Goal: Contribute content: Contribute content

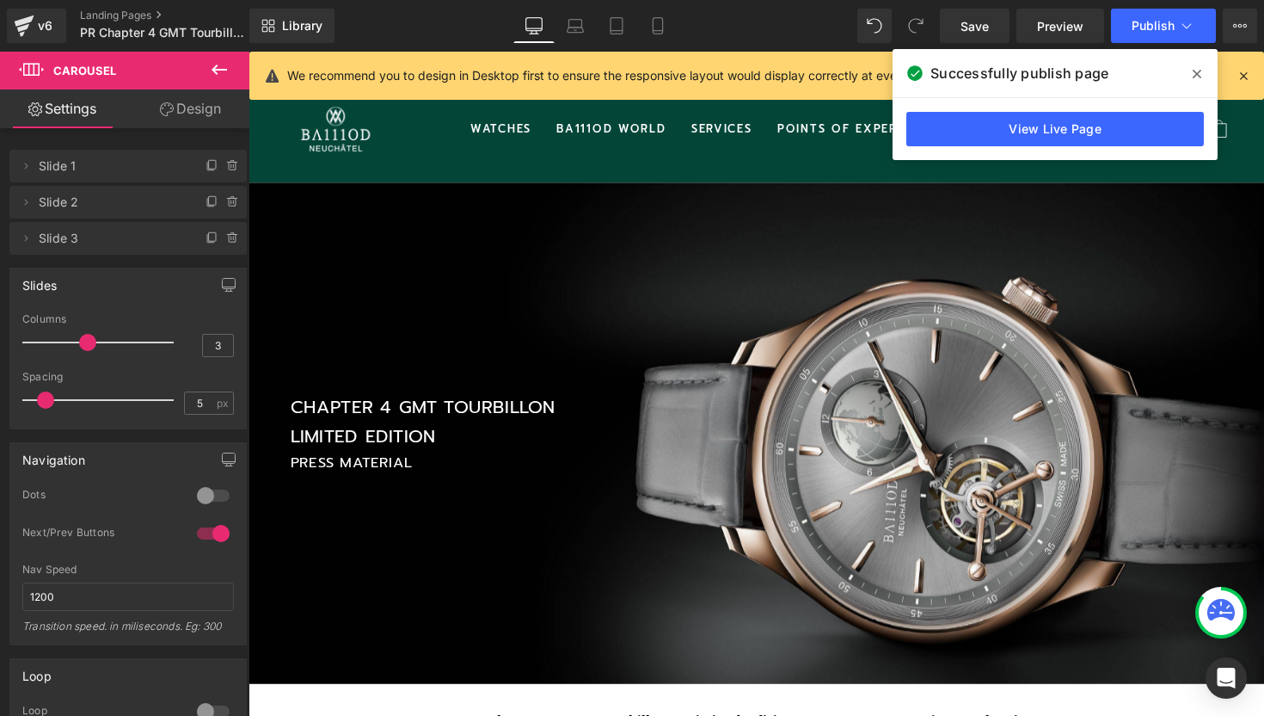
scroll to position [2353, 1041]
click at [38, 23] on div "v6" at bounding box center [45, 26] width 22 height 22
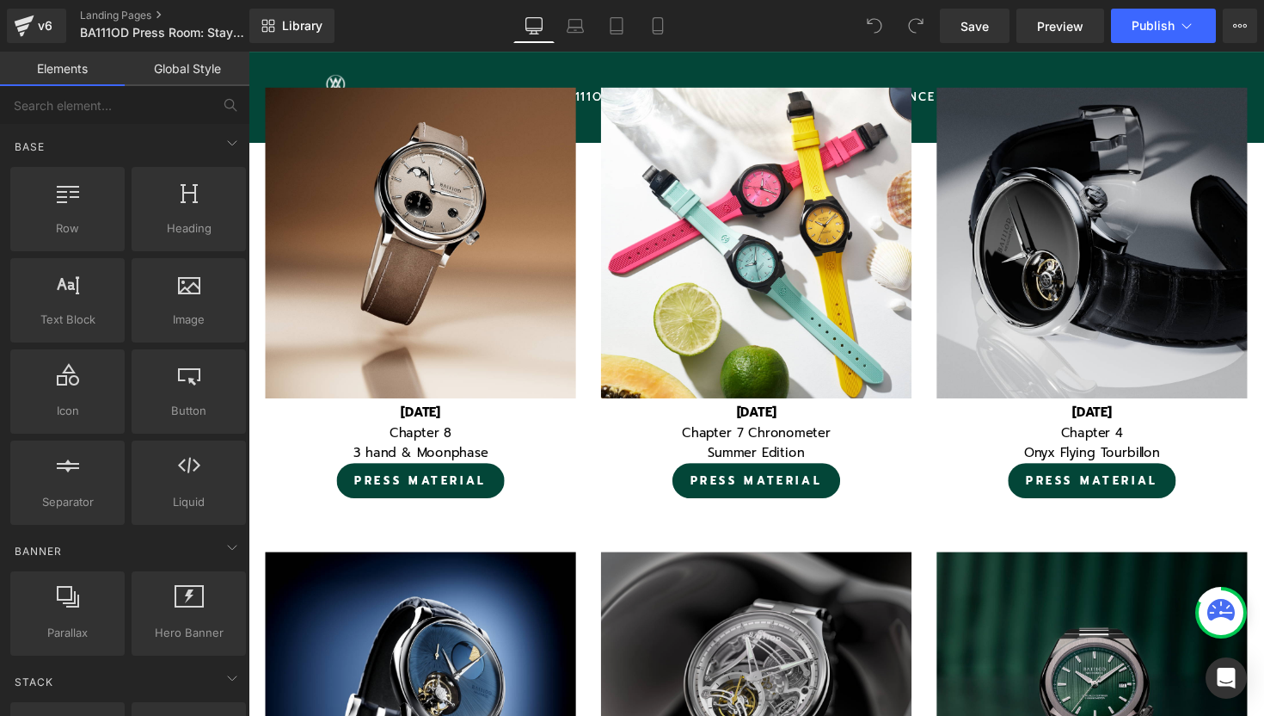
scroll to position [951, 0]
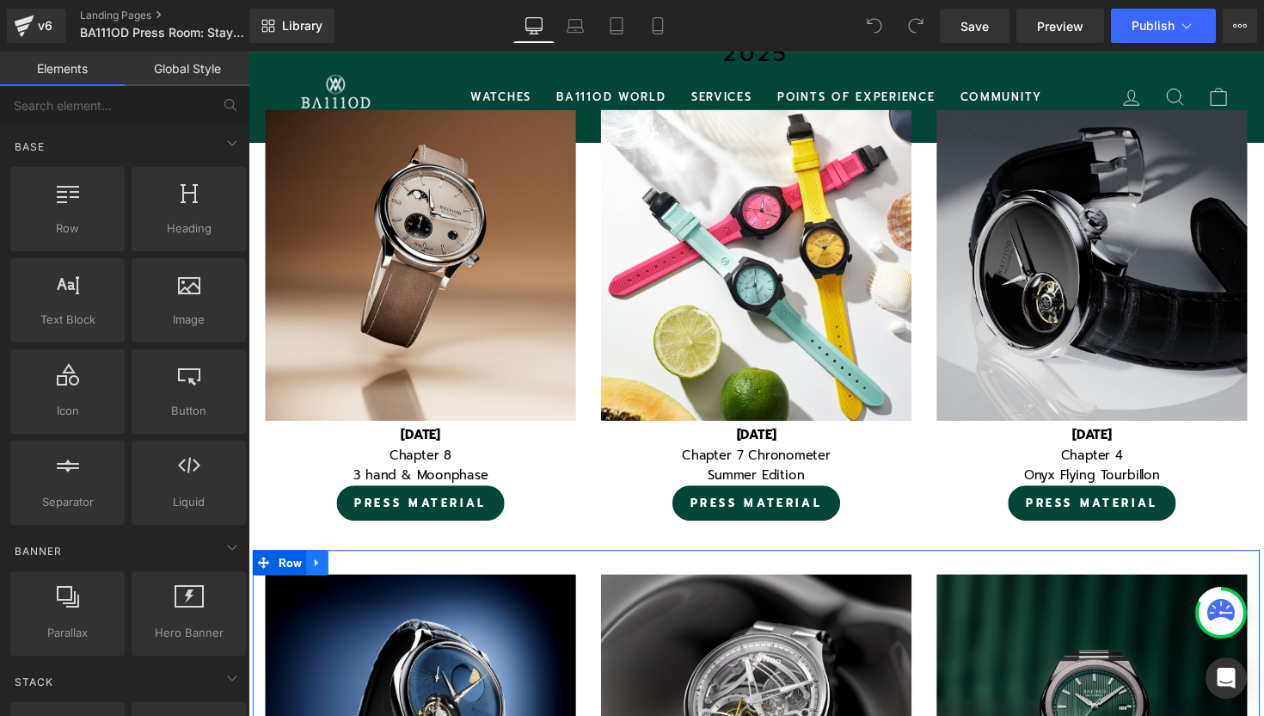
click at [322, 574] on icon at bounding box center [319, 574] width 12 height 13
click at [336, 574] on icon at bounding box center [341, 574] width 12 height 12
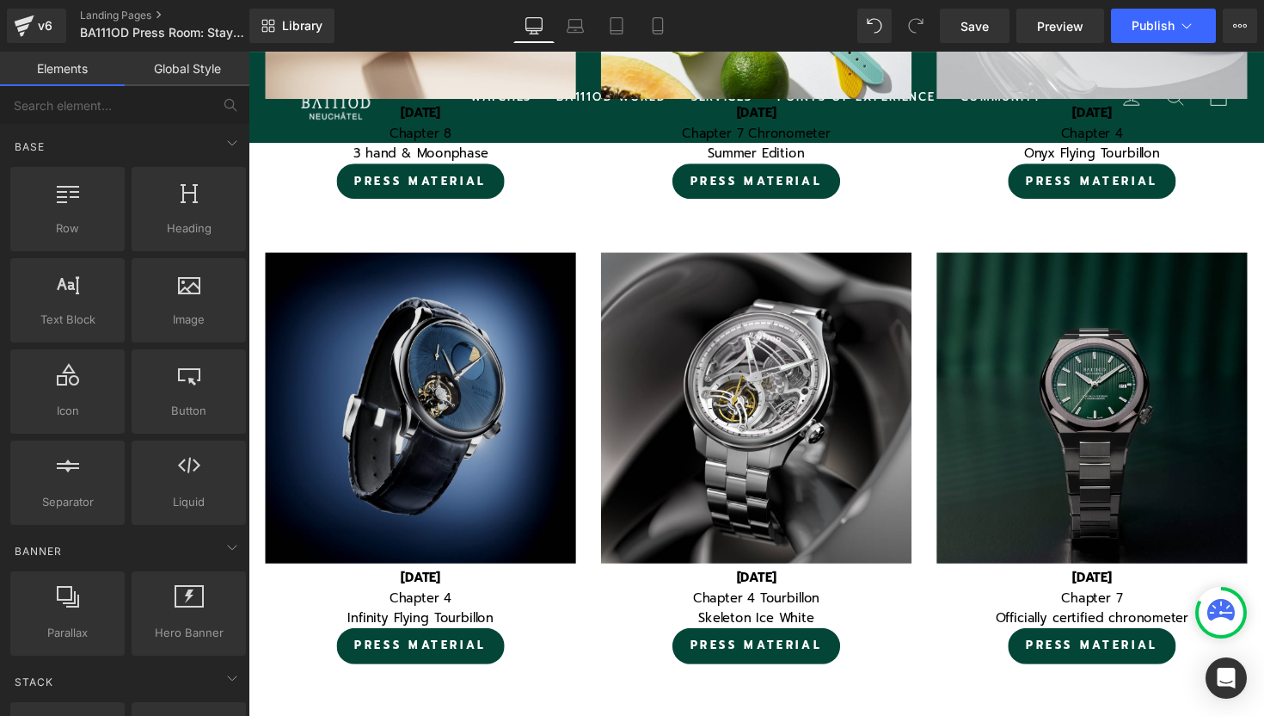
scroll to position [1269, 0]
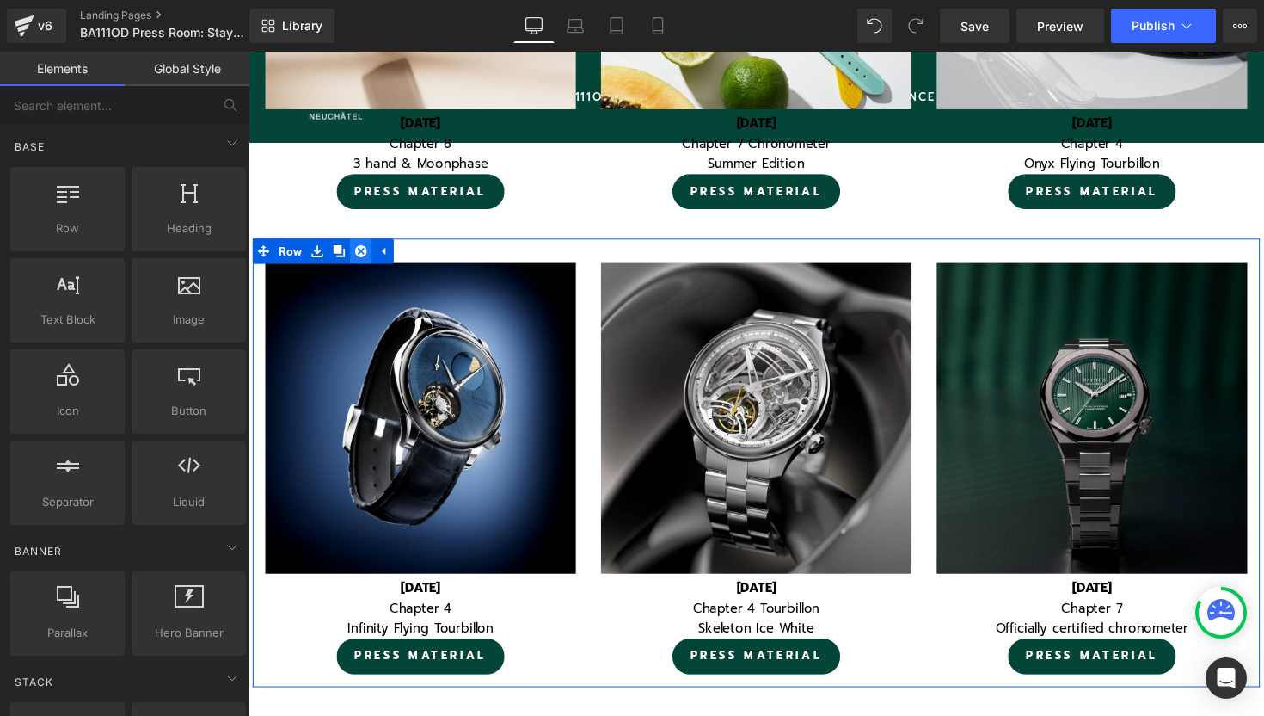
click at [362, 252] on icon at bounding box center [364, 256] width 12 height 12
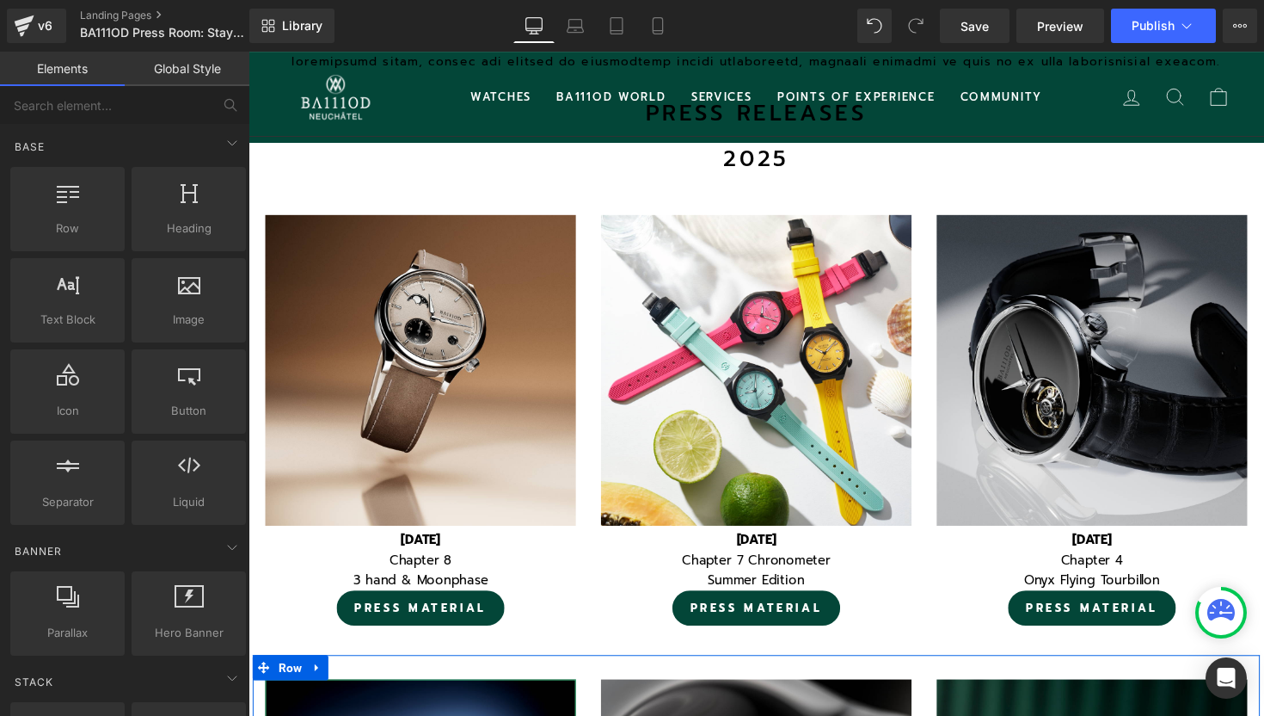
scroll to position [770, 0]
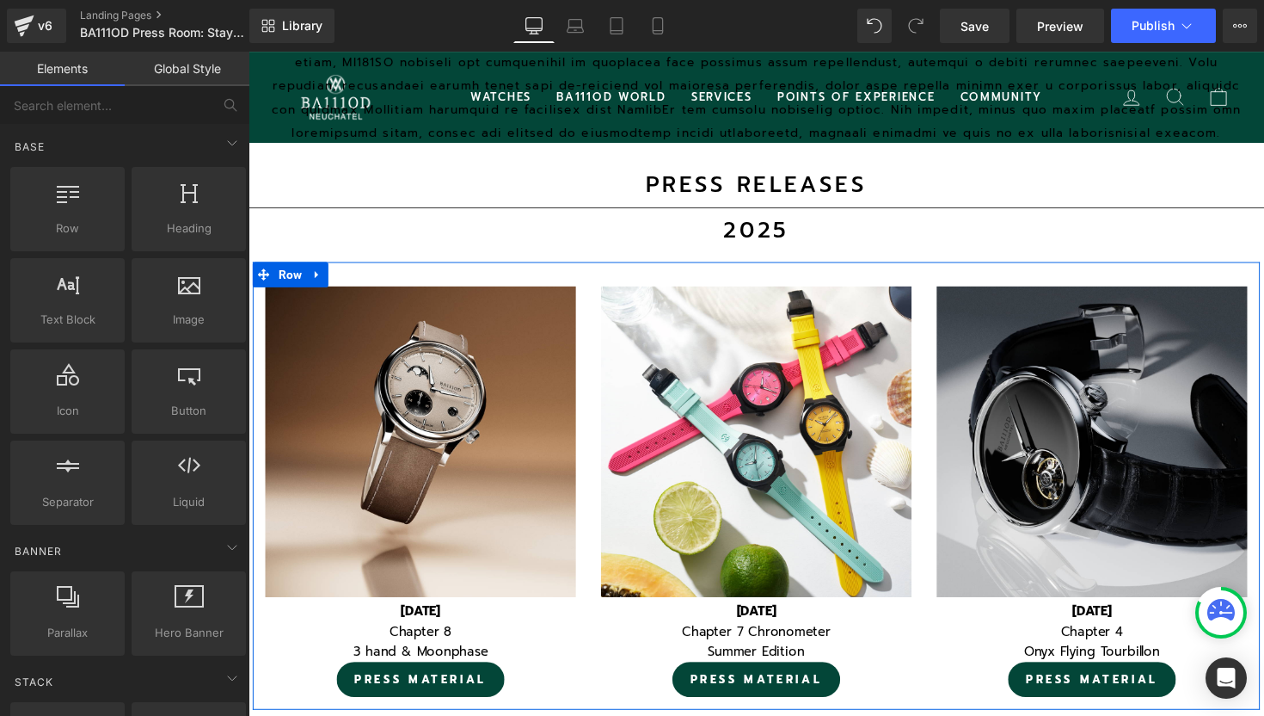
click at [457, 281] on div "Image August 20th 2025 Chapter 8 3 hand & Moonphase PRESS MATERIAL Text Block I…" at bounding box center [769, 496] width 1032 height 458
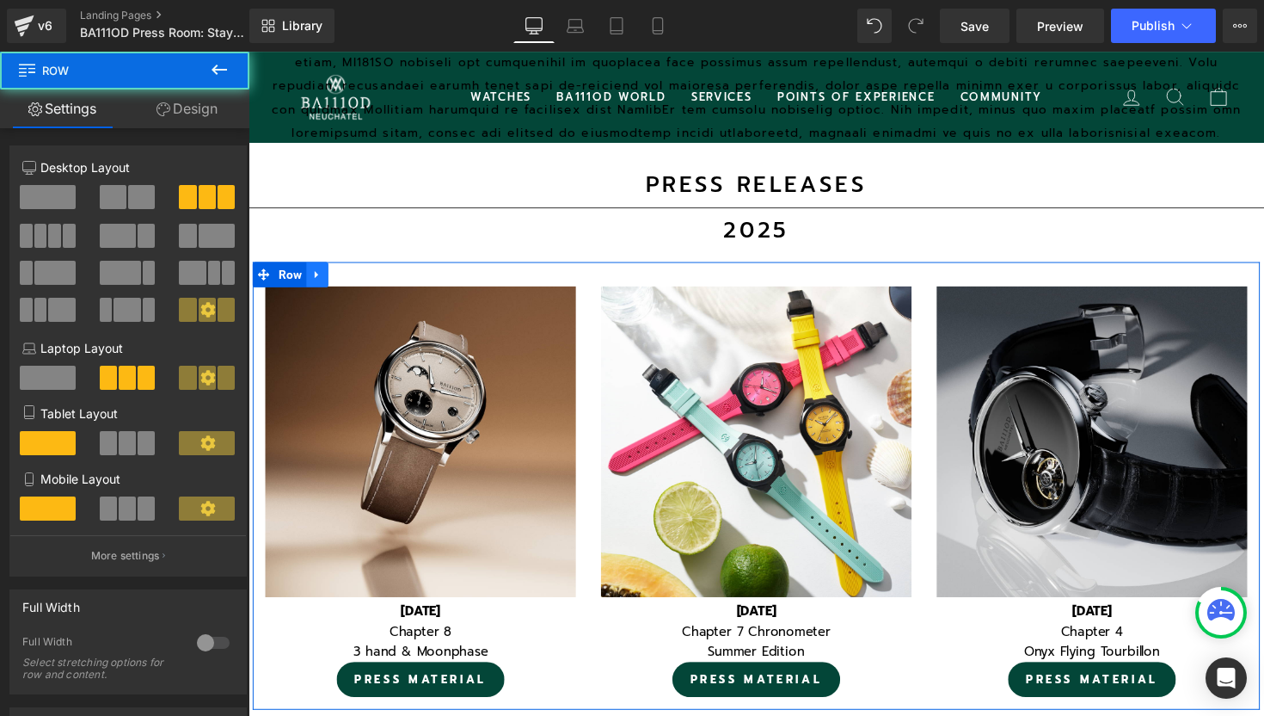
click at [322, 274] on icon at bounding box center [319, 279] width 12 height 13
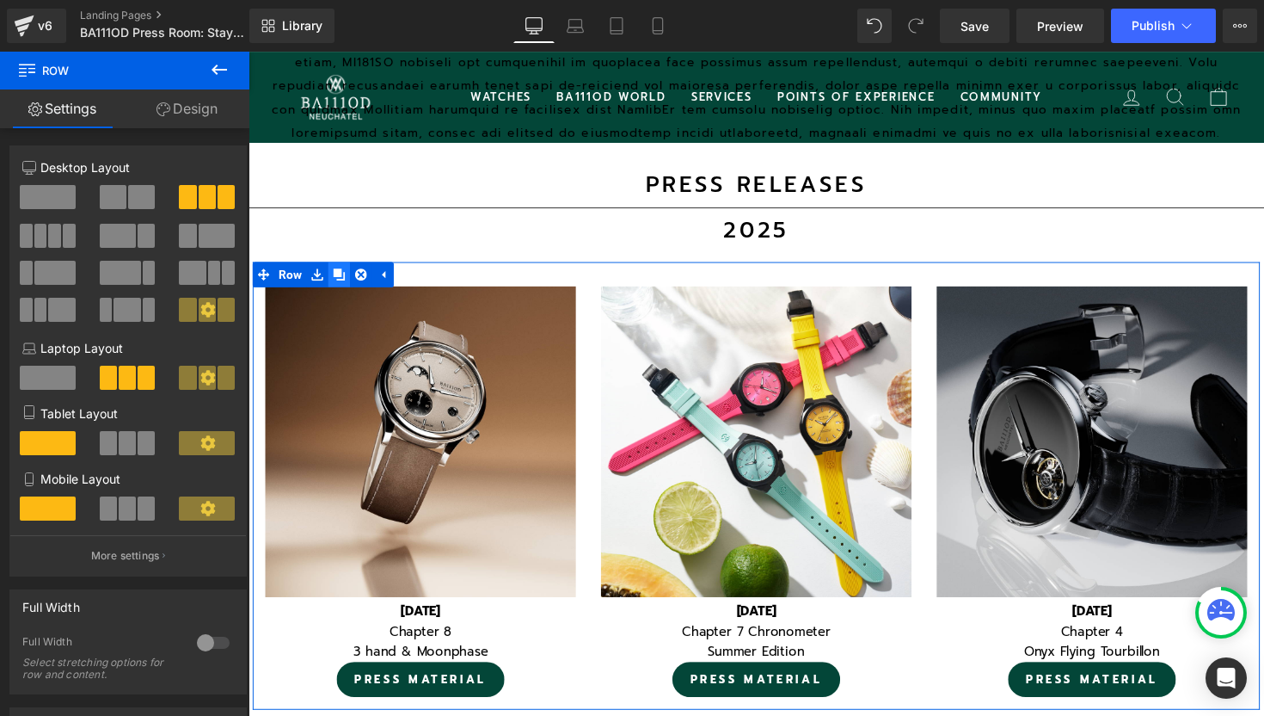
click at [336, 280] on icon at bounding box center [341, 280] width 12 height 12
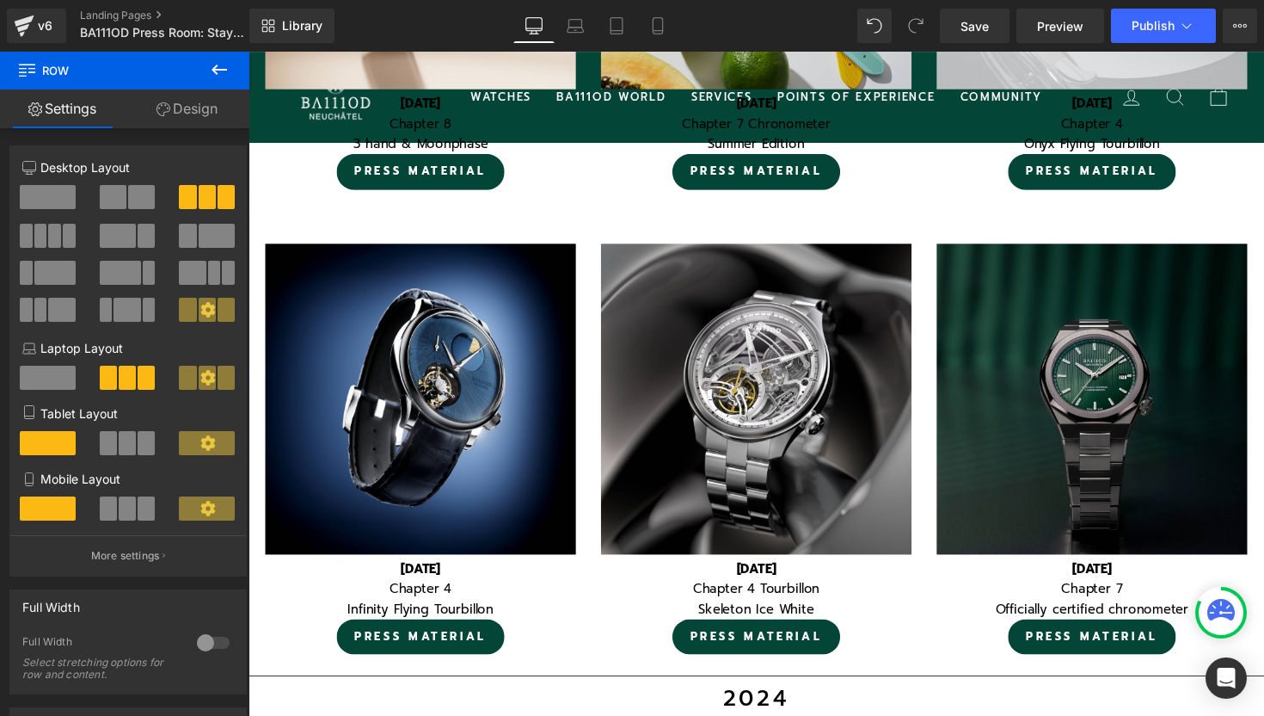
scroll to position [1766, 0]
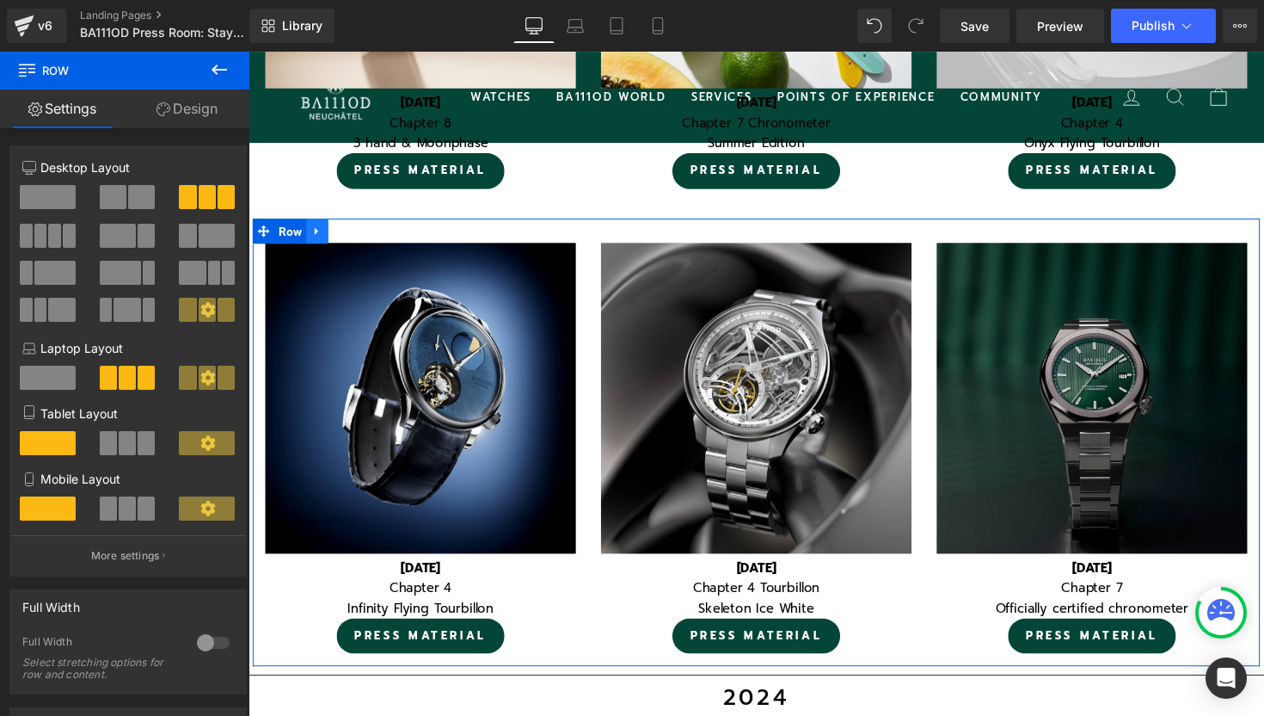
click at [316, 230] on icon at bounding box center [319, 235] width 12 height 13
click at [338, 234] on icon at bounding box center [341, 236] width 12 height 12
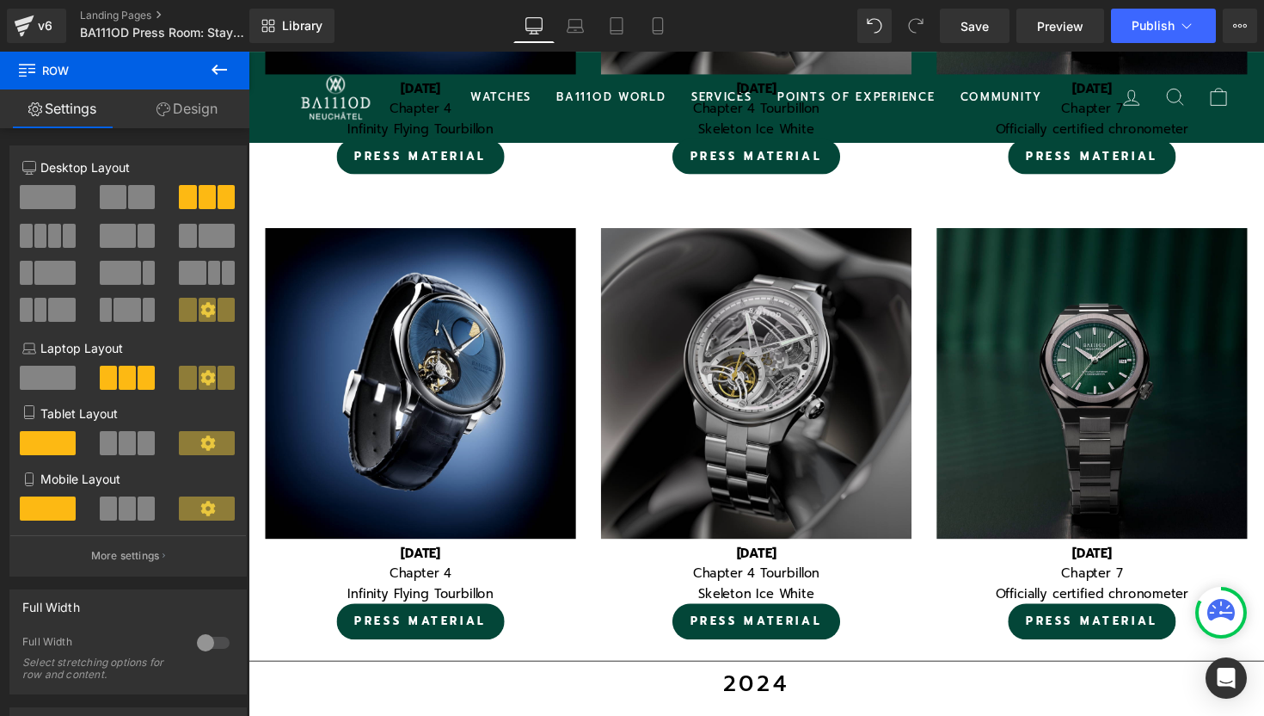
scroll to position [2259, 0]
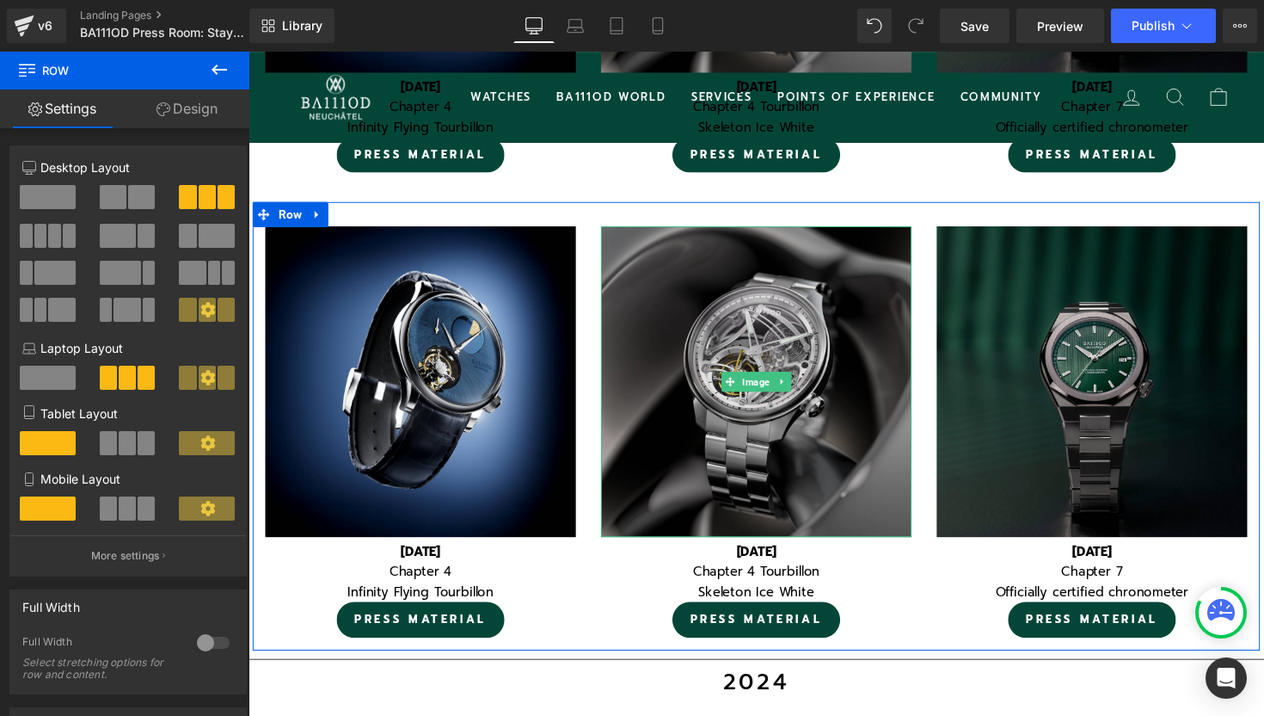
click at [793, 273] on img at bounding box center [769, 389] width 318 height 318
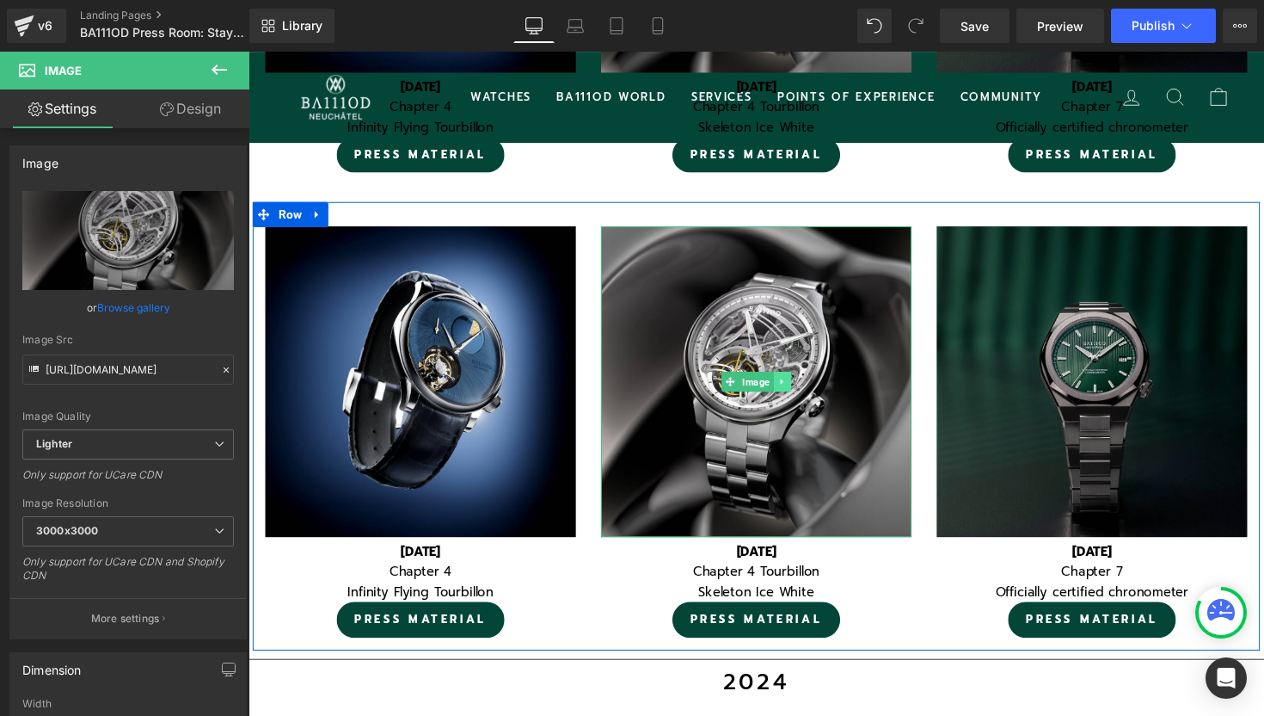
click at [799, 388] on icon at bounding box center [794, 389] width 9 height 10
click at [806, 390] on icon at bounding box center [804, 389] width 9 height 9
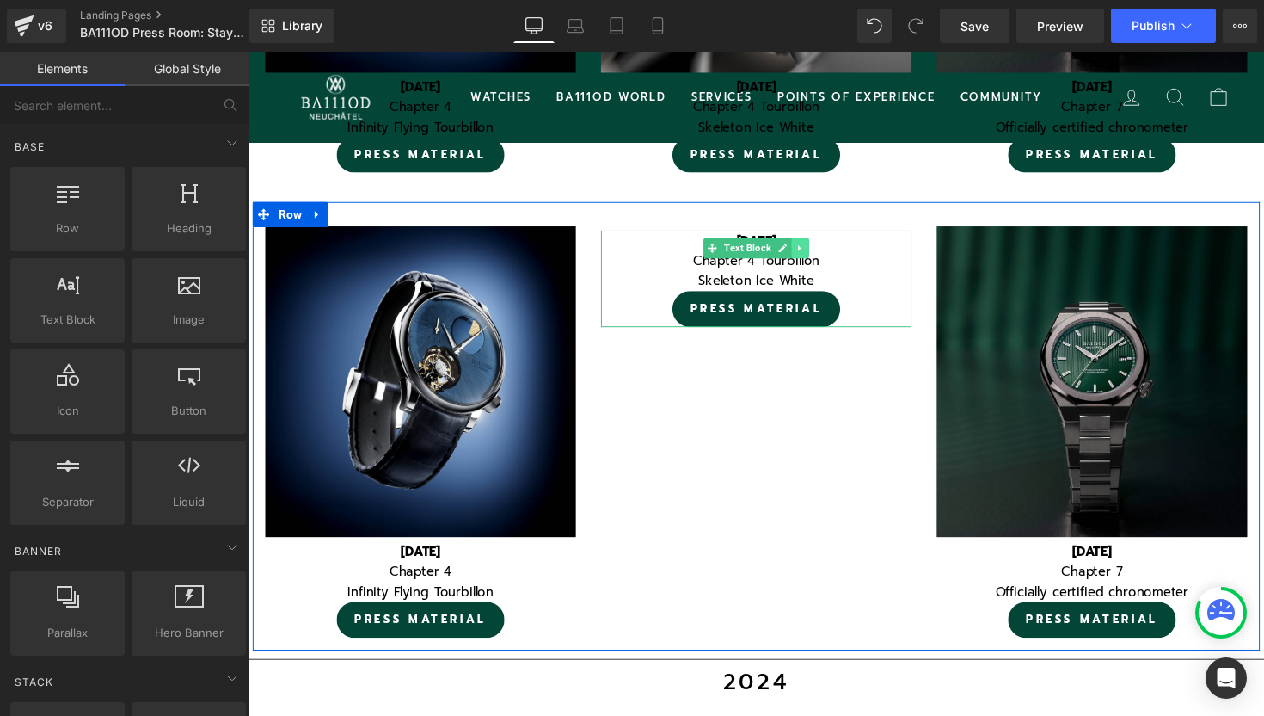
click at [814, 251] on icon at bounding box center [813, 253] width 9 height 10
click at [820, 255] on icon at bounding box center [822, 253] width 9 height 9
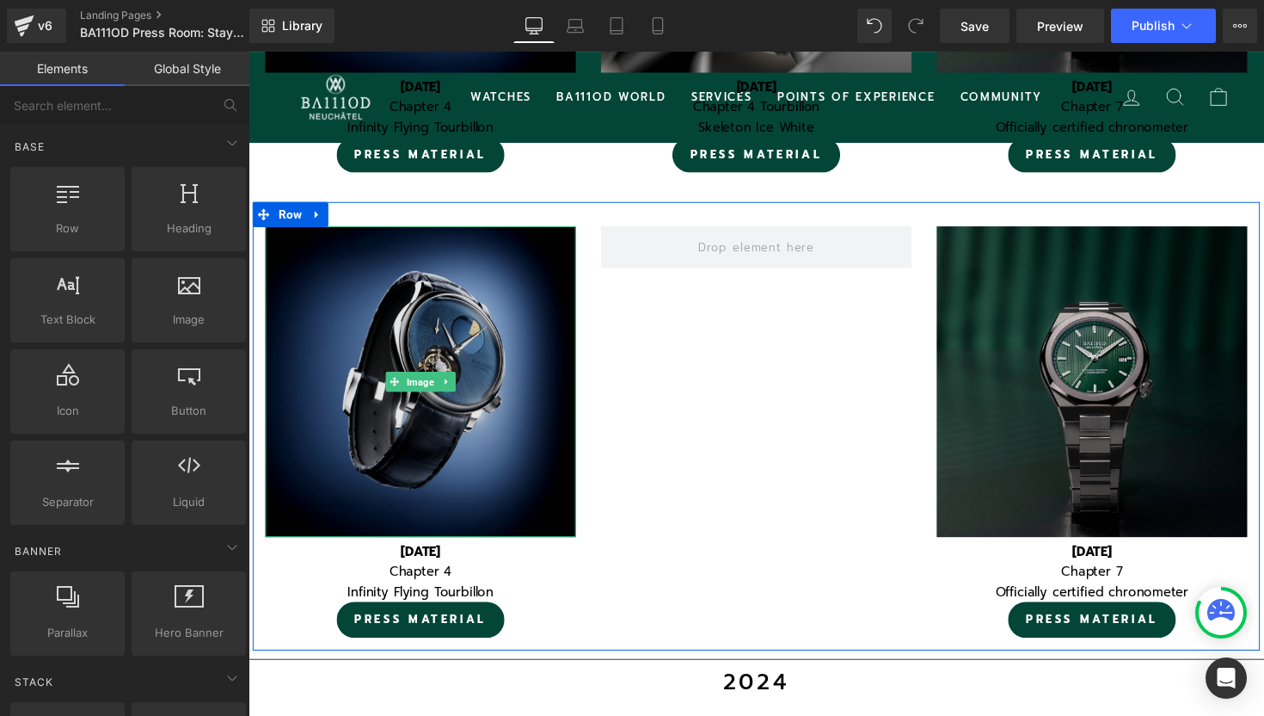
click at [538, 279] on img at bounding box center [425, 389] width 318 height 318
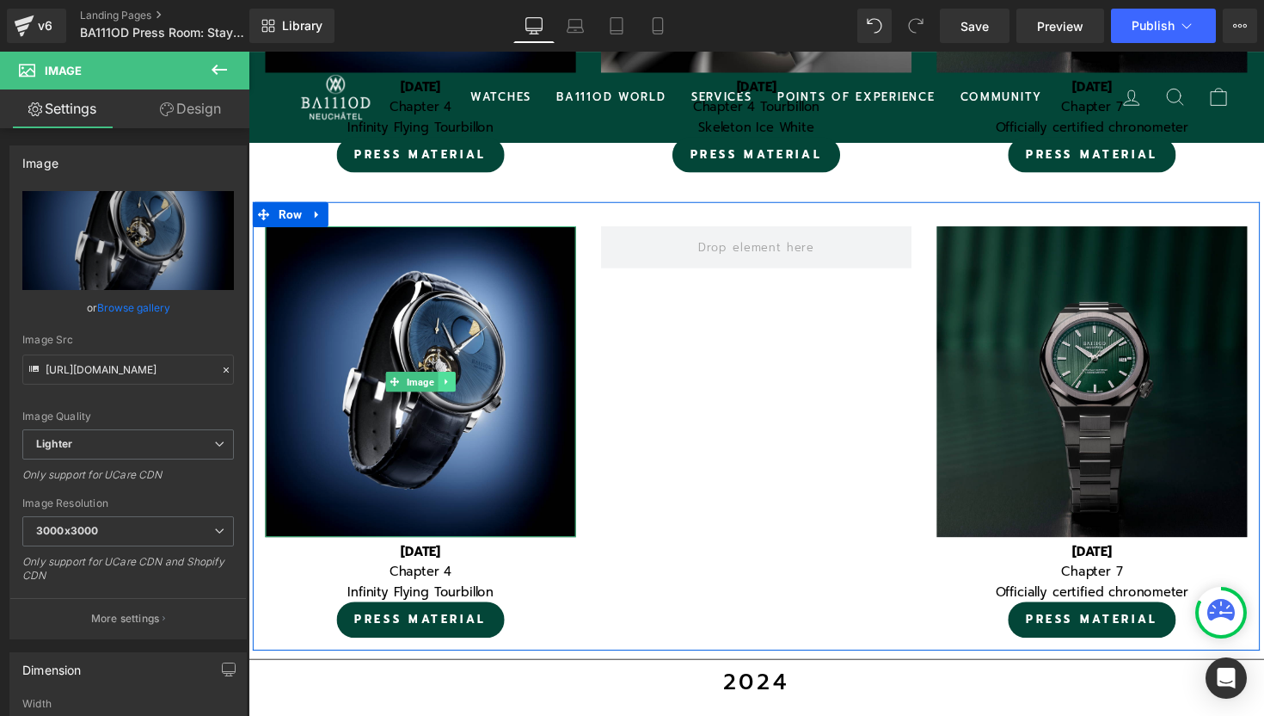
click at [446, 389] on icon at bounding box center [450, 389] width 9 height 10
click at [458, 389] on icon at bounding box center [460, 389] width 9 height 9
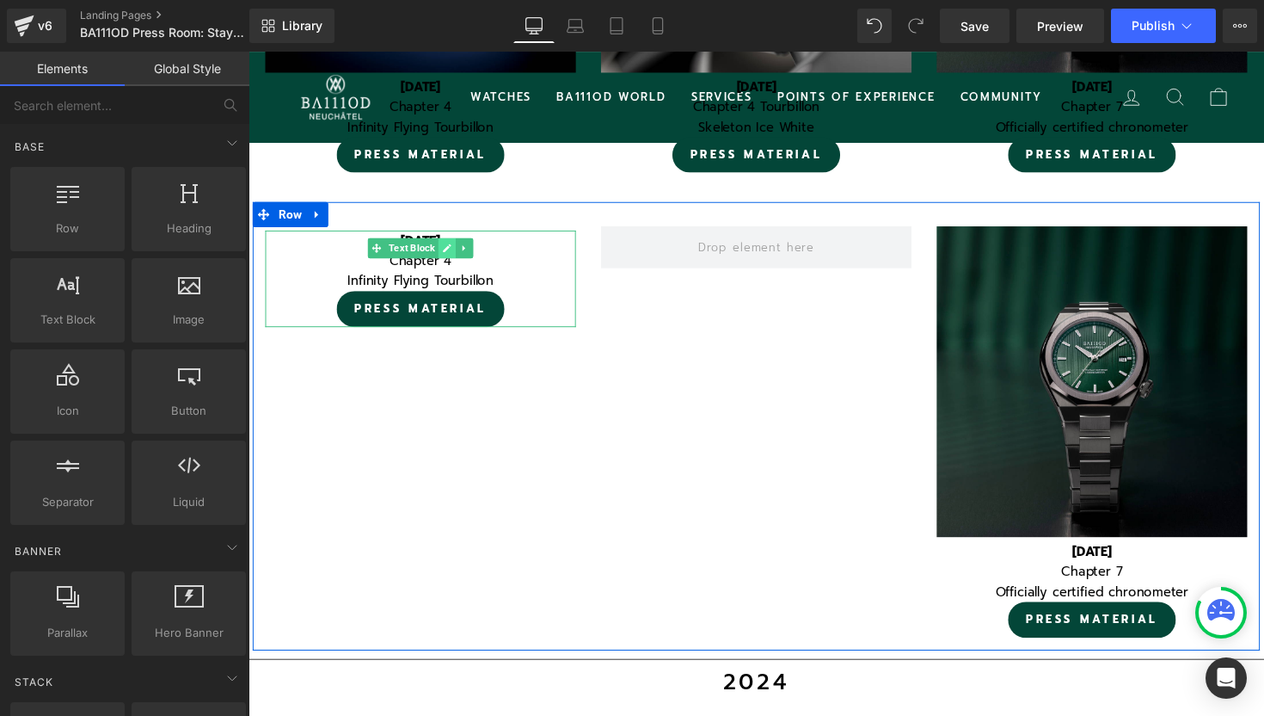
click at [459, 255] on link at bounding box center [452, 253] width 18 height 21
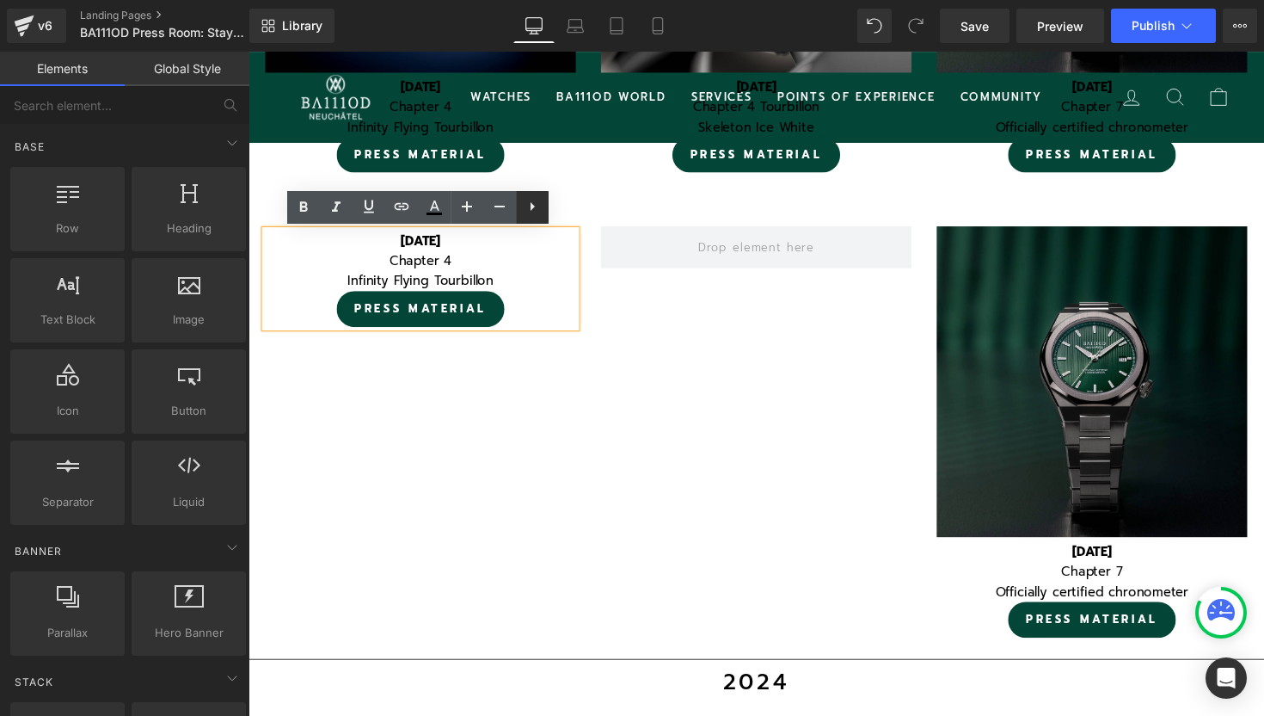
click at [544, 208] on link at bounding box center [532, 207] width 33 height 33
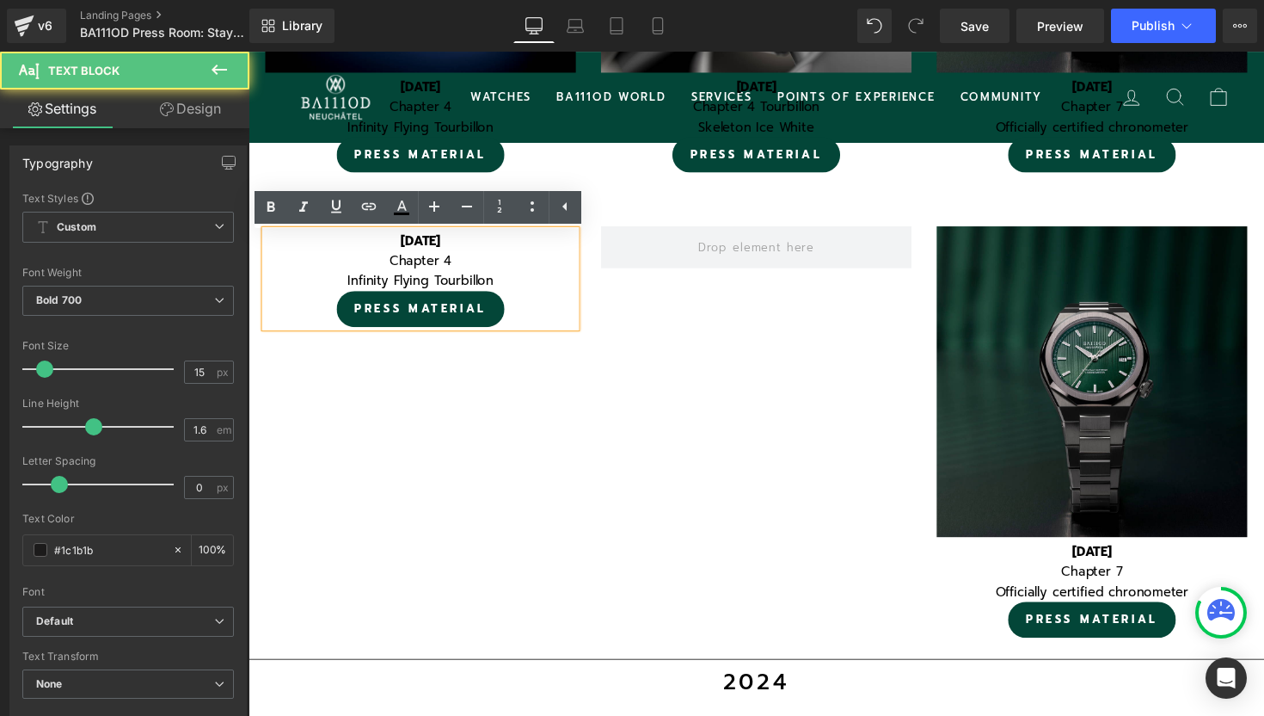
click at [579, 280] on p "Infinity Flying Tourbillon" at bounding box center [425, 286] width 318 height 21
click at [655, 426] on div "April 1 2025 Chapter 4 Infinity Flying Tourbillon PRESS MATERIAL Text Block Ima…" at bounding box center [769, 435] width 1032 height 458
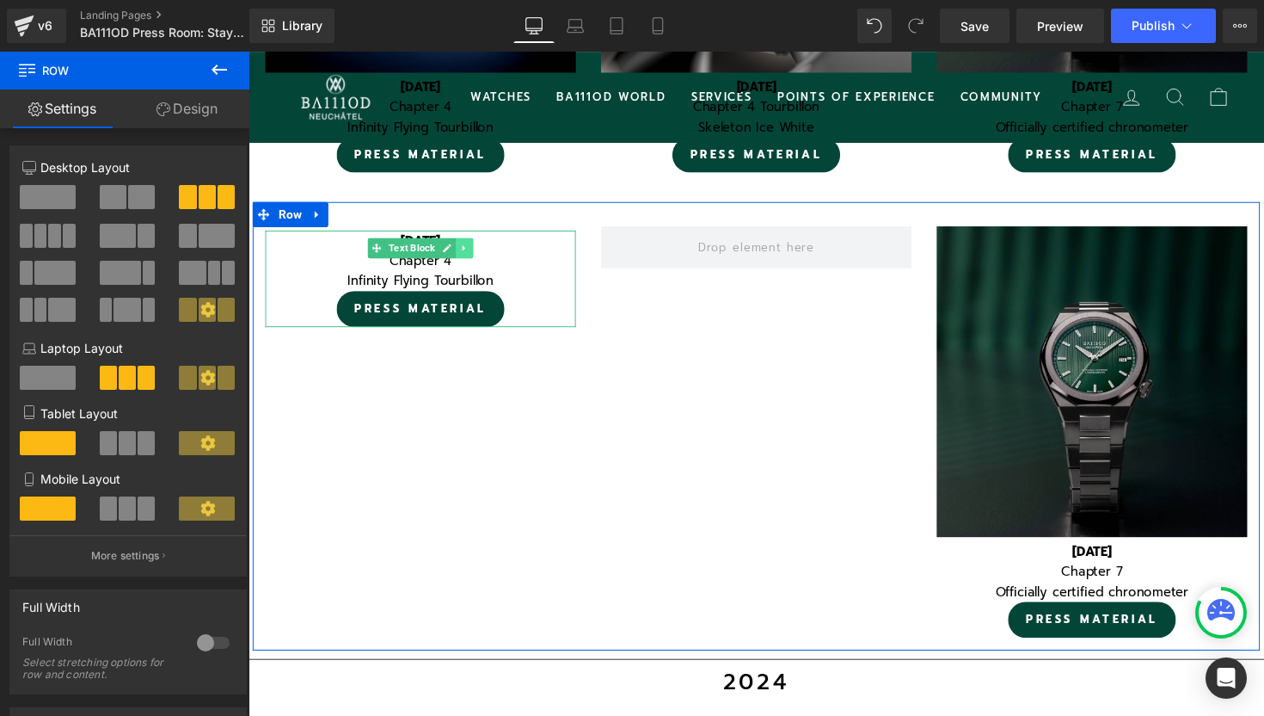
click at [477, 249] on link at bounding box center [470, 253] width 18 height 21
click at [481, 258] on icon at bounding box center [478, 253] width 9 height 10
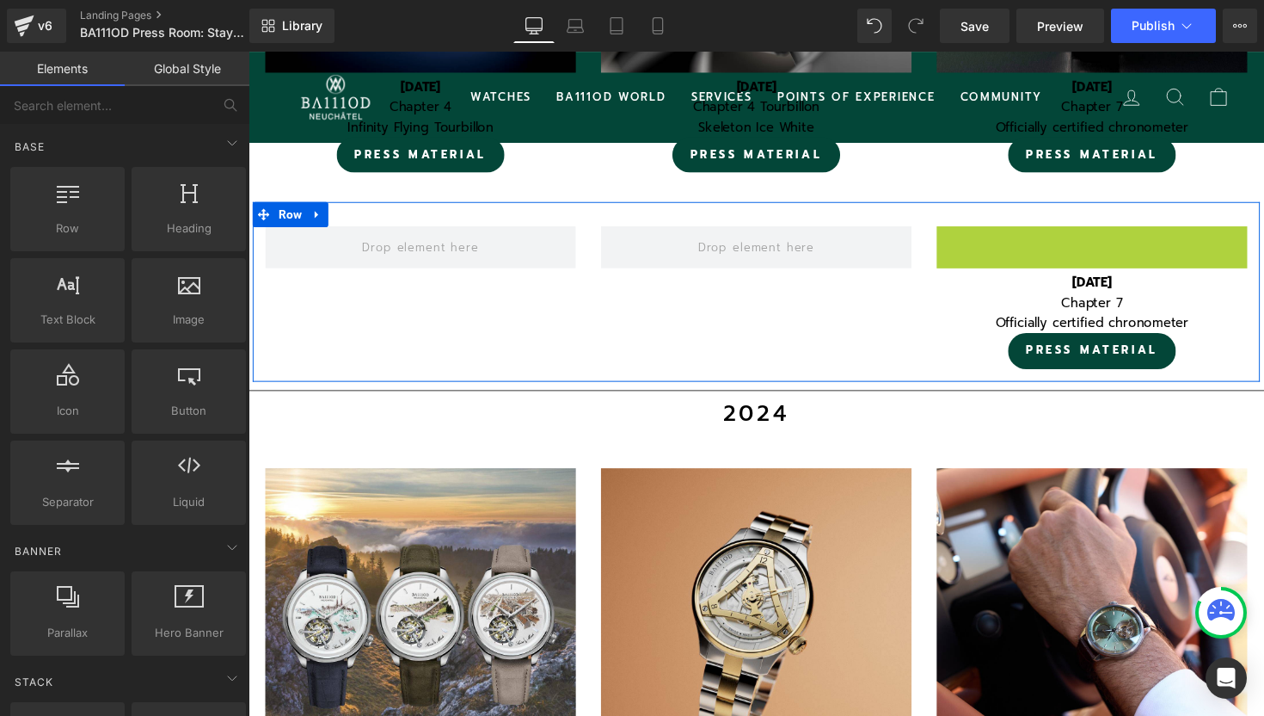
scroll to position [7967, 1041]
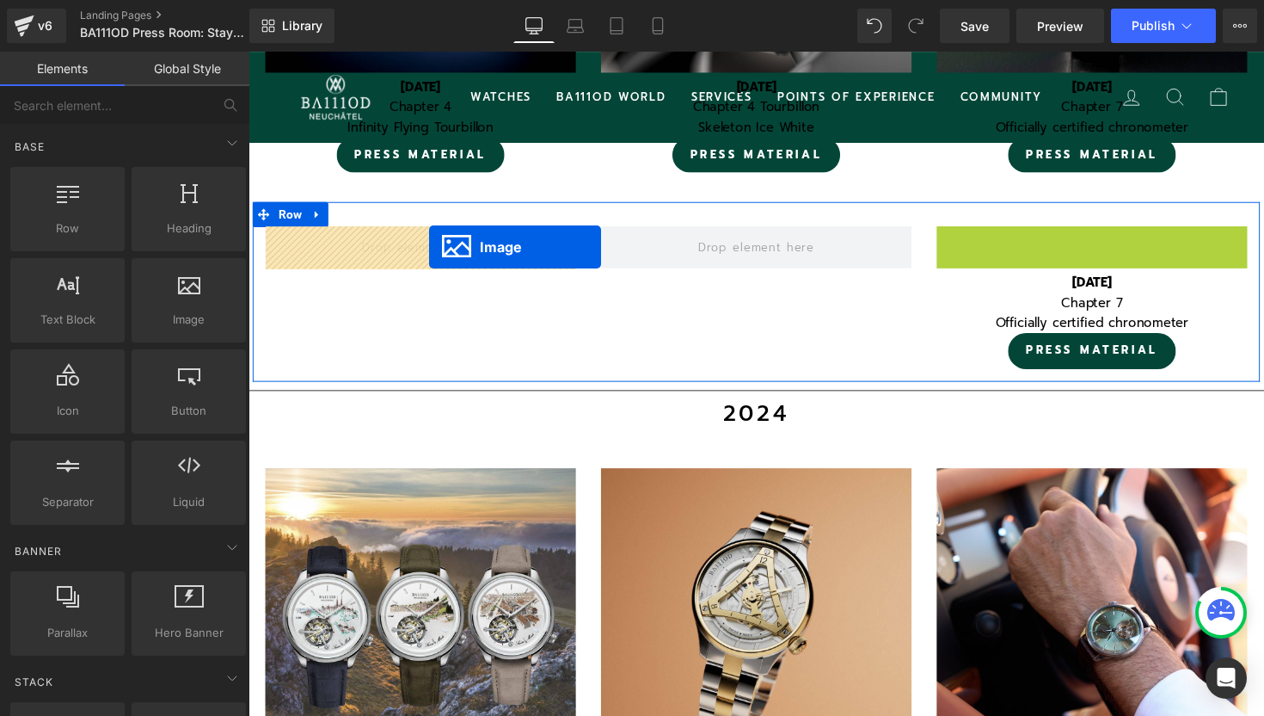
drag, startPoint x: 1090, startPoint y: 390, endPoint x: 433, endPoint y: 252, distance: 670.5
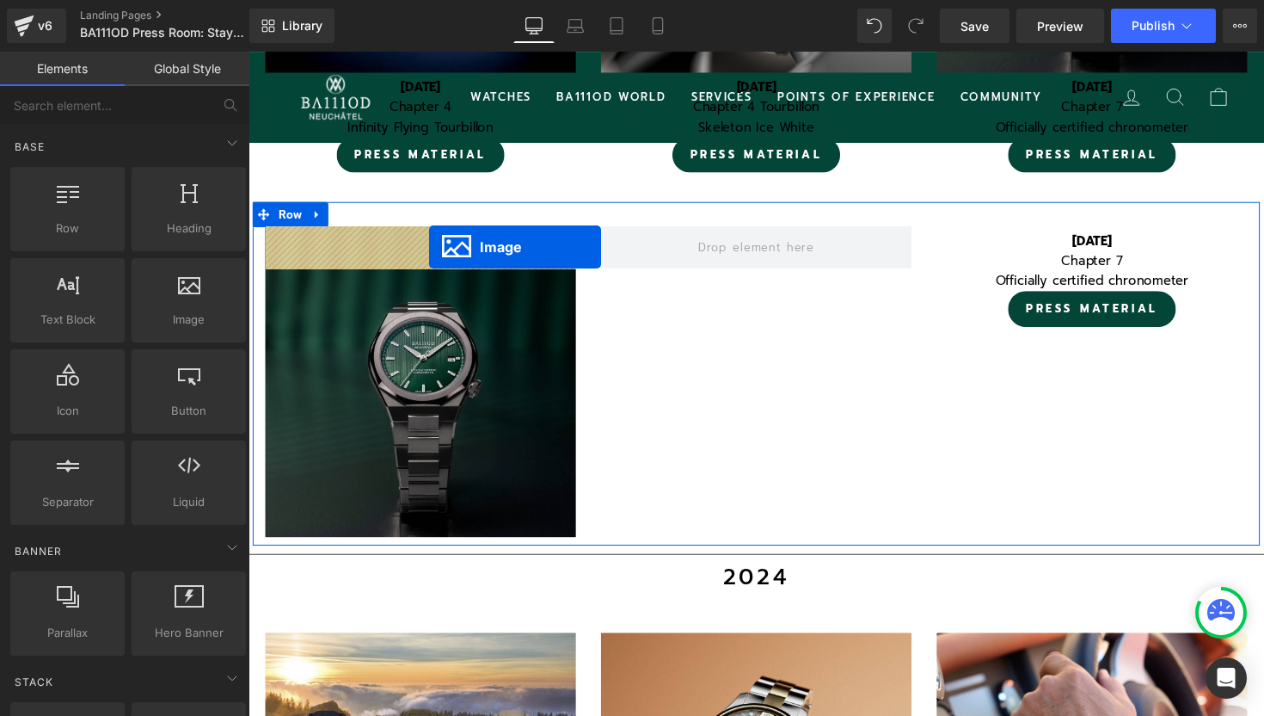
scroll to position [8136, 1041]
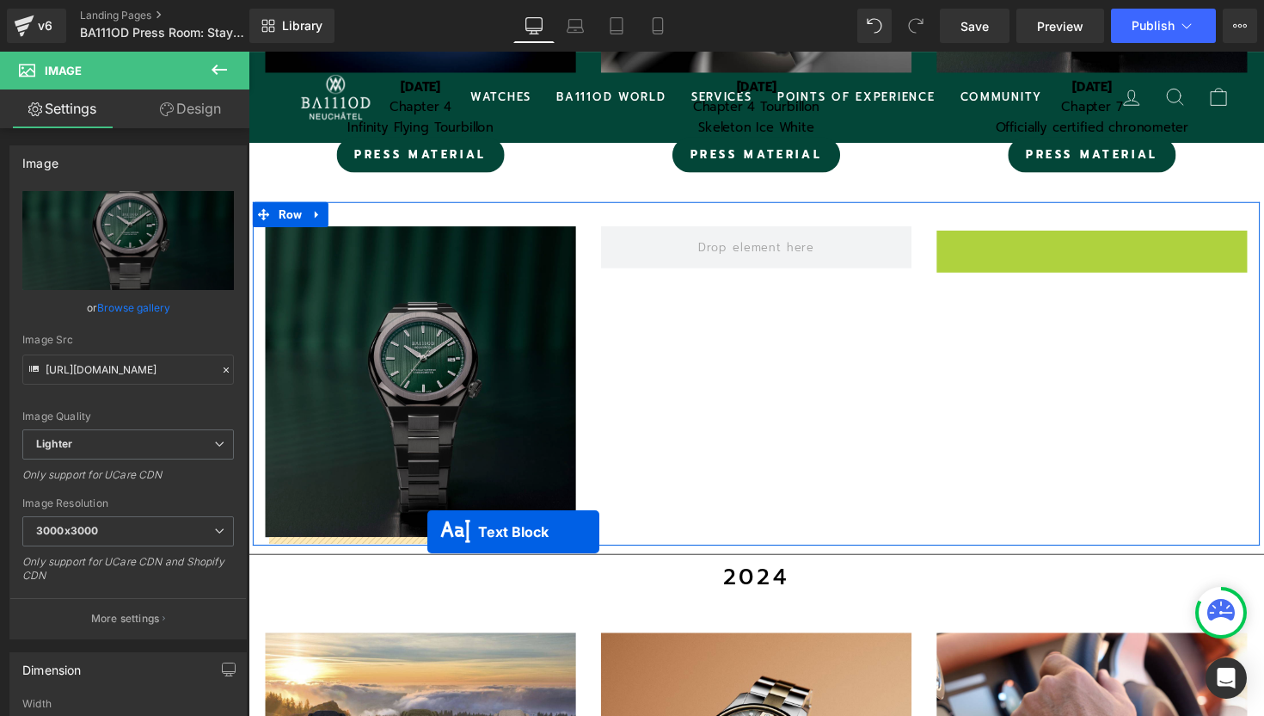
drag, startPoint x: 1064, startPoint y: 248, endPoint x: 431, endPoint y: 541, distance: 697.6
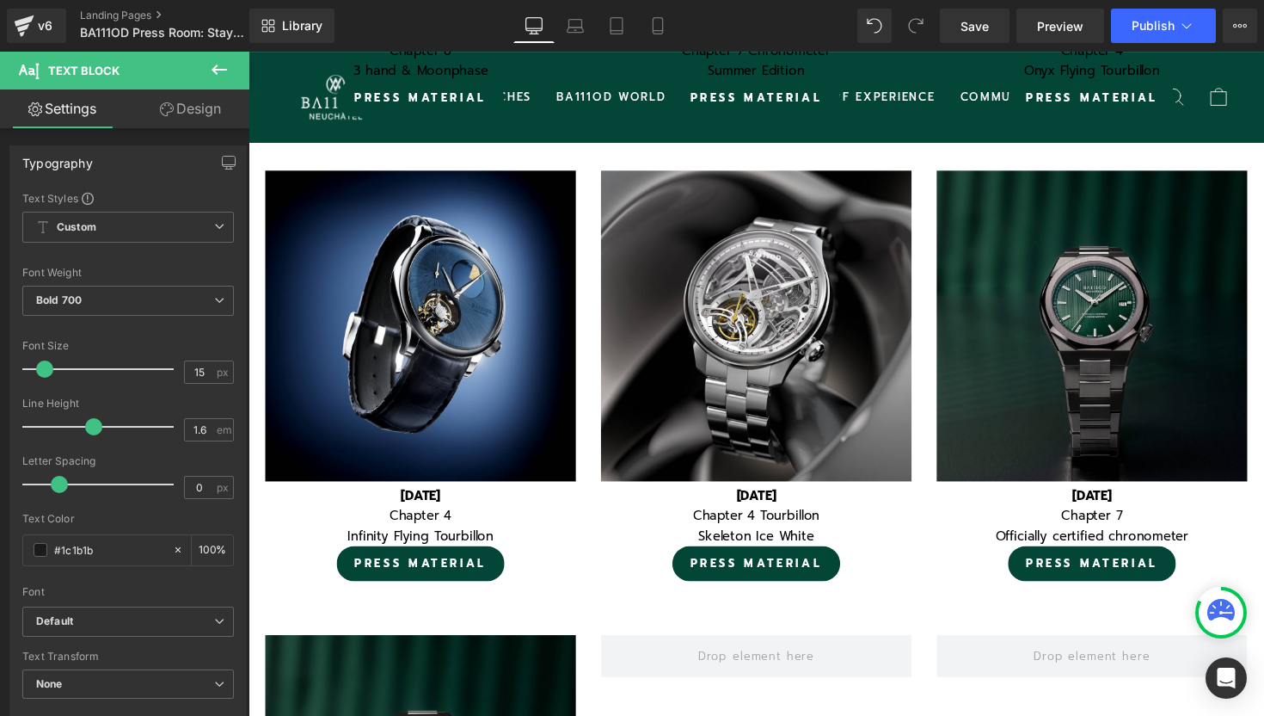
scroll to position [1834, 0]
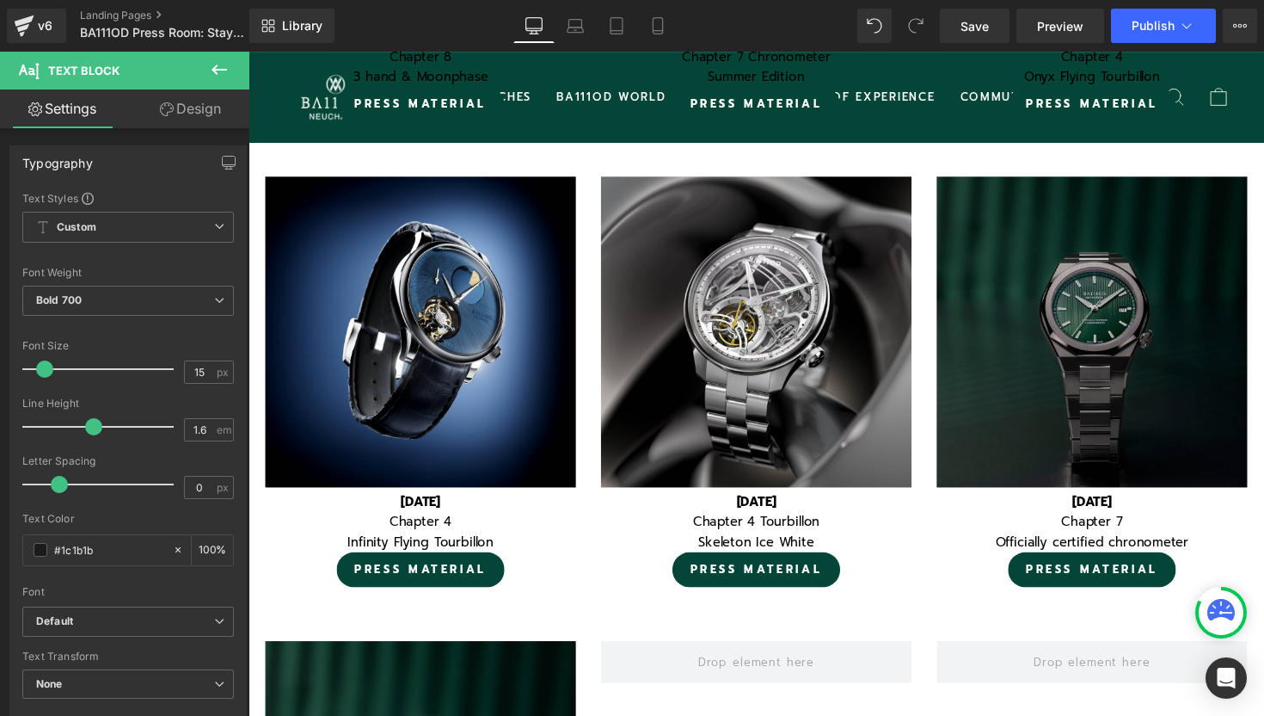
click at [1091, 332] on div "Image" at bounding box center [1113, 339] width 318 height 318
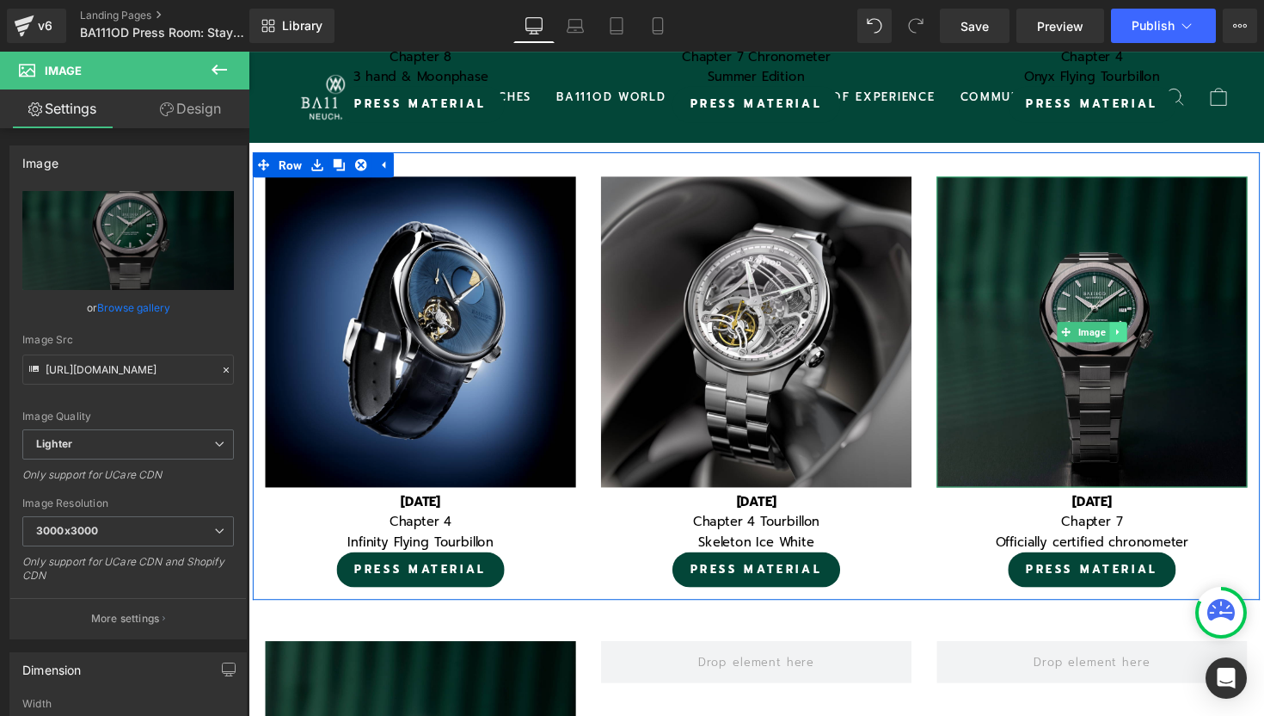
click at [1137, 334] on icon at bounding box center [1138, 339] width 9 height 10
click at [1145, 335] on icon at bounding box center [1148, 338] width 9 height 9
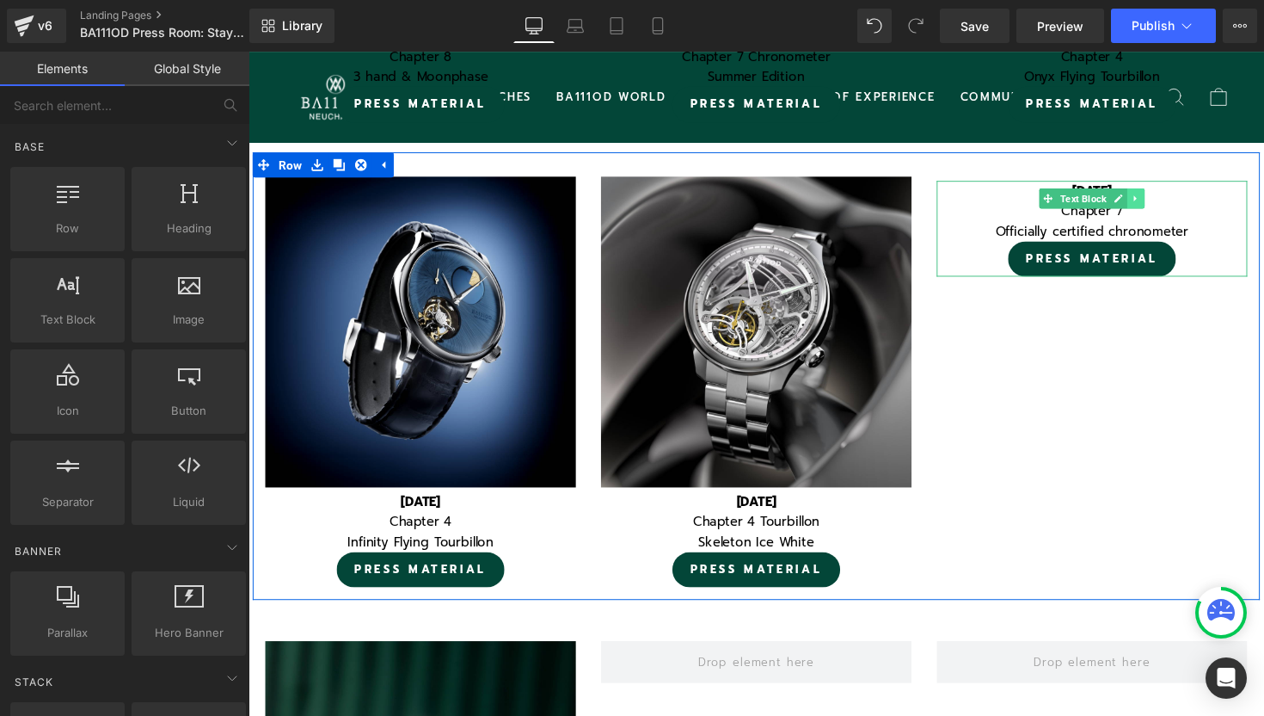
click at [1158, 201] on icon at bounding box center [1157, 202] width 3 height 6
click at [1162, 204] on icon at bounding box center [1166, 201] width 9 height 9
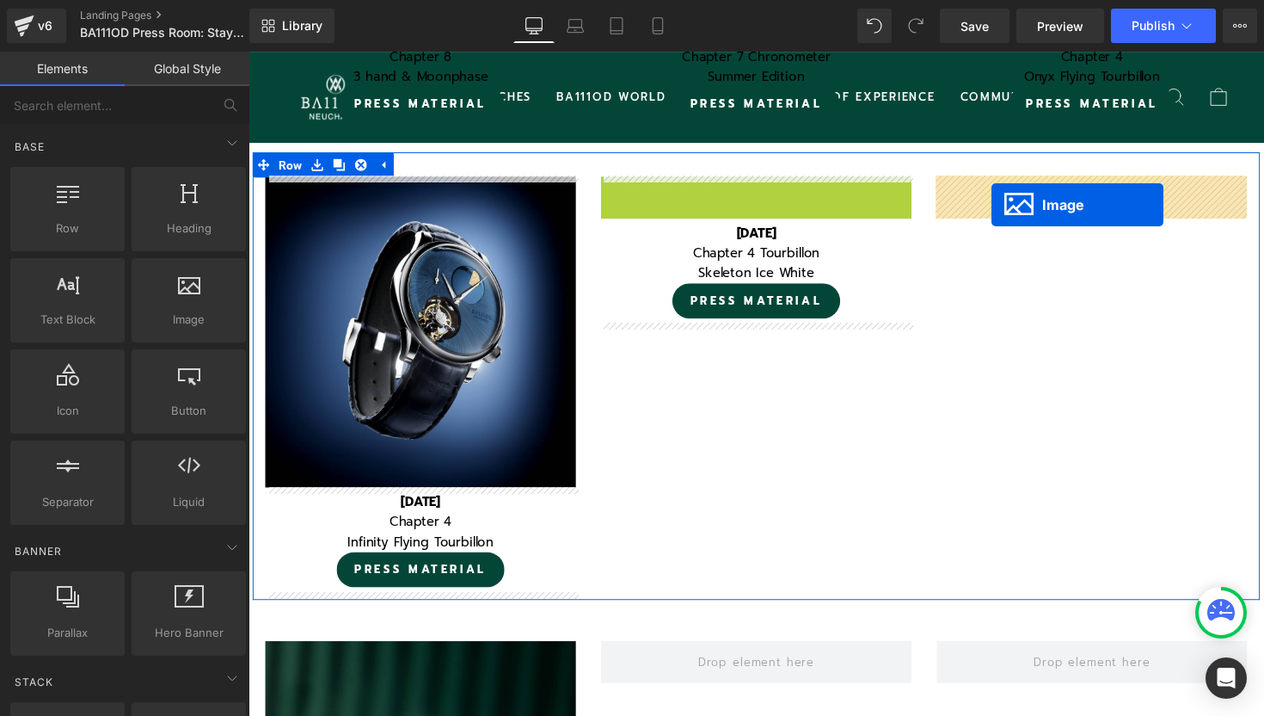
drag, startPoint x: 746, startPoint y: 338, endPoint x: 1010, endPoint y: 208, distance: 294.2
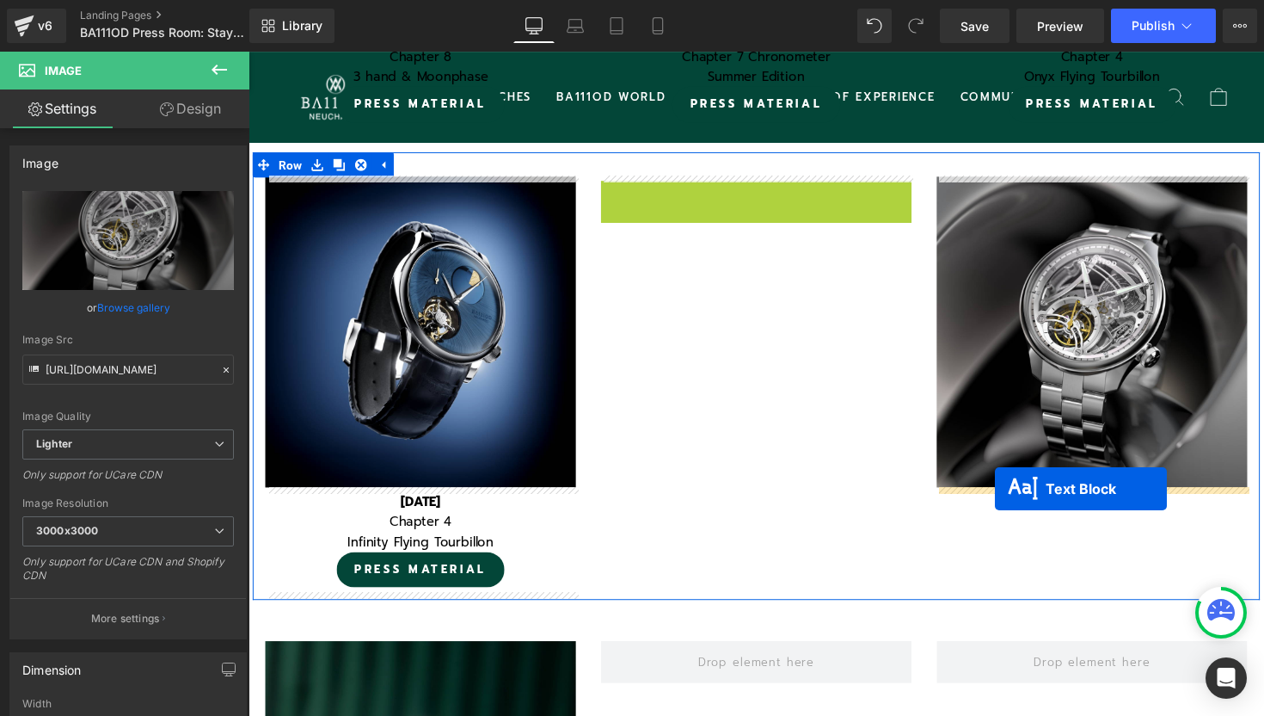
drag, startPoint x: 720, startPoint y: 201, endPoint x: 1013, endPoint y: 499, distance: 417.8
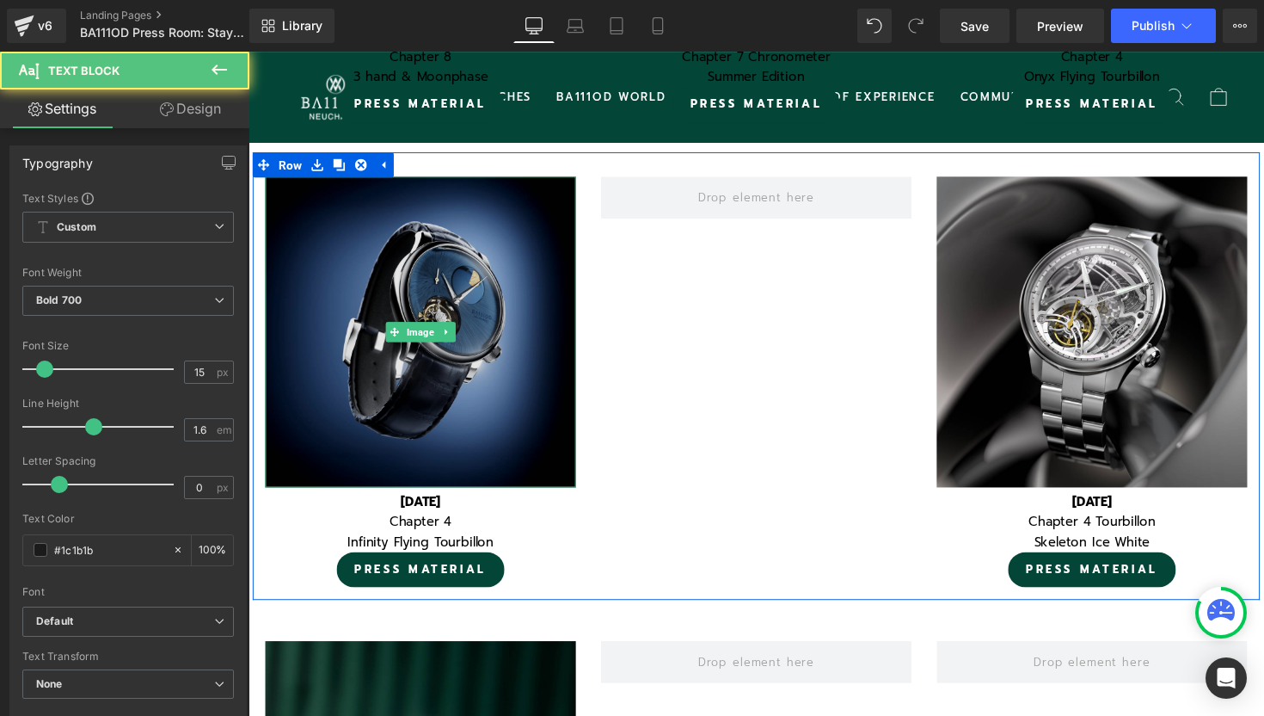
click at [451, 273] on img at bounding box center [425, 339] width 318 height 318
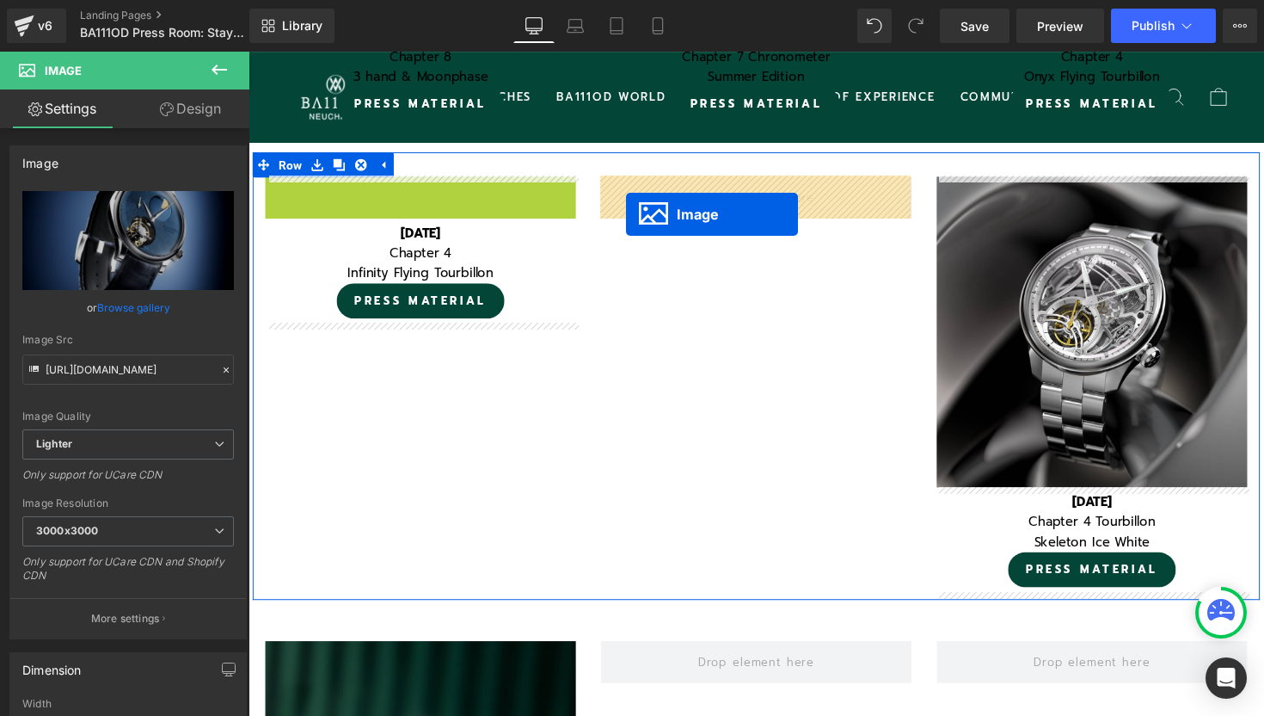
drag, startPoint x: 398, startPoint y: 333, endPoint x: 636, endPoint y: 218, distance: 263.5
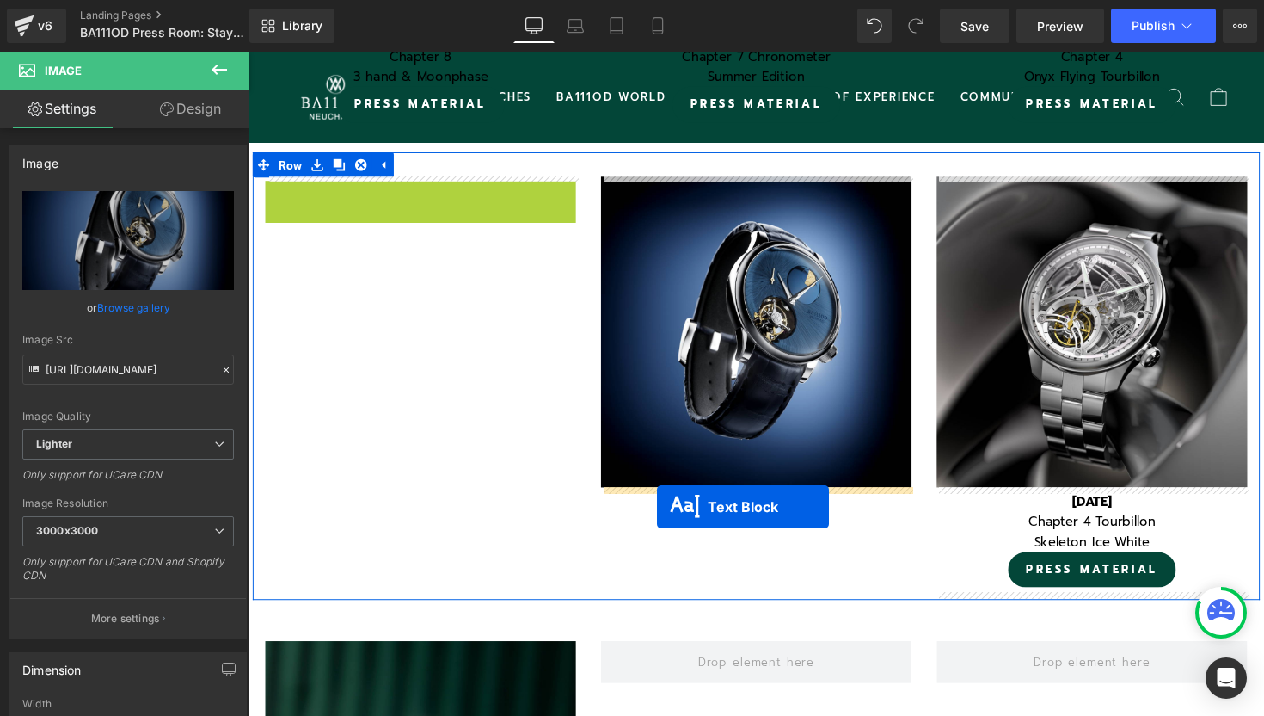
drag, startPoint x: 374, startPoint y: 203, endPoint x: 667, endPoint y: 515, distance: 428.3
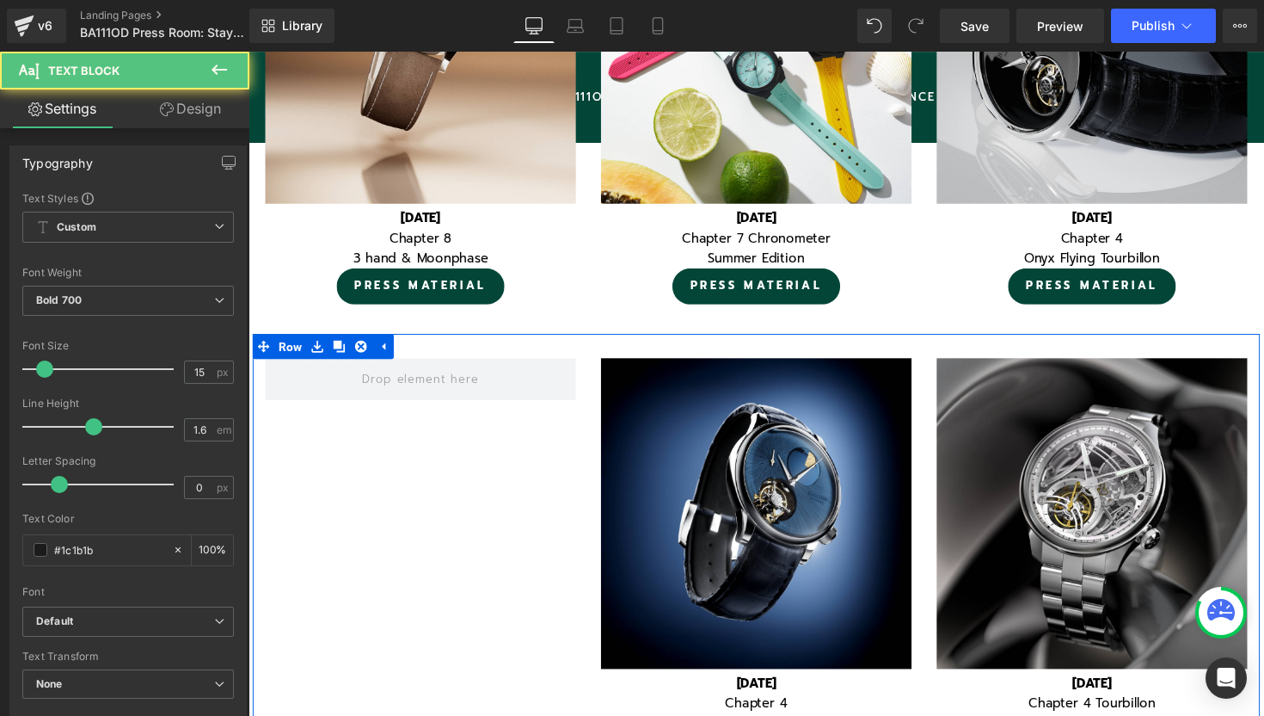
scroll to position [1646, 0]
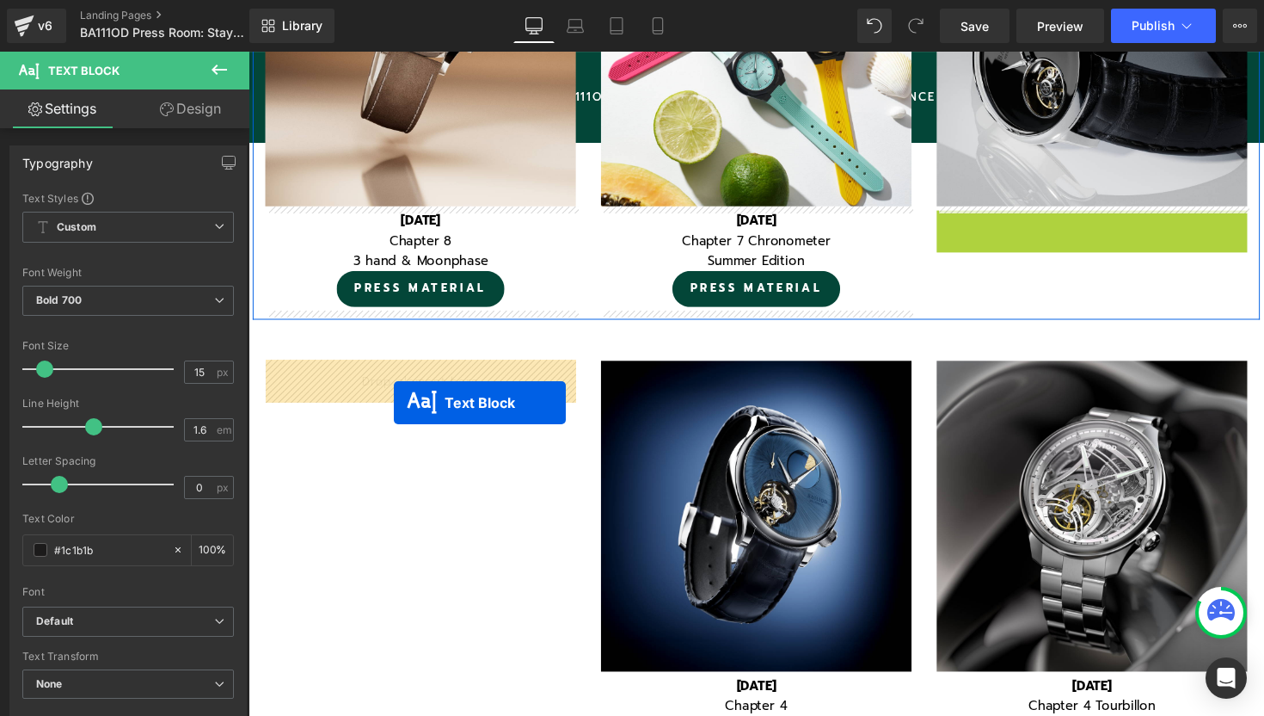
drag, startPoint x: 1059, startPoint y: 231, endPoint x: 397, endPoint y: 411, distance: 685.3
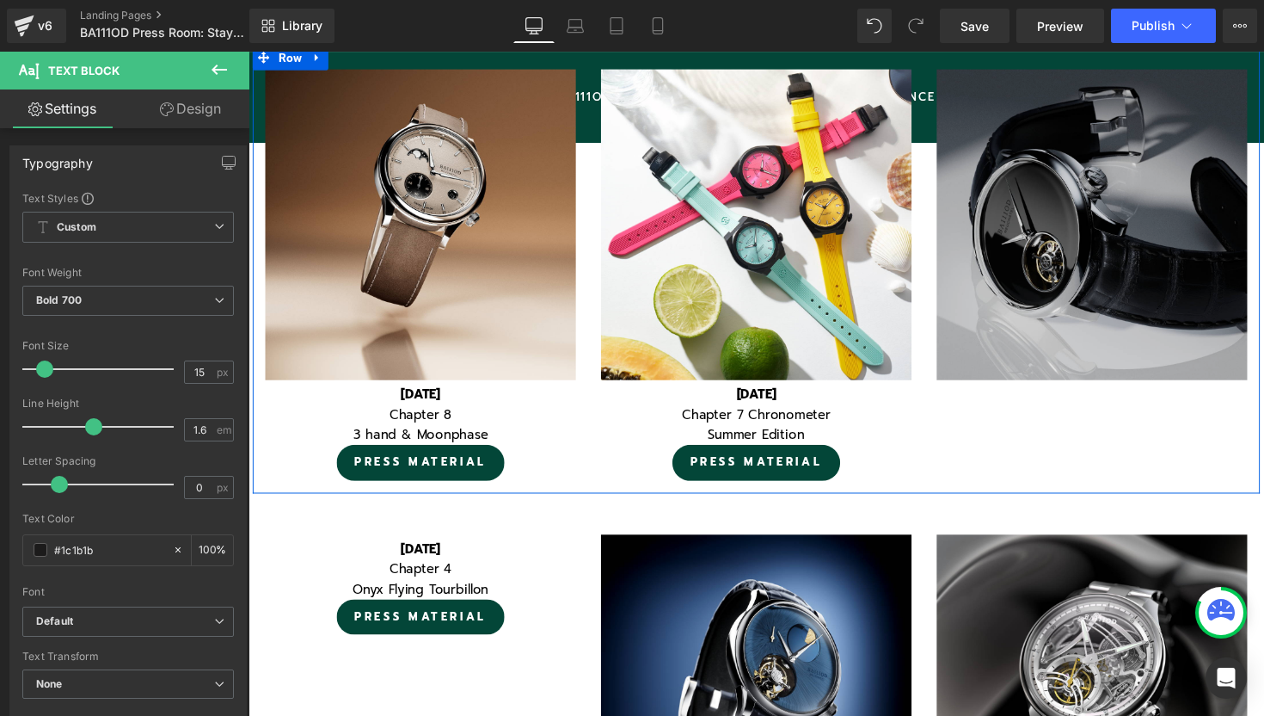
scroll to position [1465, 0]
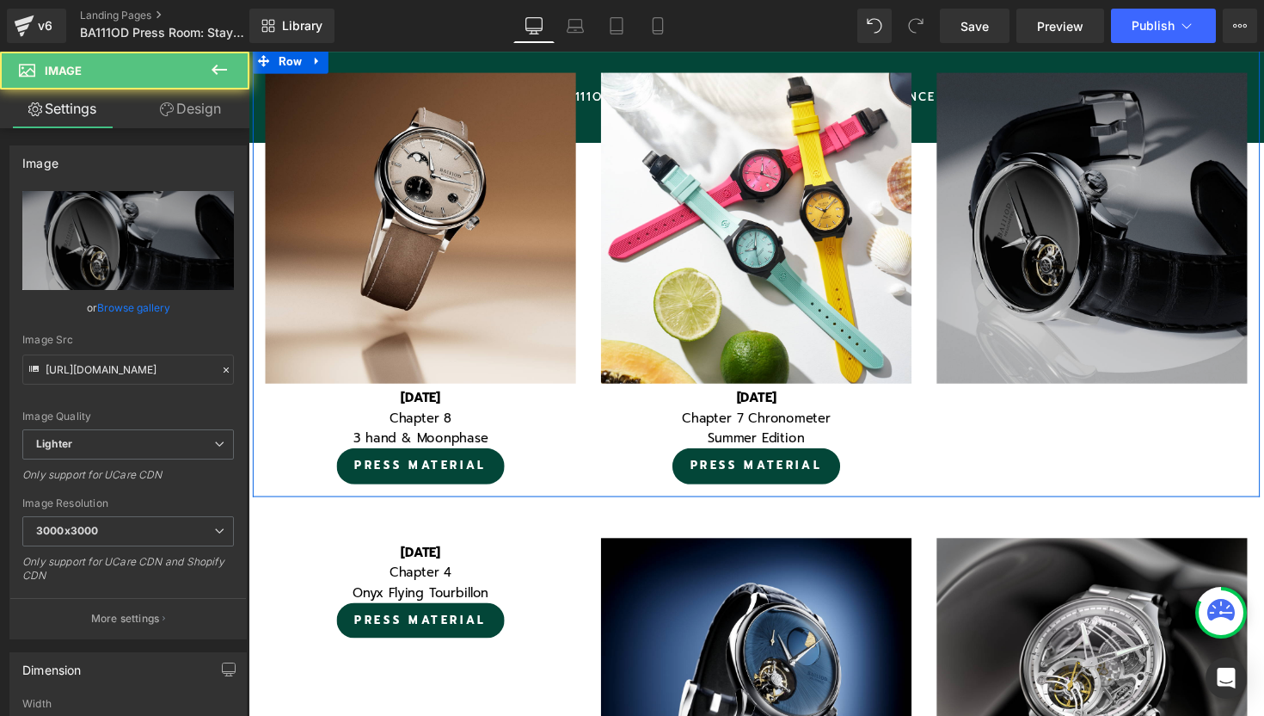
click at [1039, 124] on img at bounding box center [1113, 232] width 318 height 318
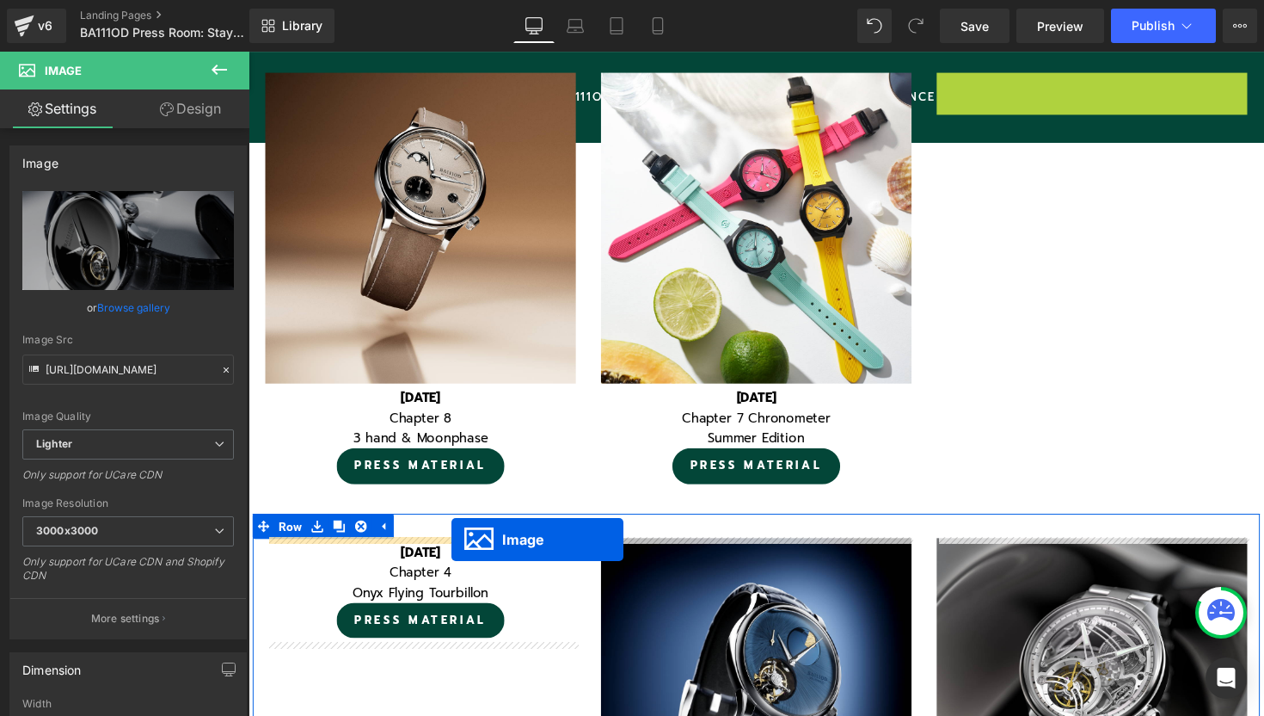
drag, startPoint x: 1092, startPoint y: 227, endPoint x: 458, endPoint y: 551, distance: 712.7
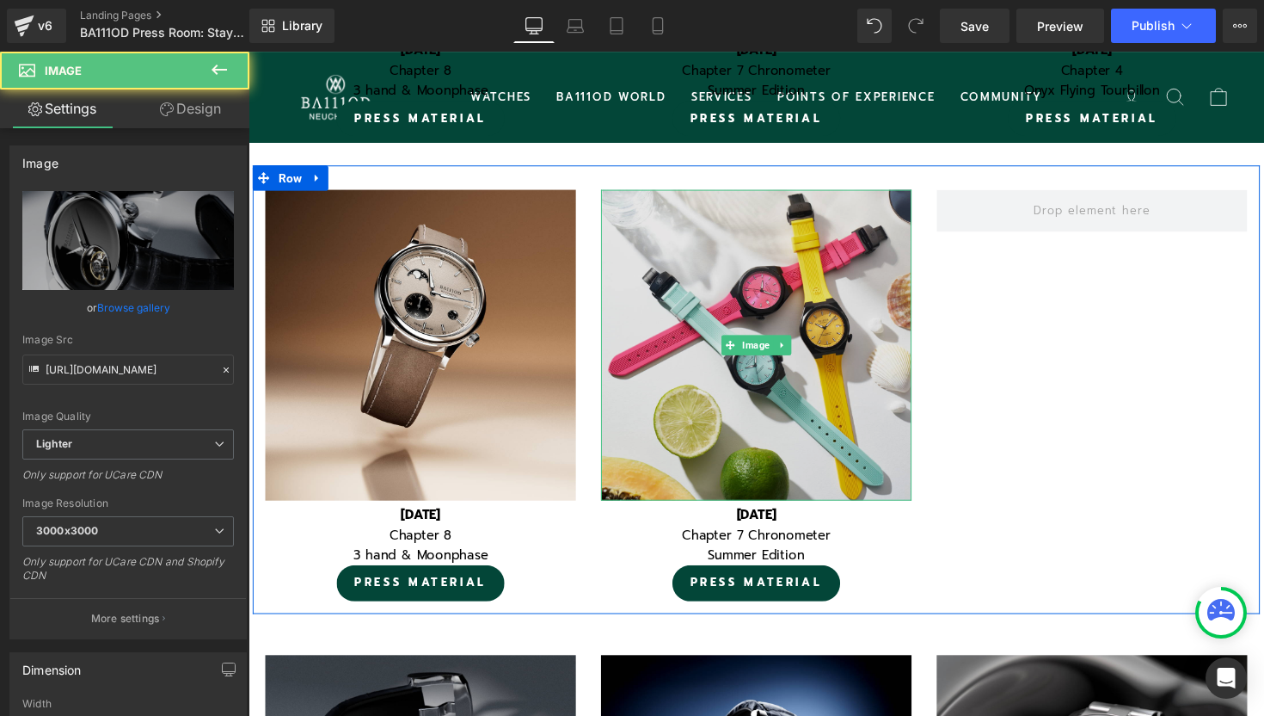
scroll to position [1341, 0]
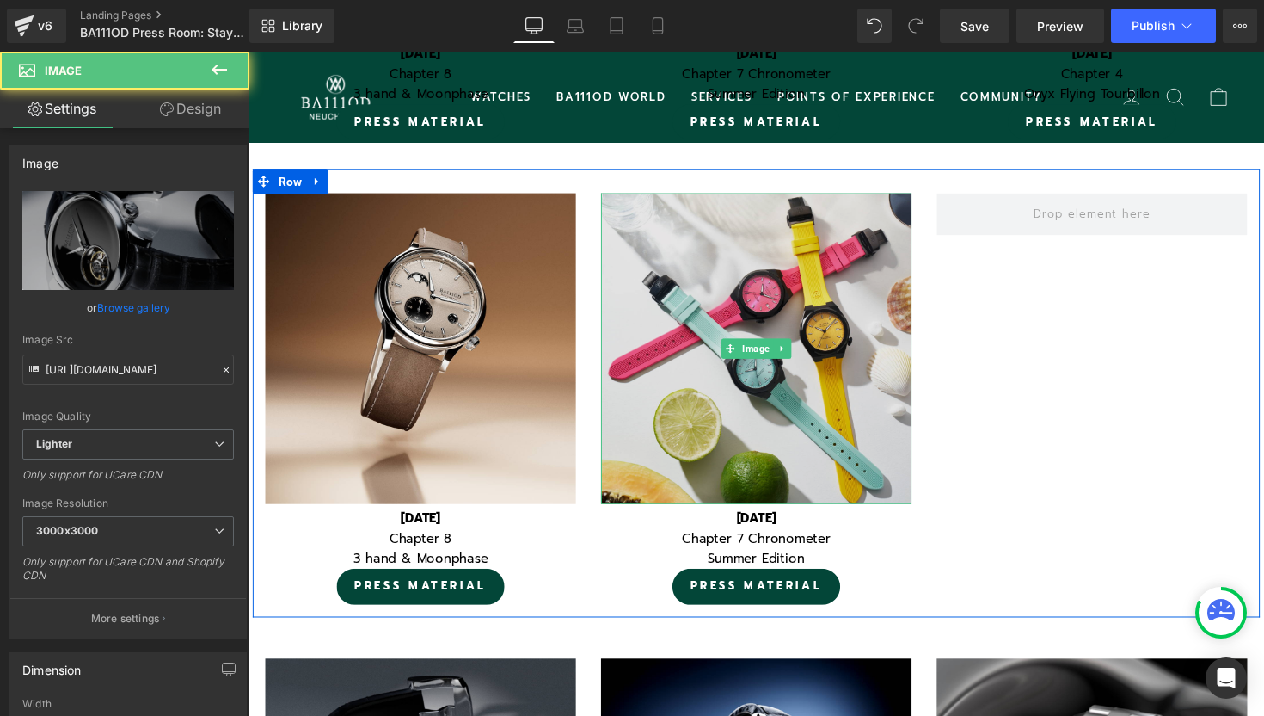
click at [750, 262] on img at bounding box center [769, 356] width 318 height 318
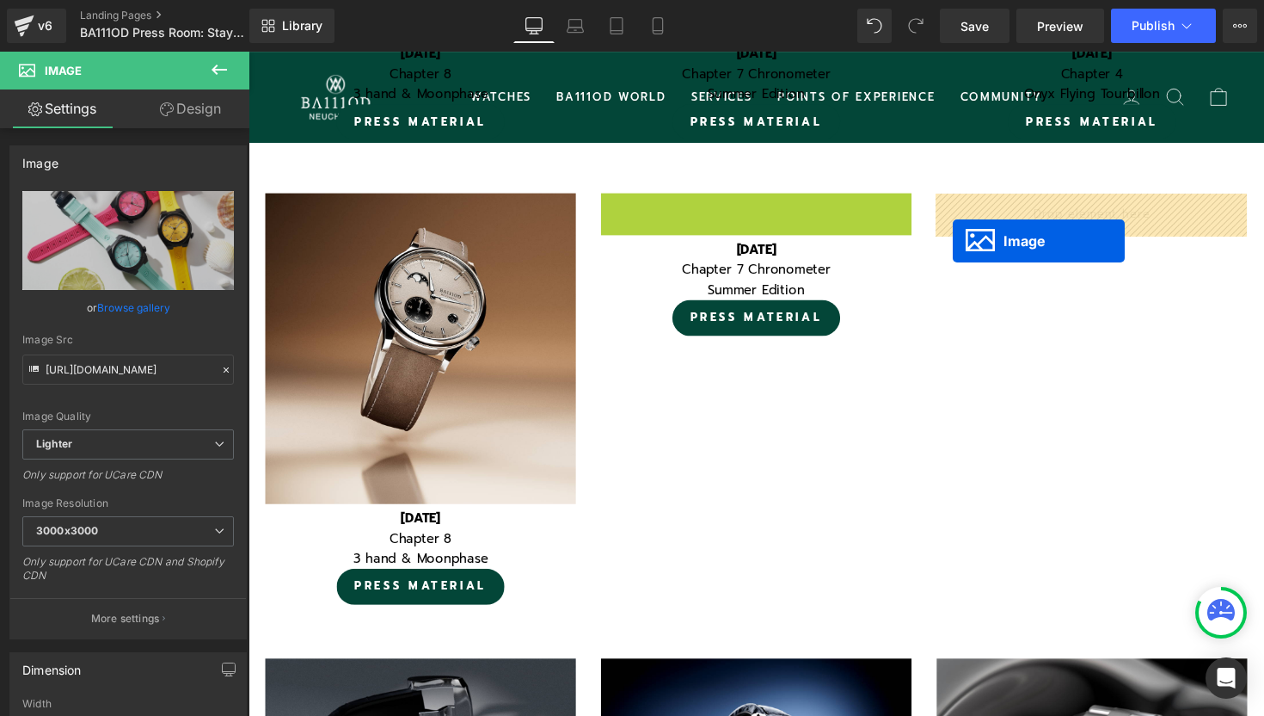
drag, startPoint x: 743, startPoint y: 350, endPoint x: 970, endPoint y: 245, distance: 250.1
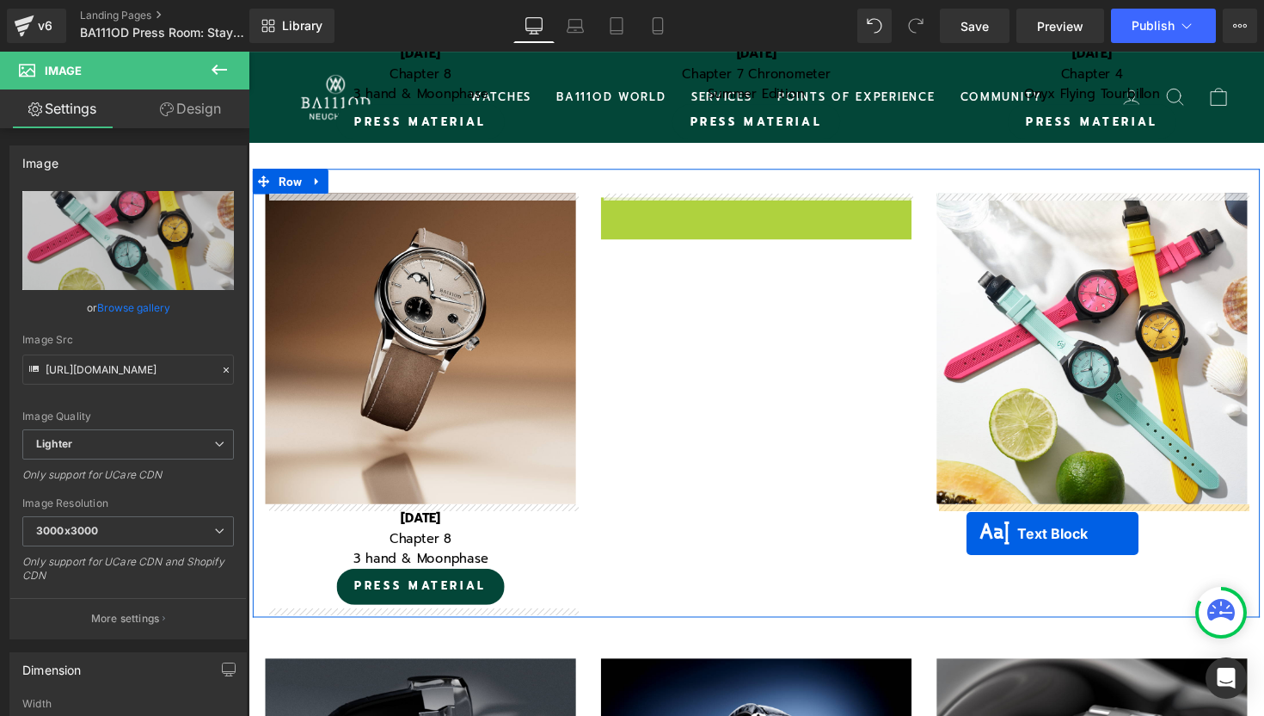
drag, startPoint x: 724, startPoint y: 220, endPoint x: 985, endPoint y: 545, distance: 416.6
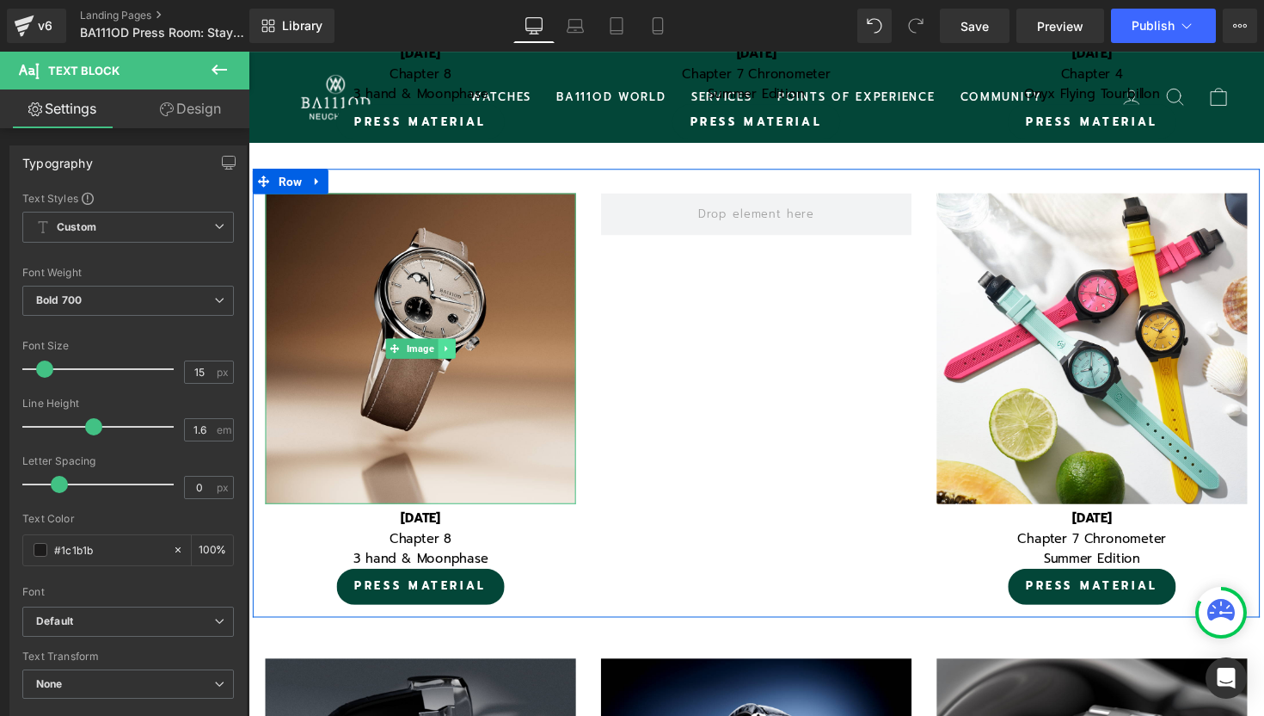
click at [454, 361] on link at bounding box center [452, 356] width 18 height 21
click at [444, 359] on icon at bounding box center [442, 356] width 9 height 10
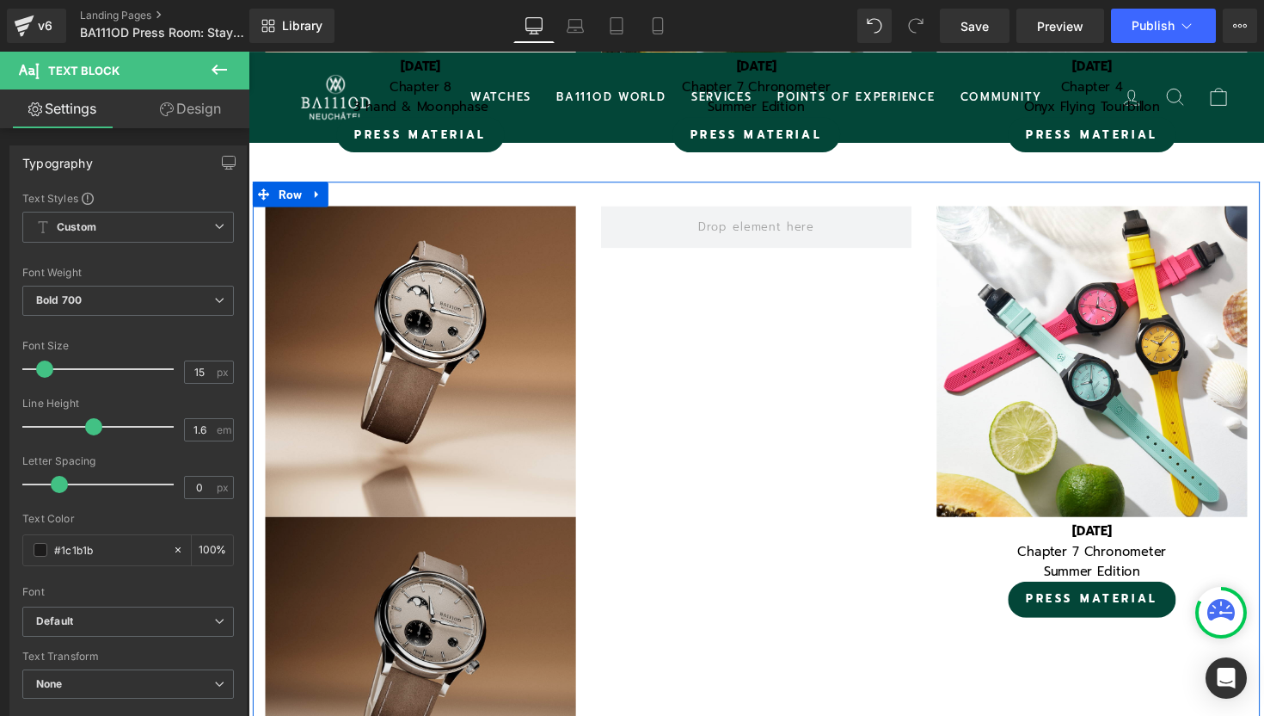
scroll to position [1318, 0]
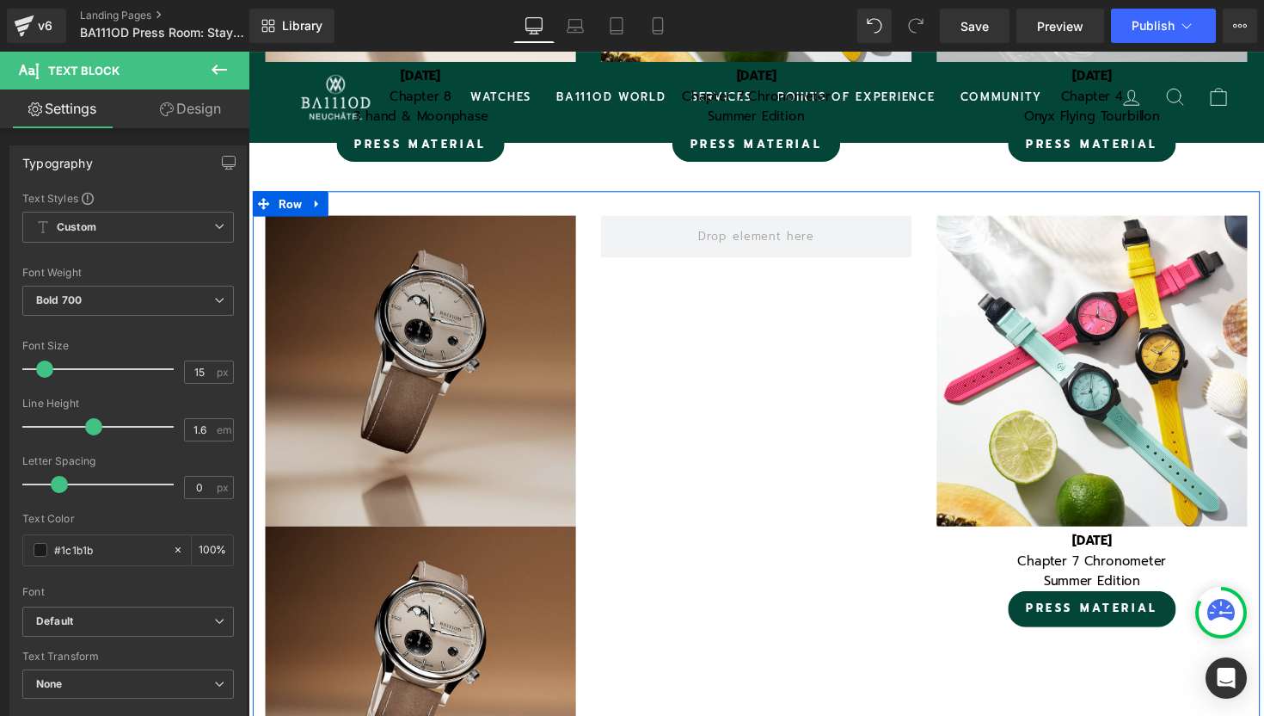
click at [384, 294] on img at bounding box center [425, 378] width 318 height 318
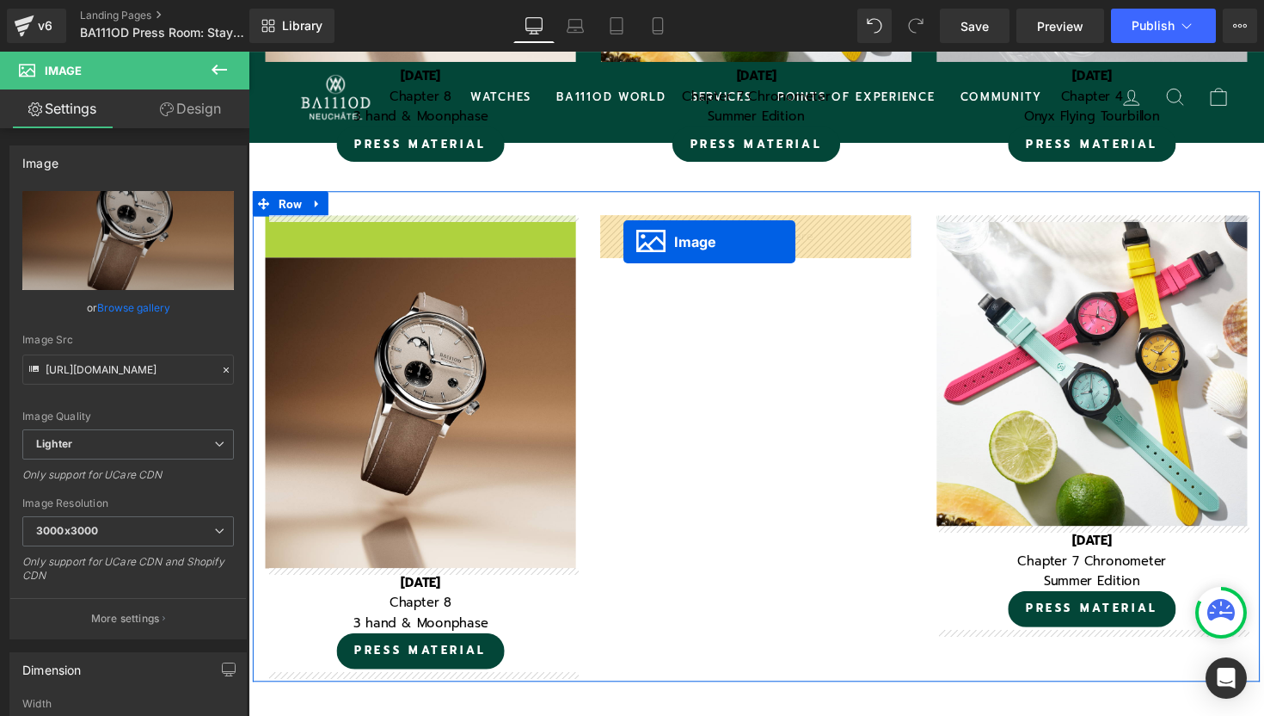
drag, startPoint x: 369, startPoint y: 377, endPoint x: 633, endPoint y: 247, distance: 294.2
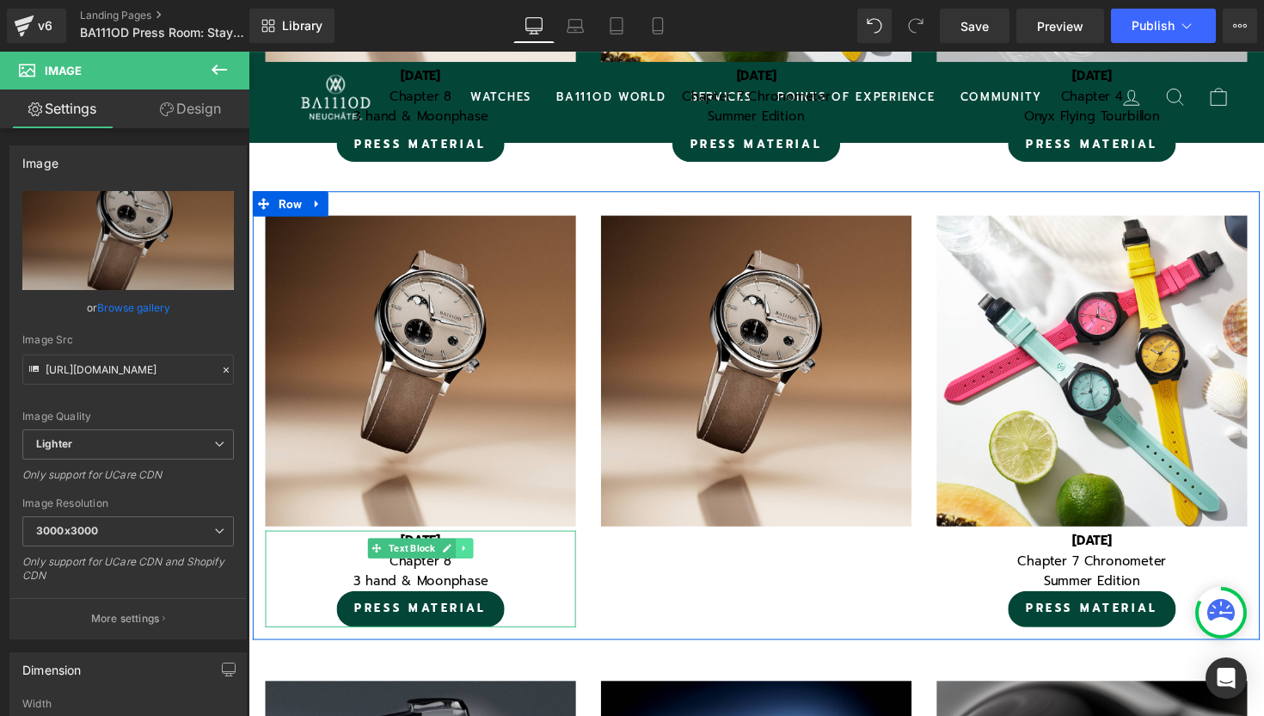
click at [470, 556] on icon at bounding box center [469, 560] width 9 height 10
click at [464, 557] on icon at bounding box center [460, 560] width 9 height 10
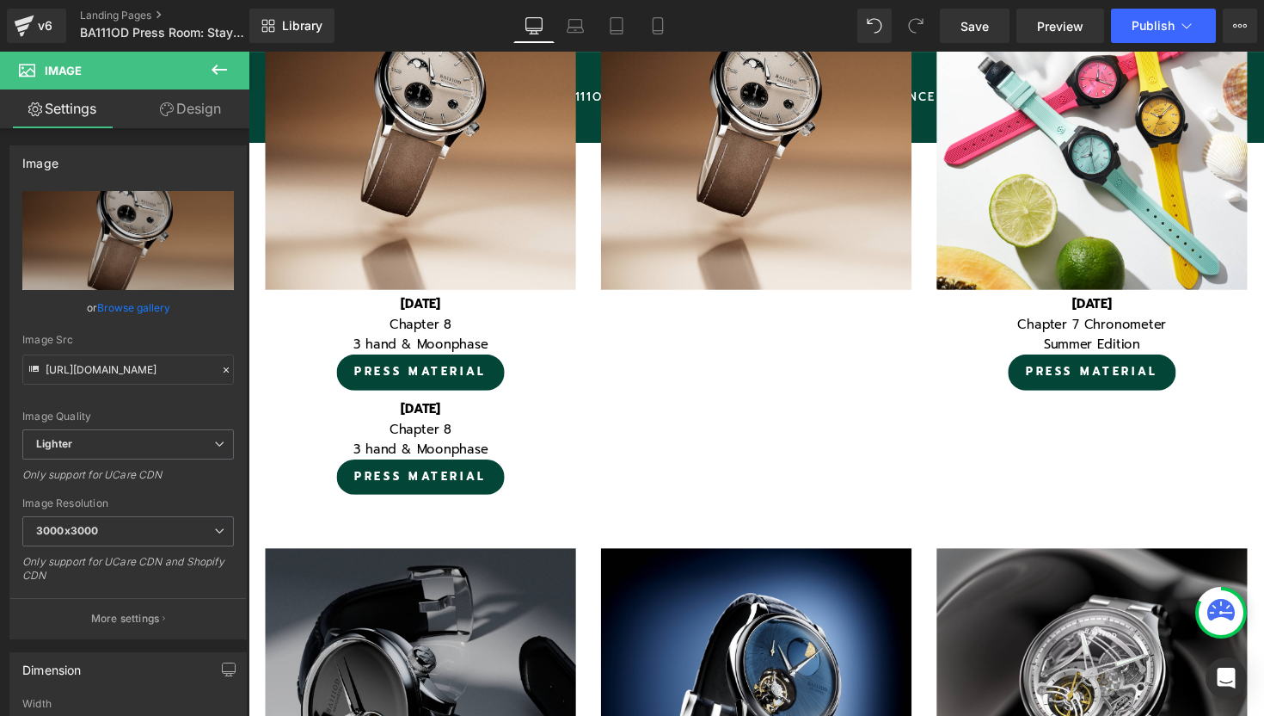
scroll to position [1554, 0]
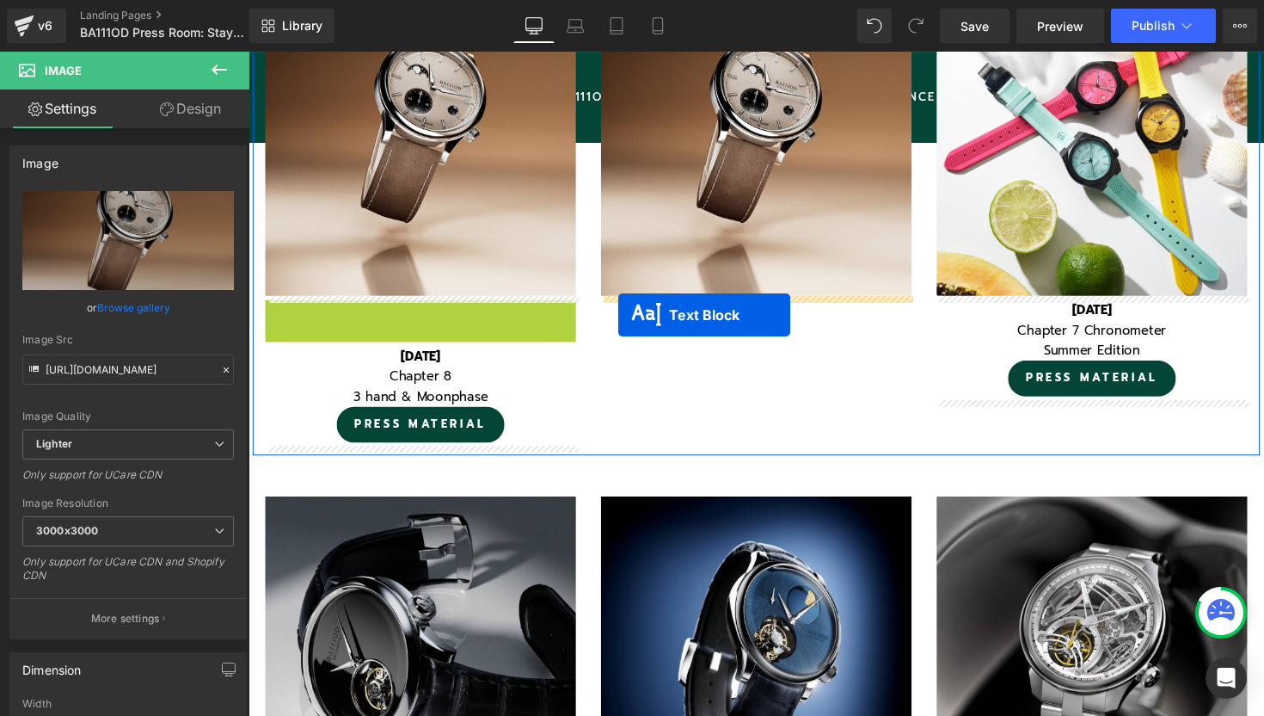
drag, startPoint x: 356, startPoint y: 324, endPoint x: 628, endPoint y: 321, distance: 271.8
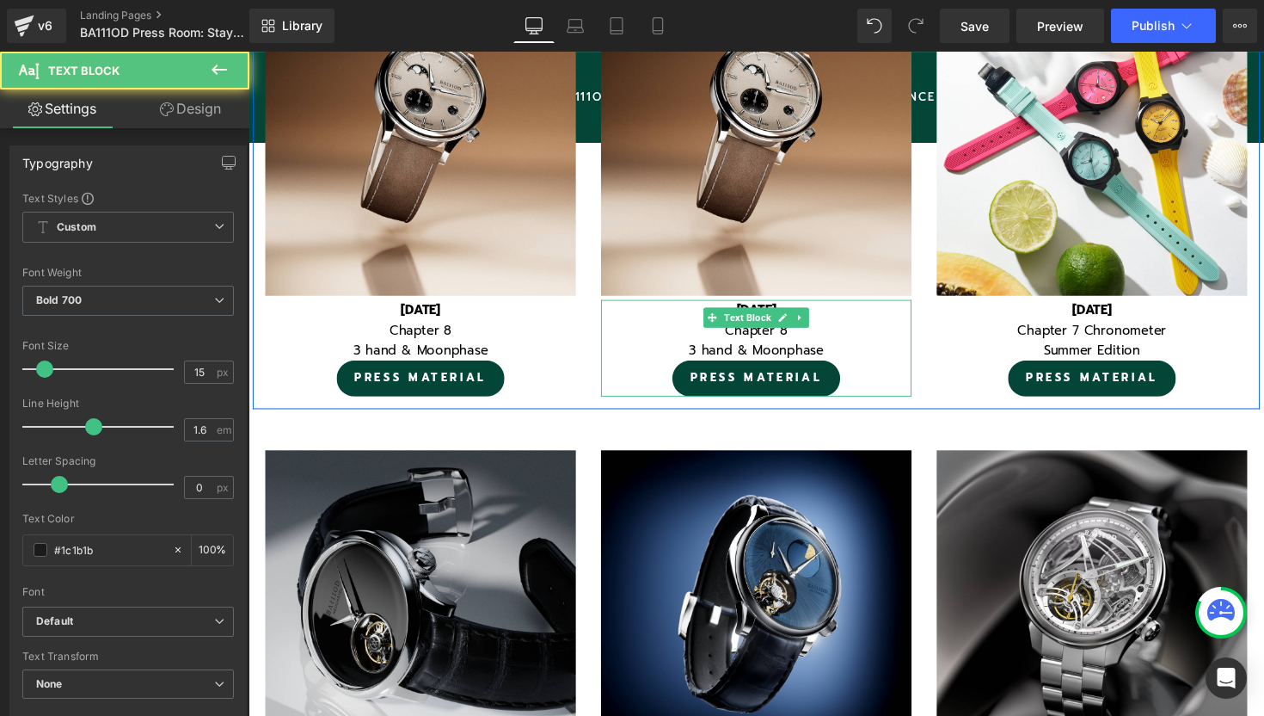
scroll to position [8242, 1041]
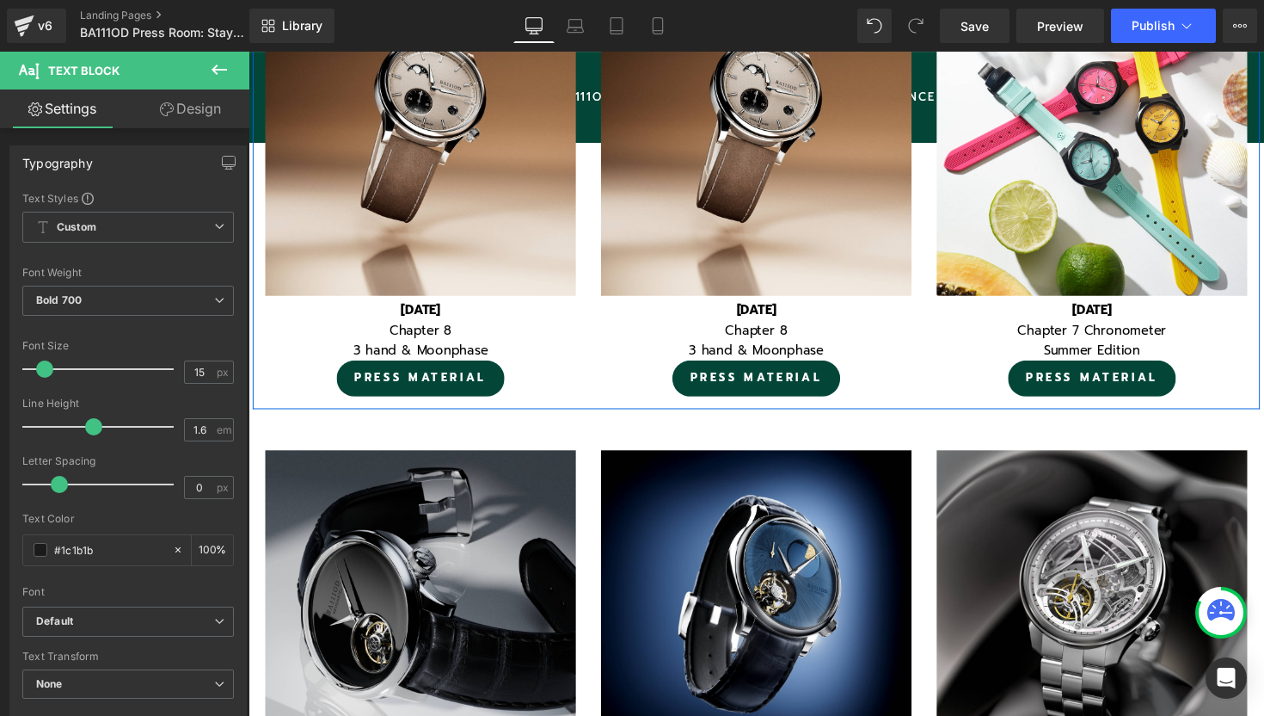
click at [515, 314] on p "August 20th 2025" at bounding box center [425, 316] width 318 height 21
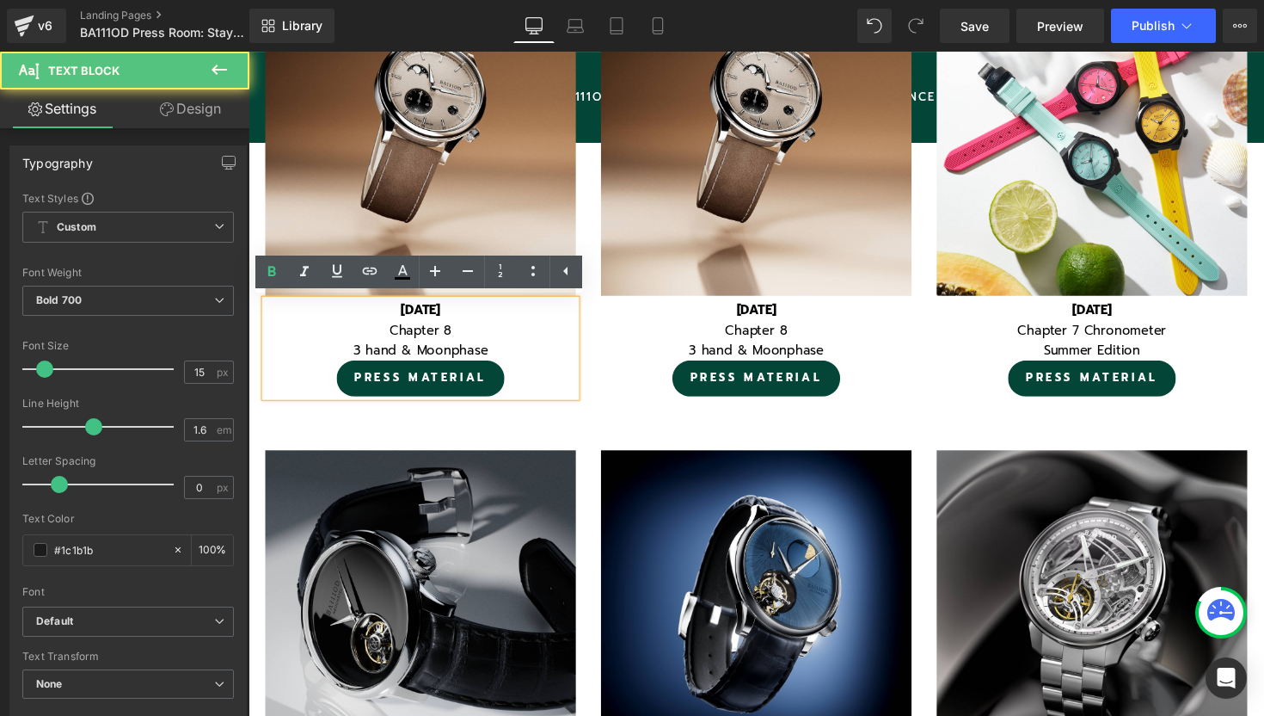
click at [413, 319] on b "August 20th 2025" at bounding box center [424, 316] width 40 height 19
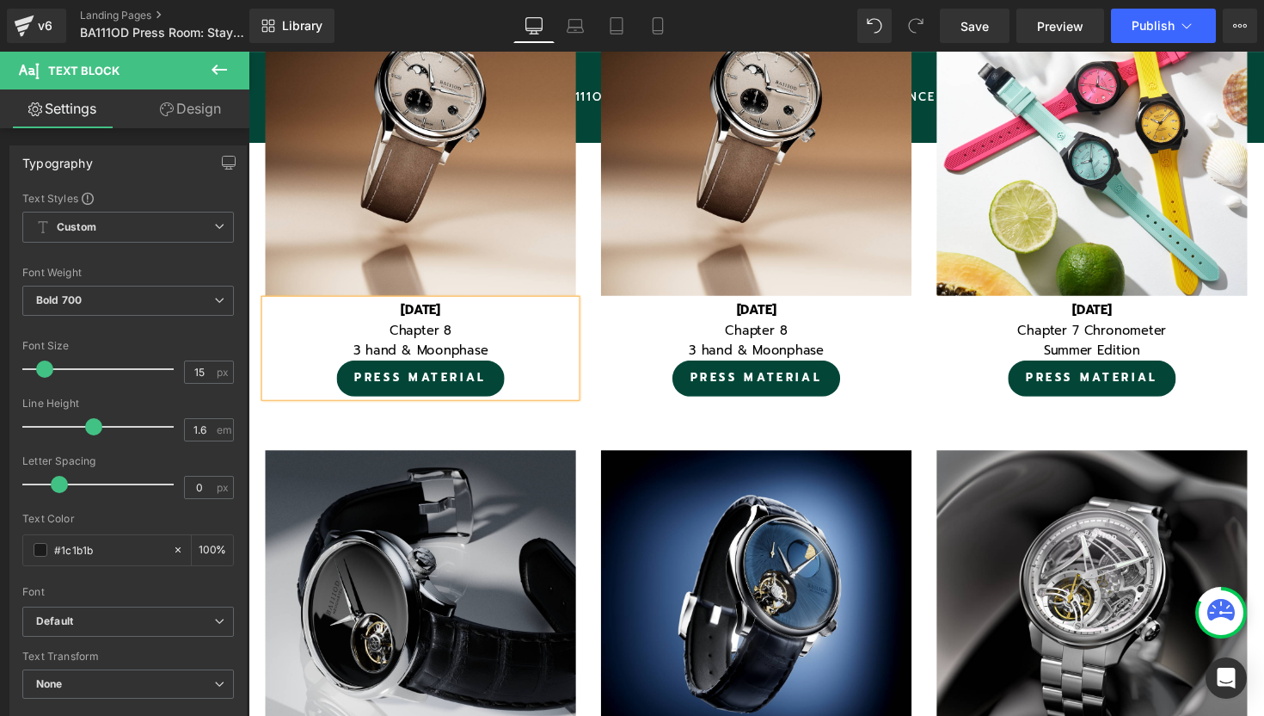
click at [440, 317] on b "September 20th 2025" at bounding box center [424, 316] width 40 height 19
click at [464, 336] on p "Chapter 8" at bounding box center [425, 337] width 318 height 21
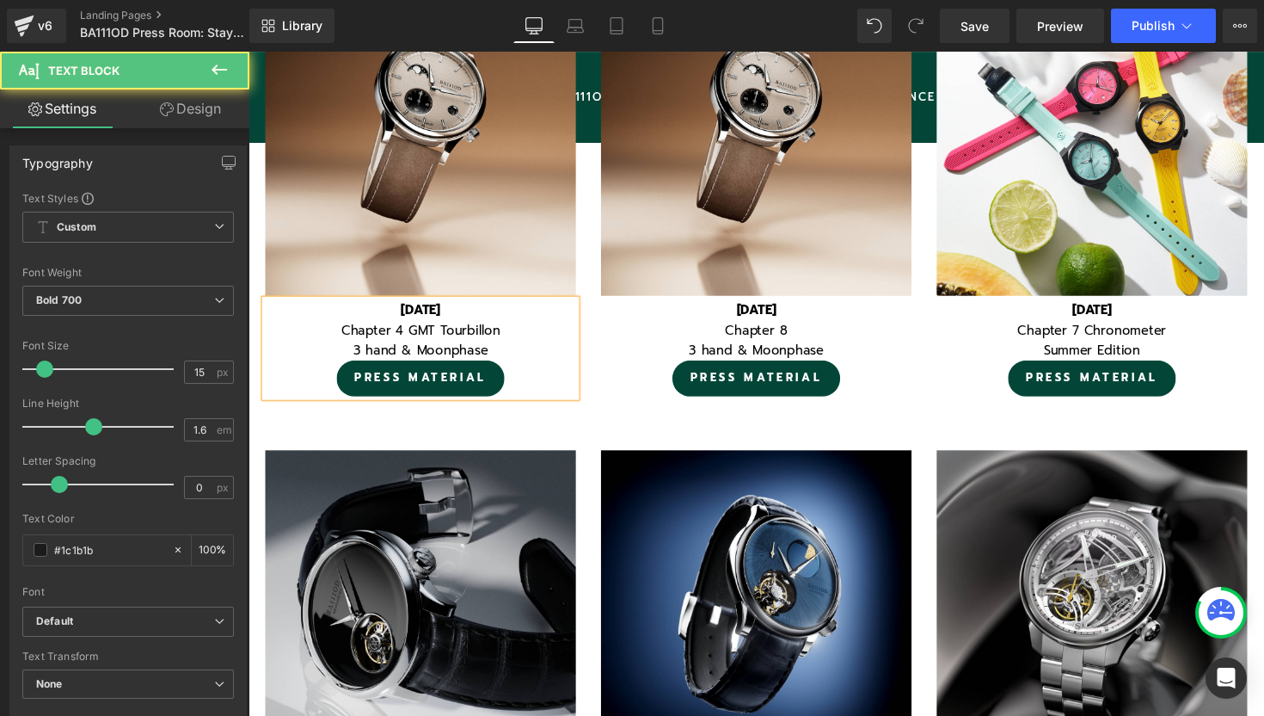
click at [464, 358] on font "3 hand & Moonphase" at bounding box center [424, 357] width 138 height 19
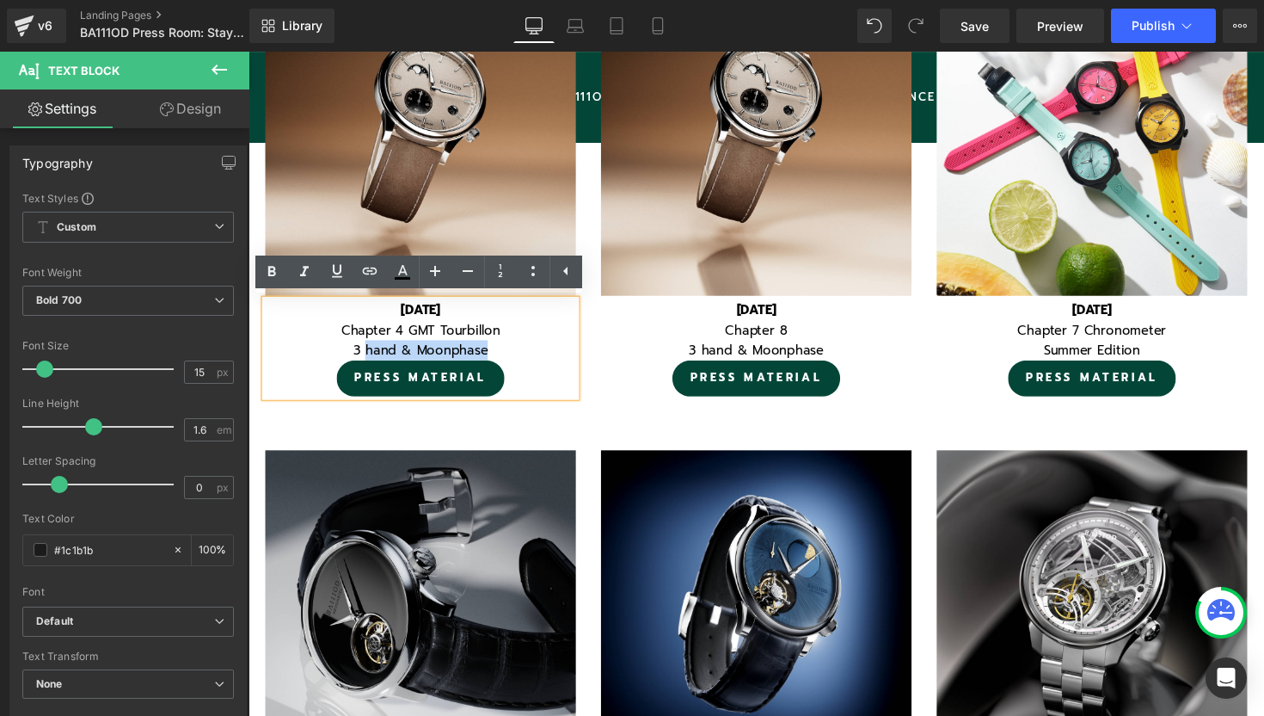
drag, startPoint x: 492, startPoint y: 359, endPoint x: 366, endPoint y: 362, distance: 126.4
click at [366, 362] on font "3 hand & Moonphase" at bounding box center [424, 357] width 138 height 19
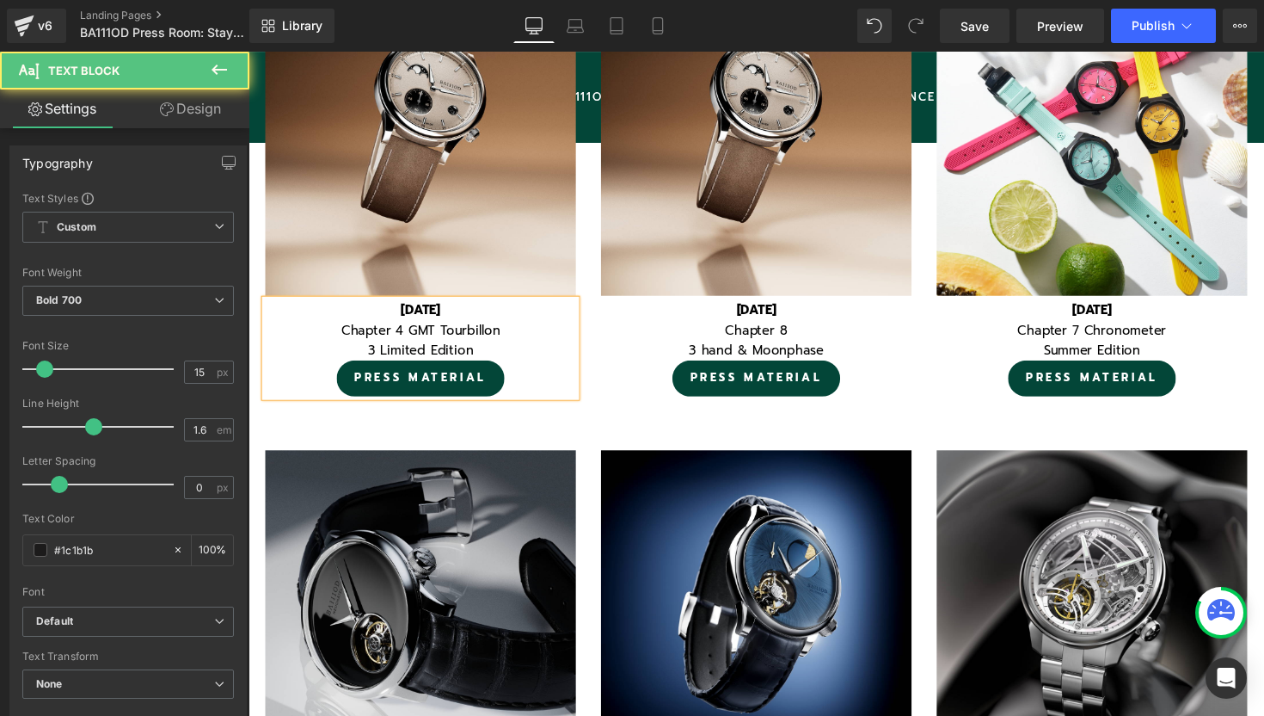
click at [380, 355] on font "3 Limited Edition" at bounding box center [425, 357] width 108 height 19
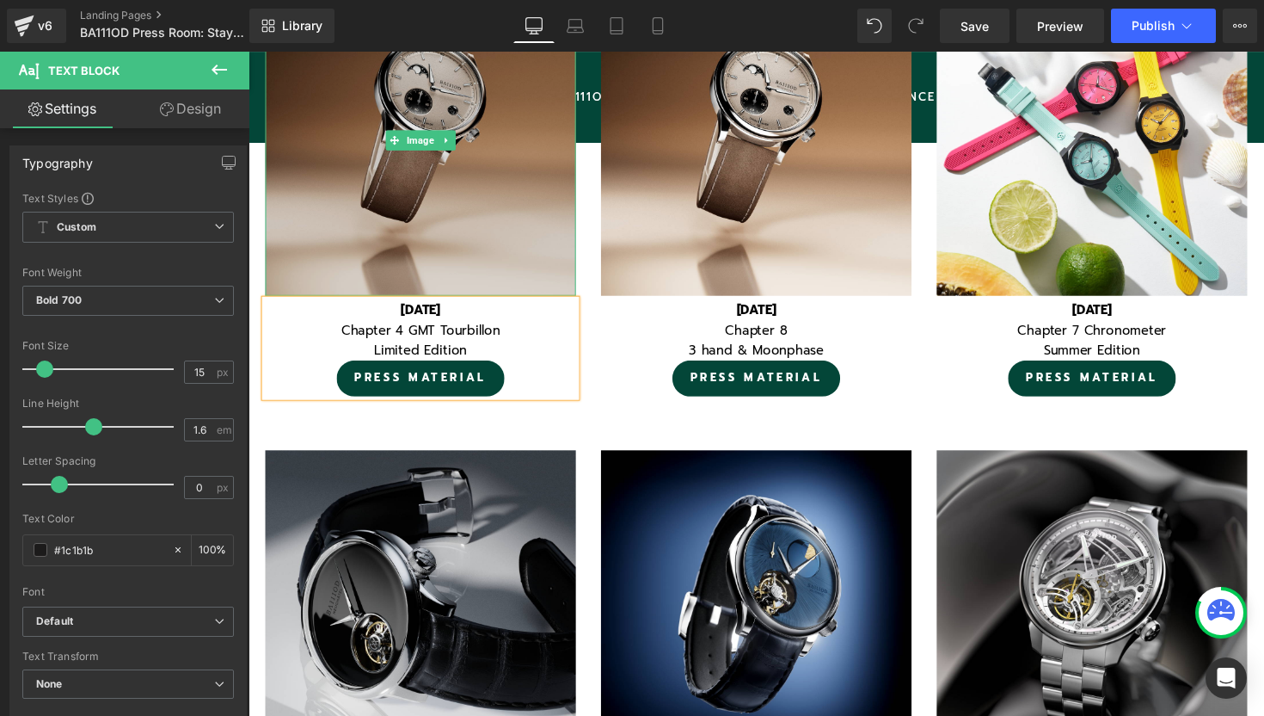
click at [476, 158] on img at bounding box center [425, 143] width 318 height 318
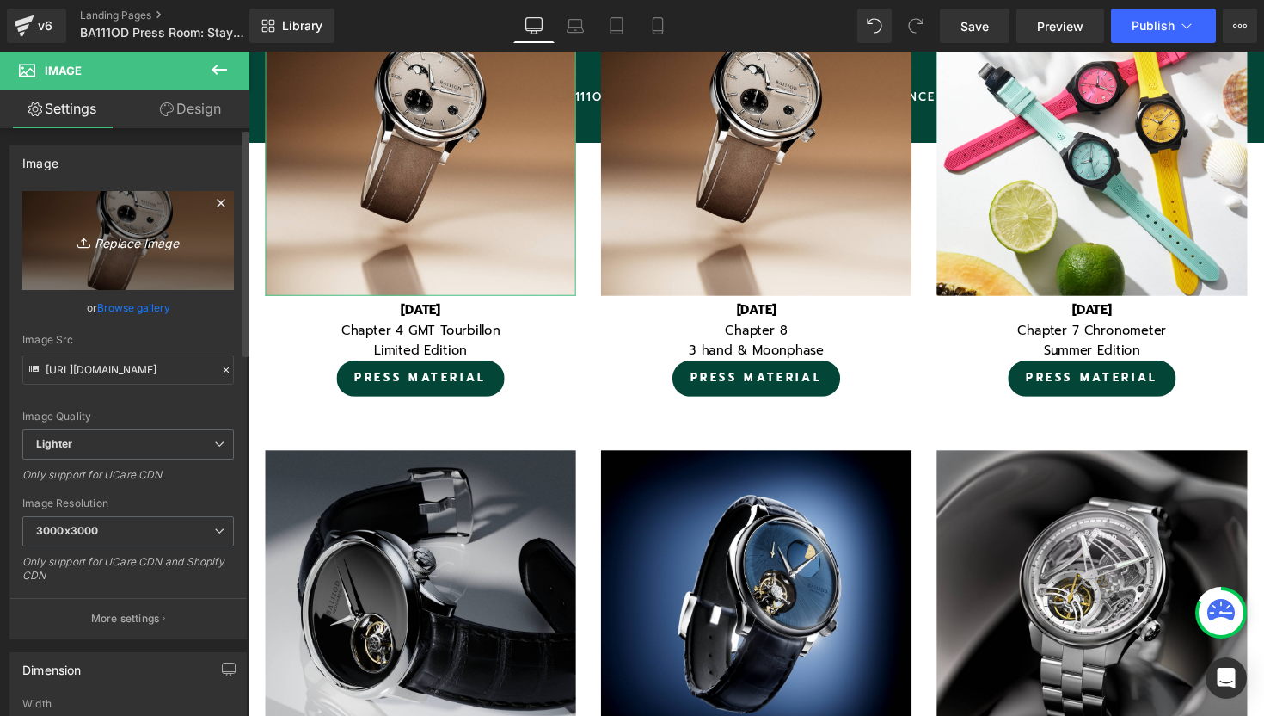
click at [126, 239] on icon "Replace Image" at bounding box center [128, 241] width 138 height 22
type input "C:\fakepath\Design sans titre - 2025-09-18T110516.105.jpg"
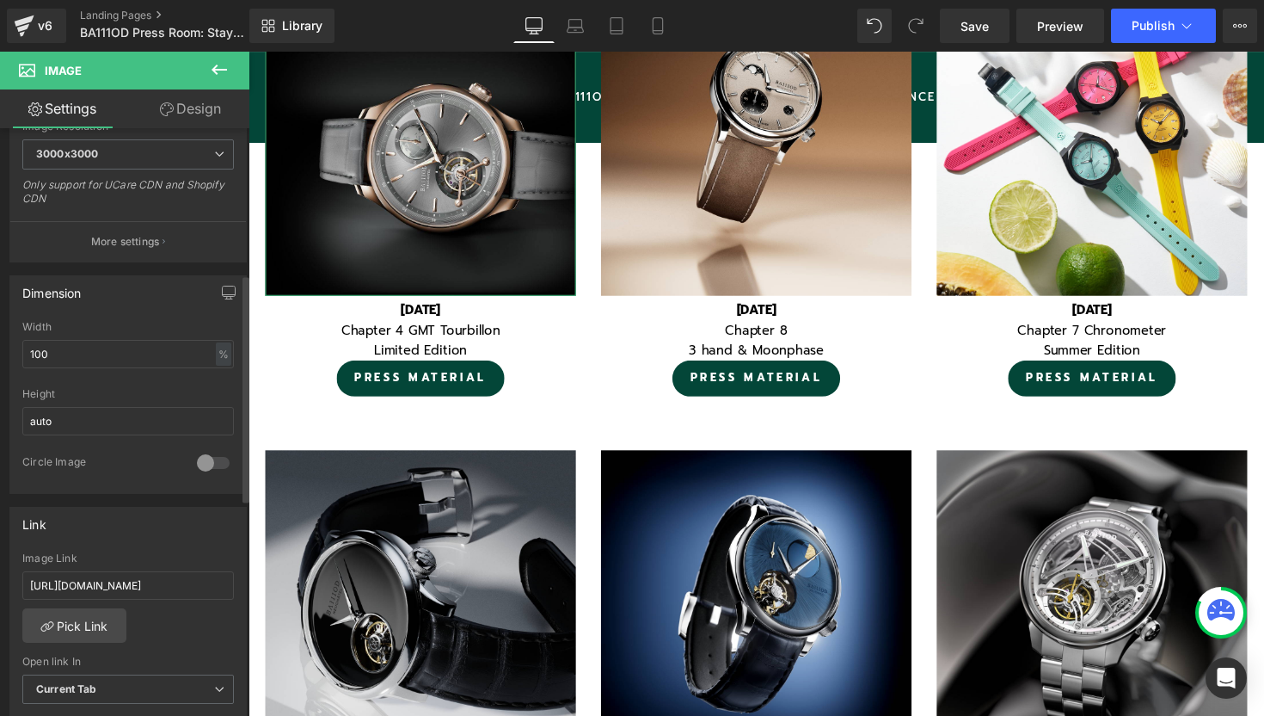
scroll to position [495, 0]
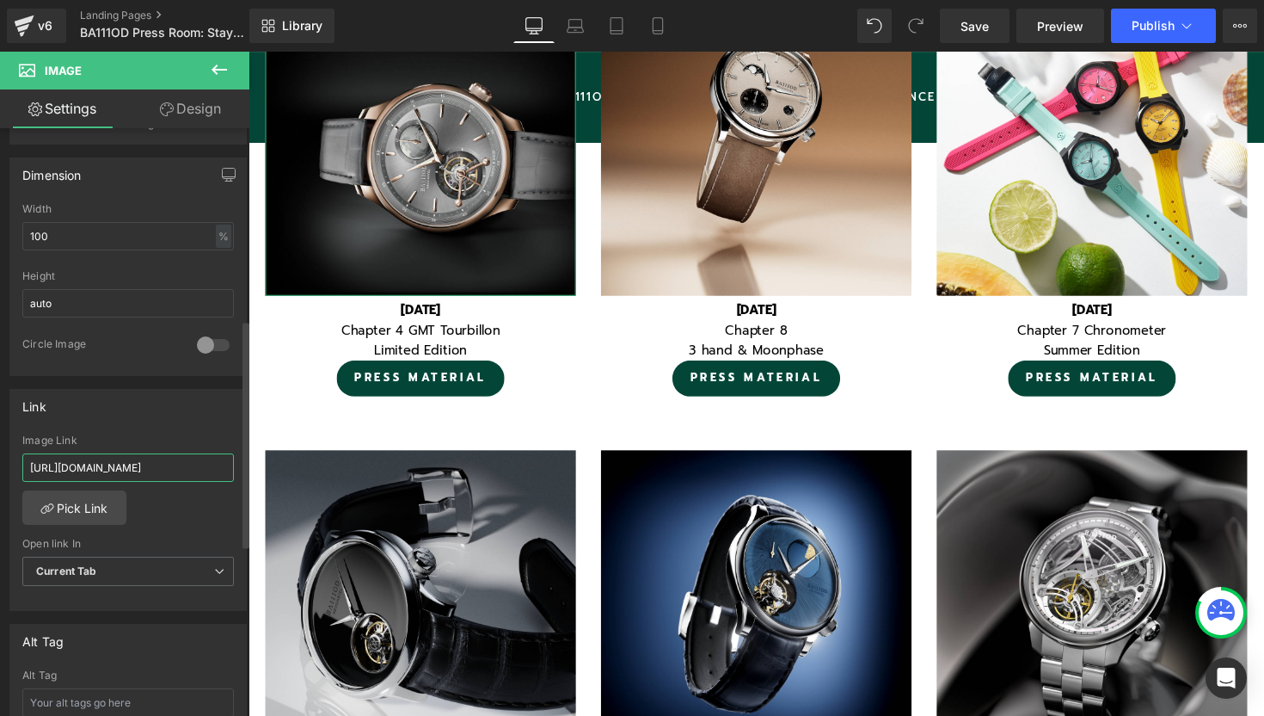
click at [156, 459] on input "https://ba111od.com/pages/chapter-8" at bounding box center [128, 467] width 212 height 28
paste input "pr-chapter-4-gmt-tourbillon-limited-edition-2025"
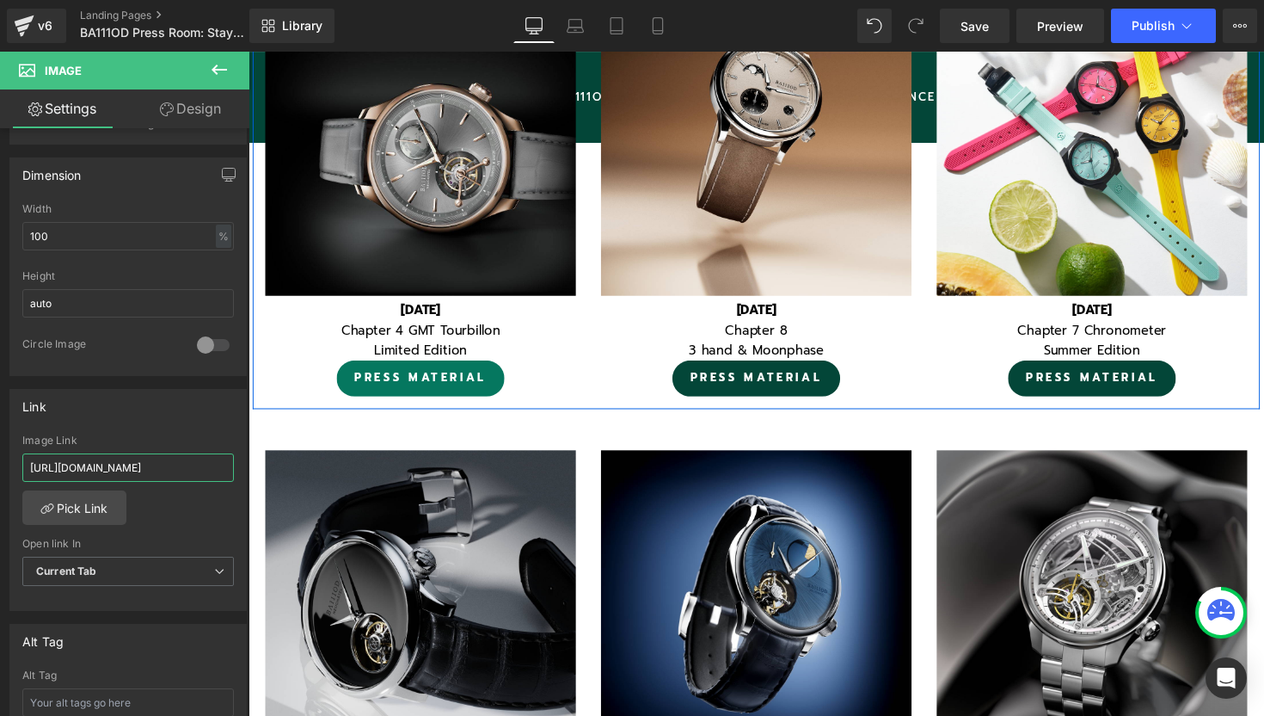
type input "https://ba111od.com/pages/pr-chapter-4-gmt-tourbillon-limited-edition-2025"
click at [421, 390] on link "PRESS MATERIAL" at bounding box center [425, 386] width 172 height 36
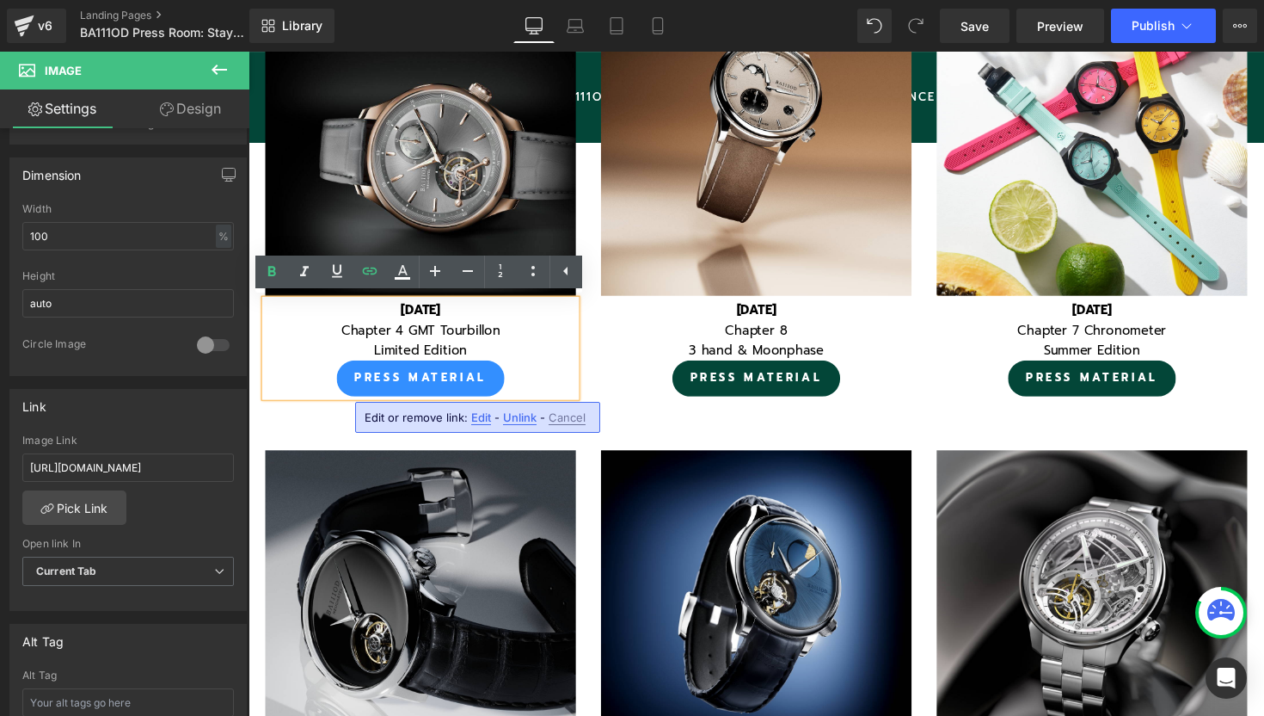
click at [484, 417] on span "Edit" at bounding box center [481, 417] width 20 height 15
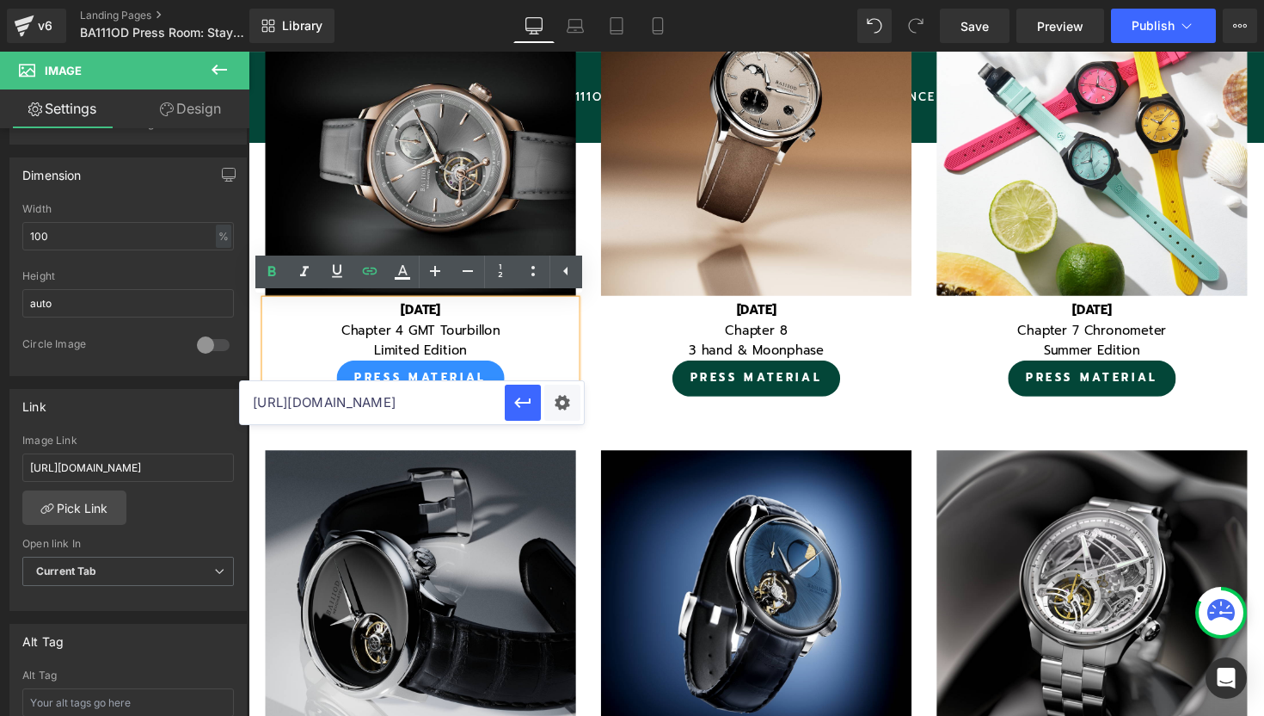
click at [423, 397] on input "https://ba111od.com/pages/chapter-8" at bounding box center [372, 402] width 265 height 43
paste input "pr-chapter-4-gmt-tourbillon-limited-edition-2025"
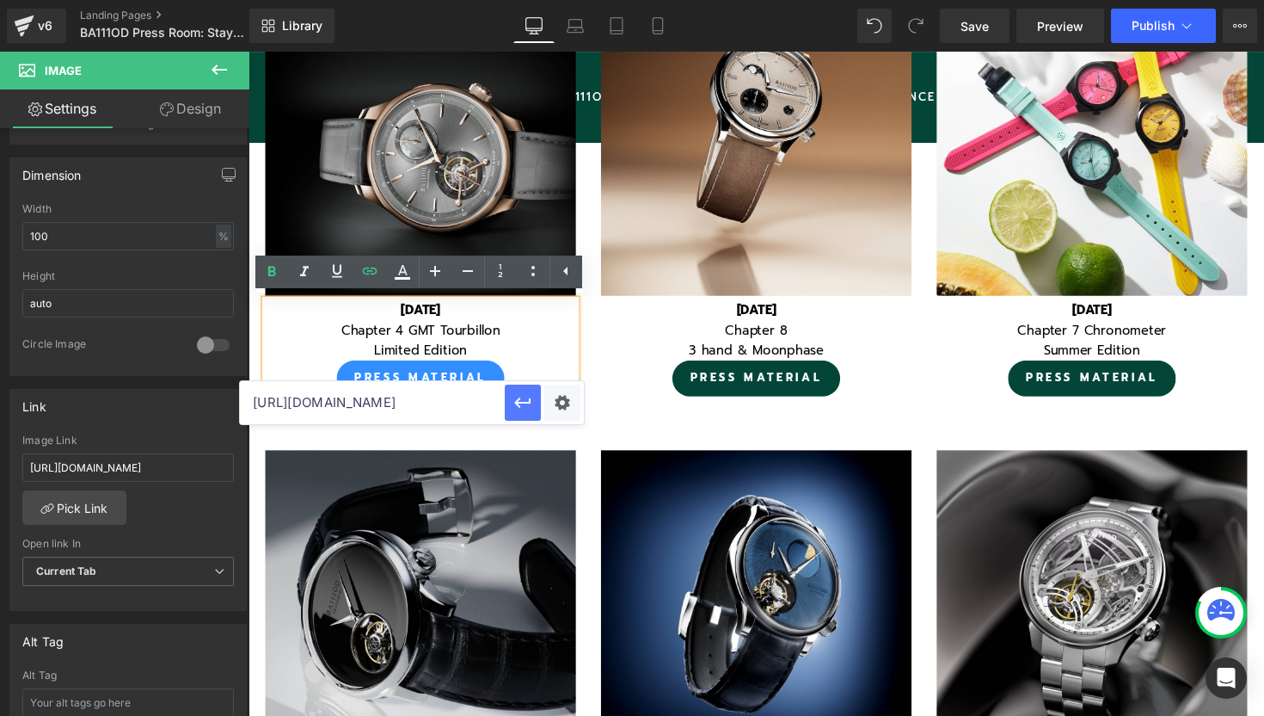
type input "https://ba111od.com/pages/pr-chapter-4-gmt-tourbillon-limited-edition-2025"
click at [518, 406] on icon "button" at bounding box center [522, 402] width 16 height 10
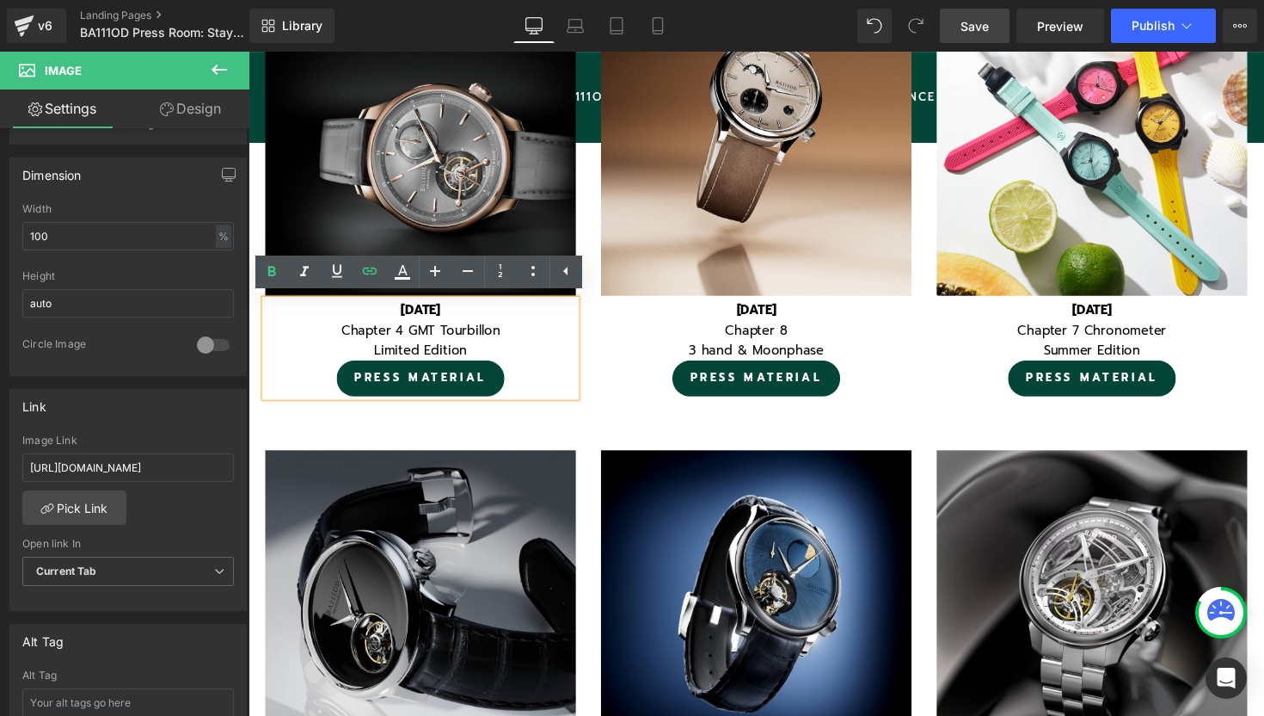
click at [992, 14] on link "Save" at bounding box center [975, 26] width 70 height 34
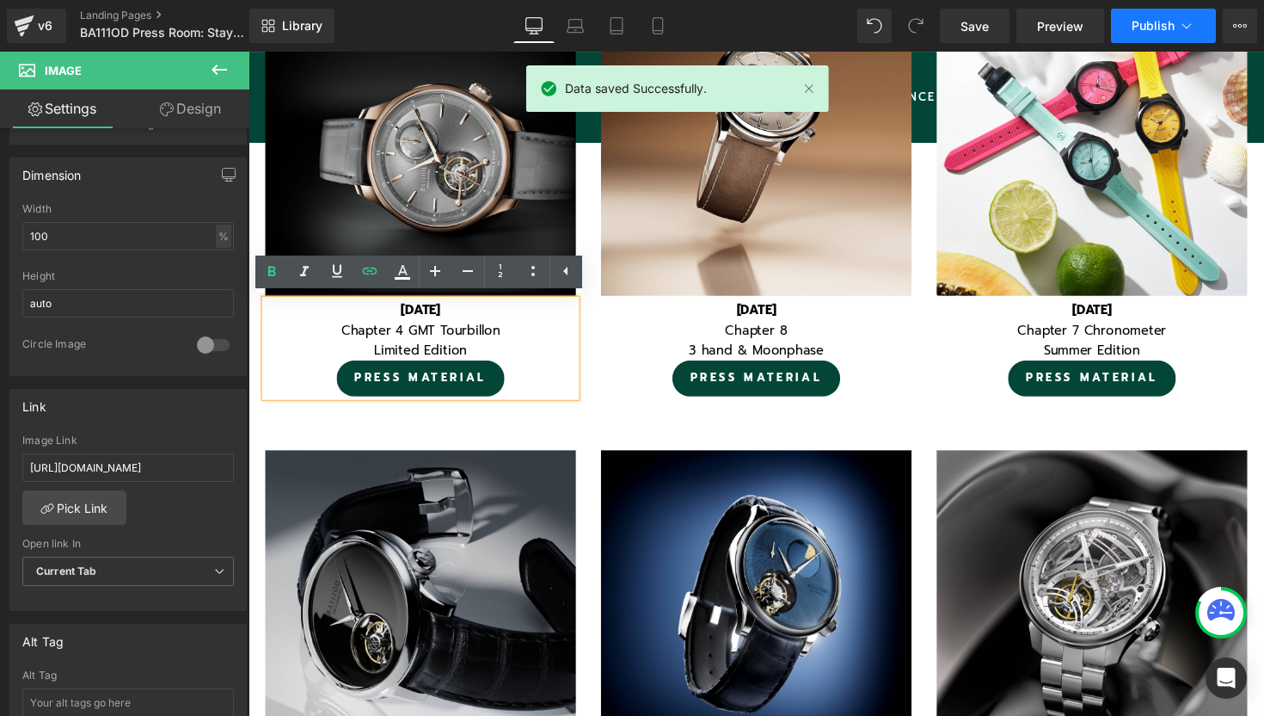
click at [1136, 16] on button "Publish" at bounding box center [1163, 26] width 105 height 34
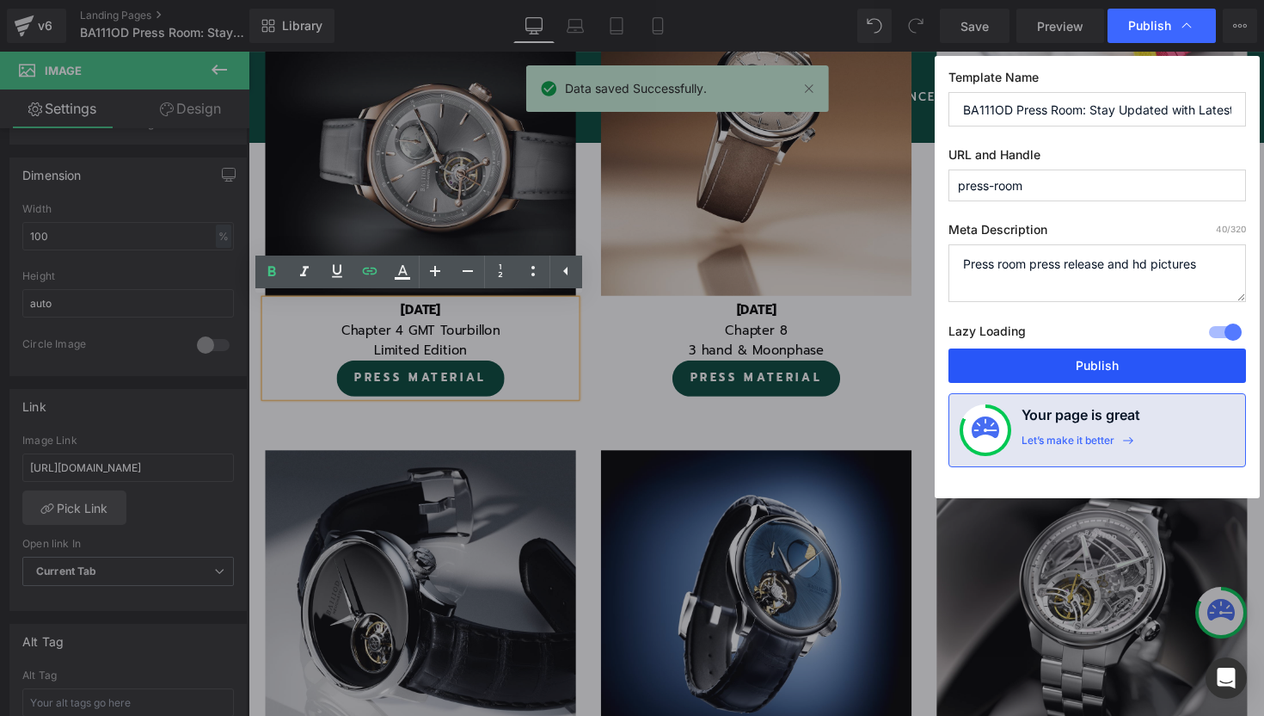
click at [1042, 359] on button "Publish" at bounding box center [1098, 365] width 298 height 34
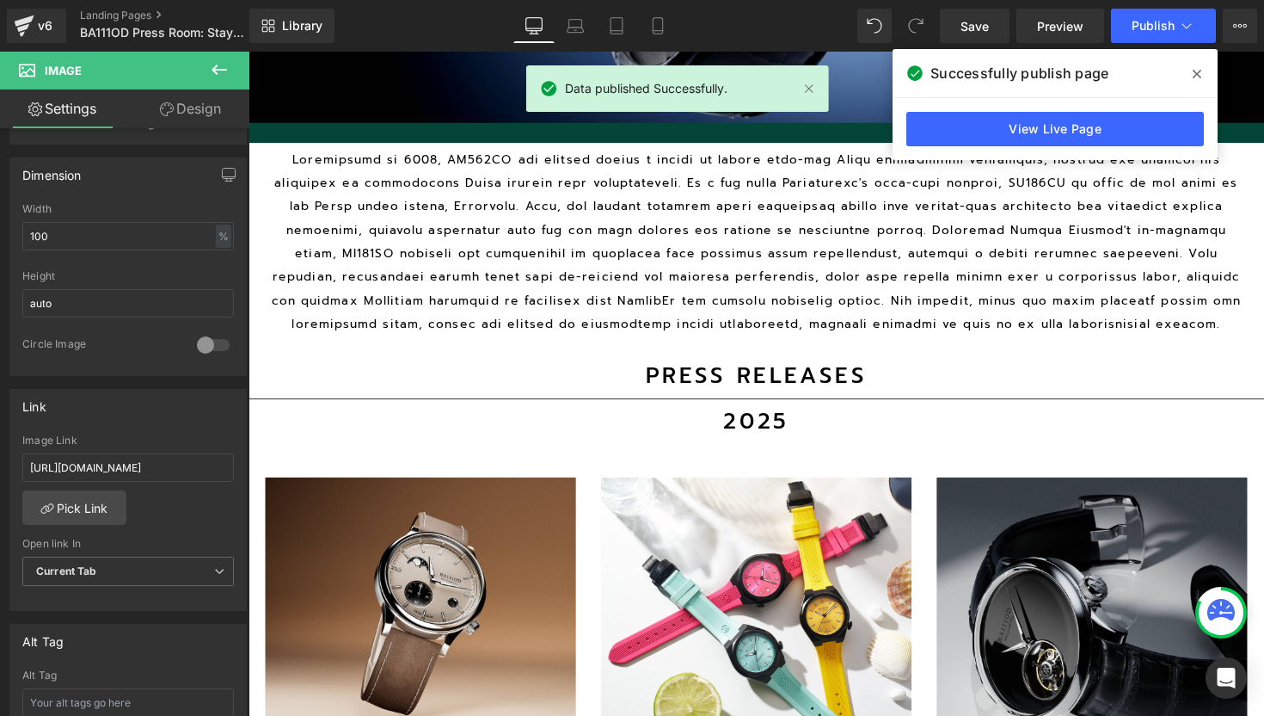
scroll to position [698, 0]
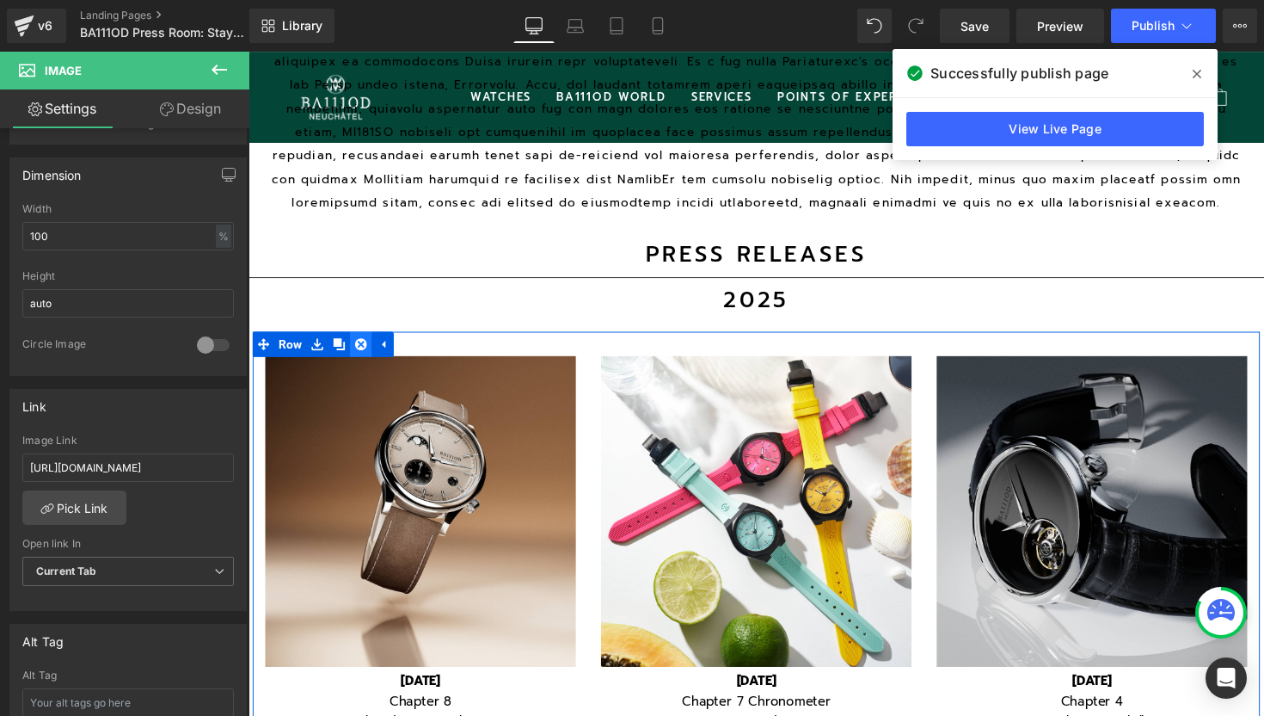
click at [366, 348] on icon at bounding box center [364, 351] width 12 height 13
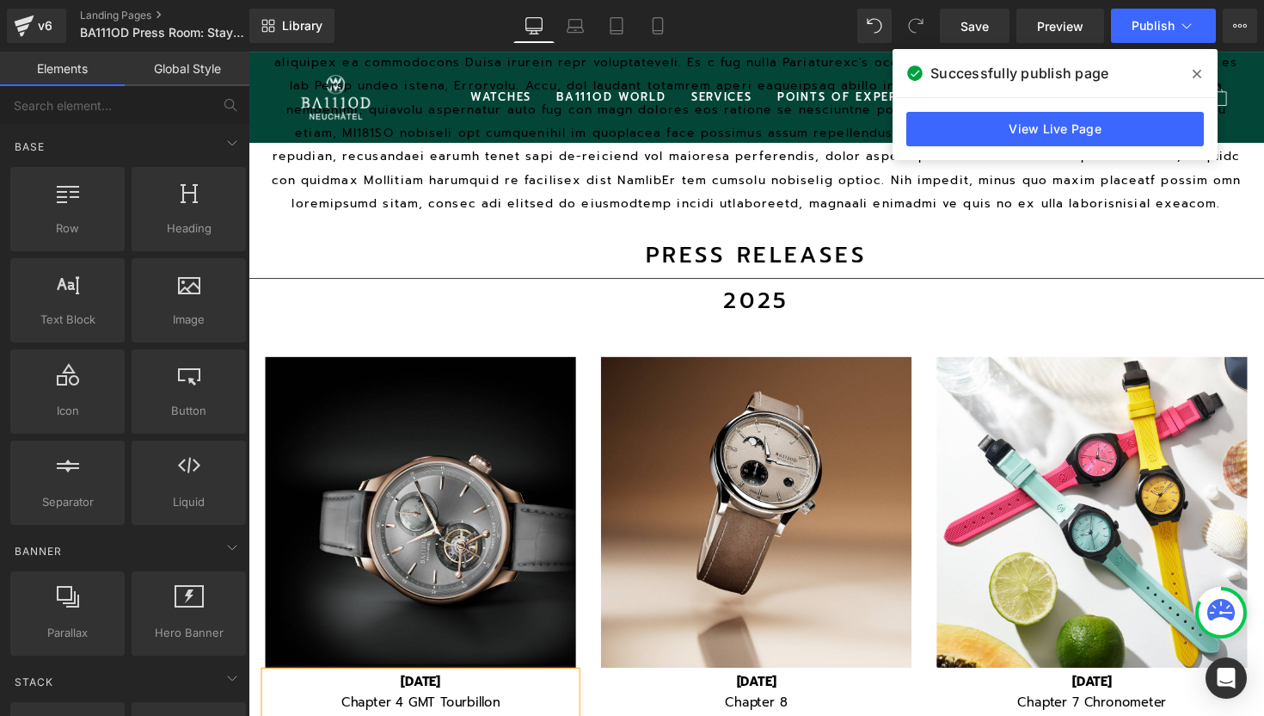
scroll to position [8, 9]
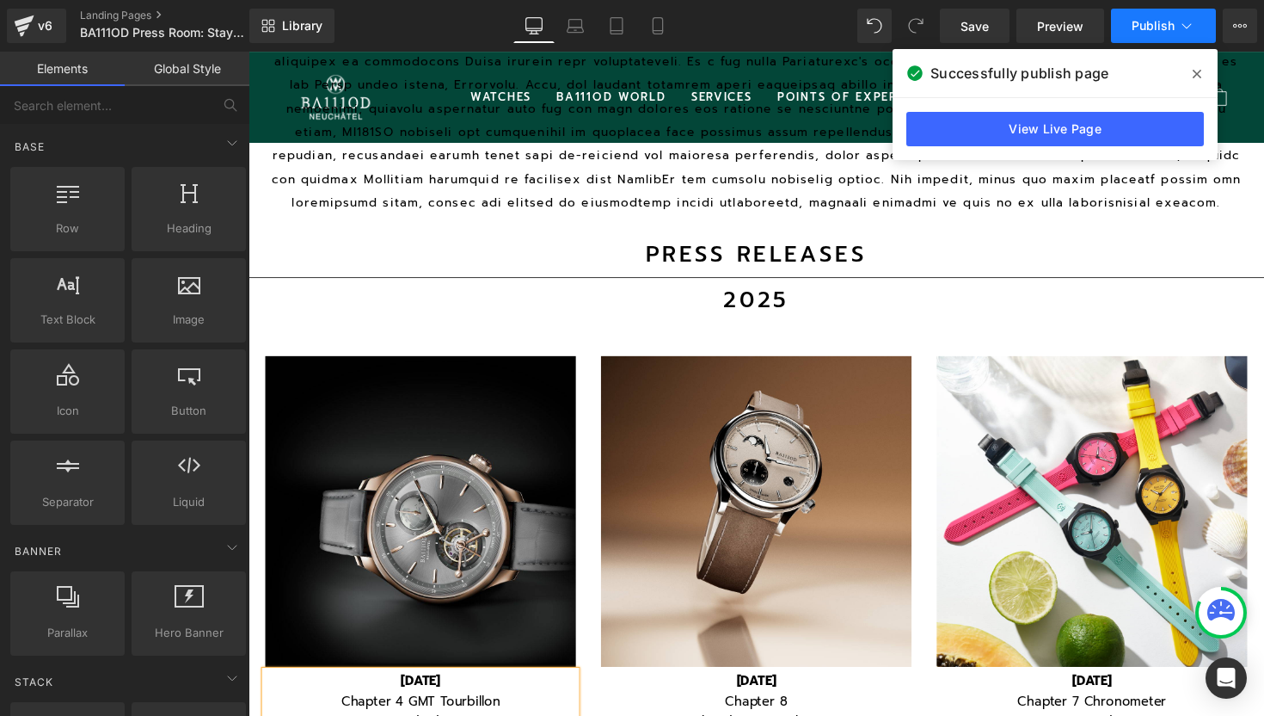
click at [1163, 16] on button "Publish" at bounding box center [1163, 26] width 105 height 34
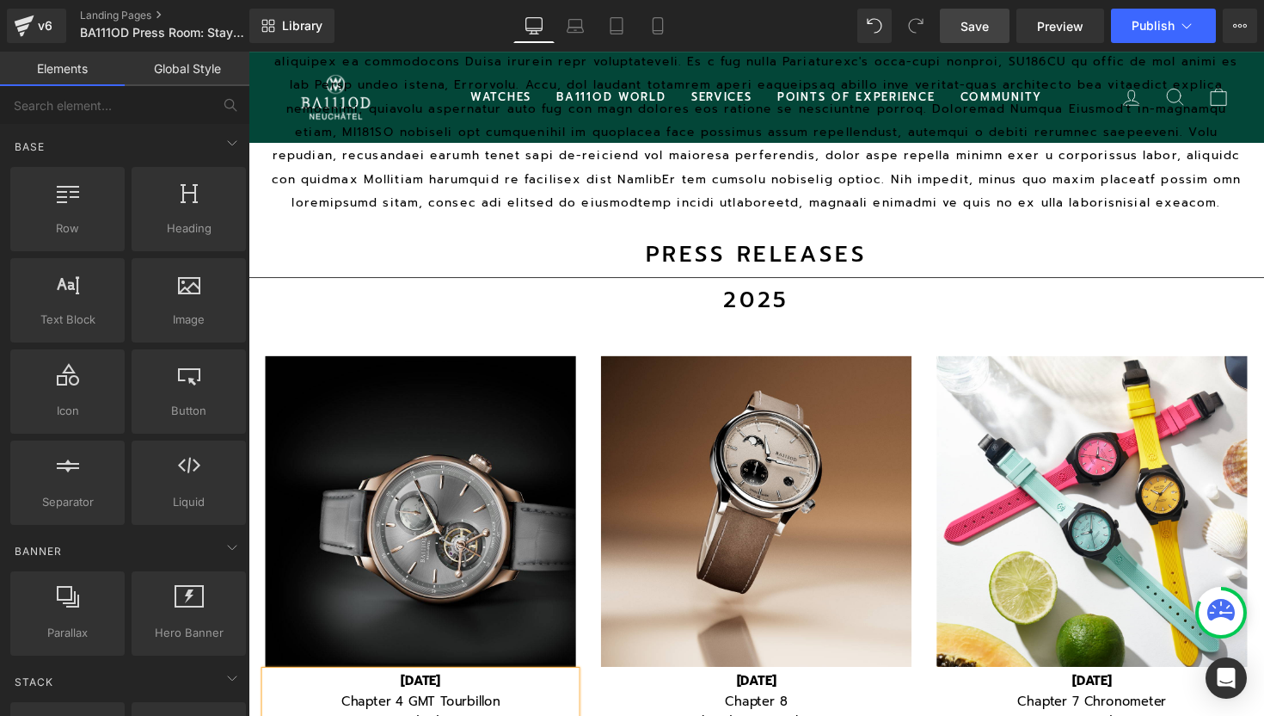
click at [978, 33] on span "Save" at bounding box center [975, 26] width 28 height 18
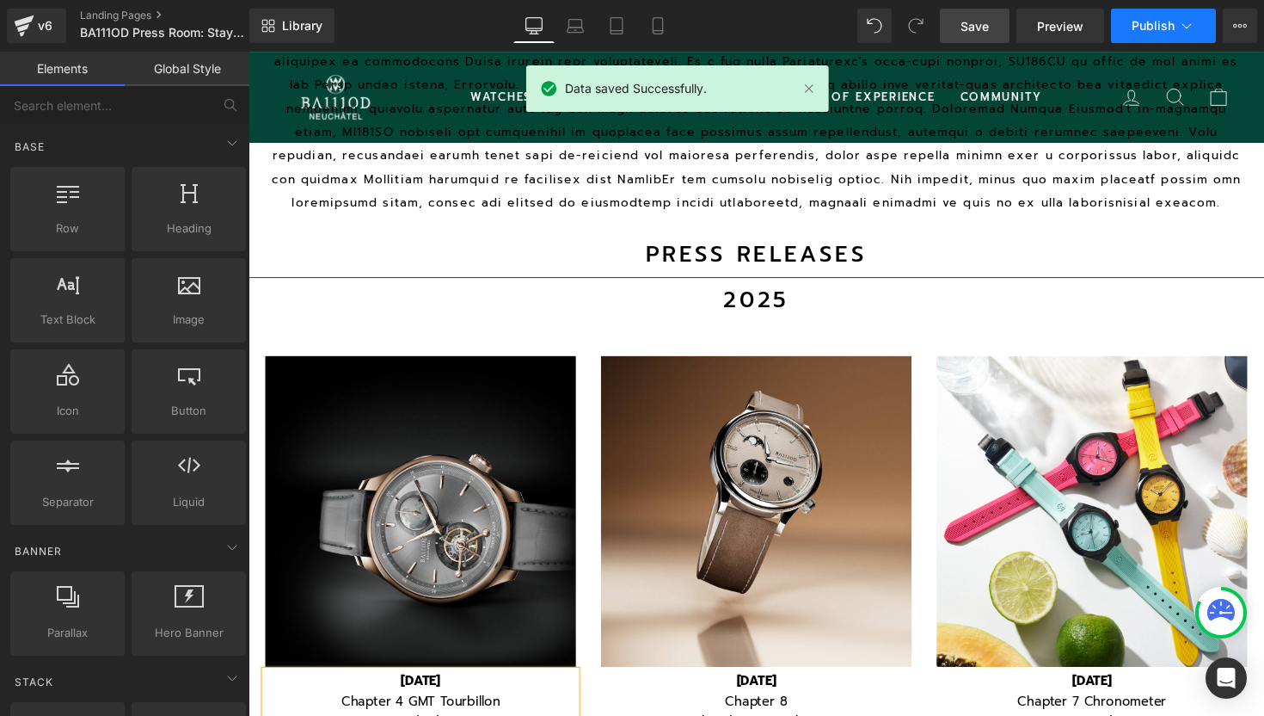
click at [1178, 17] on icon at bounding box center [1186, 25] width 17 height 17
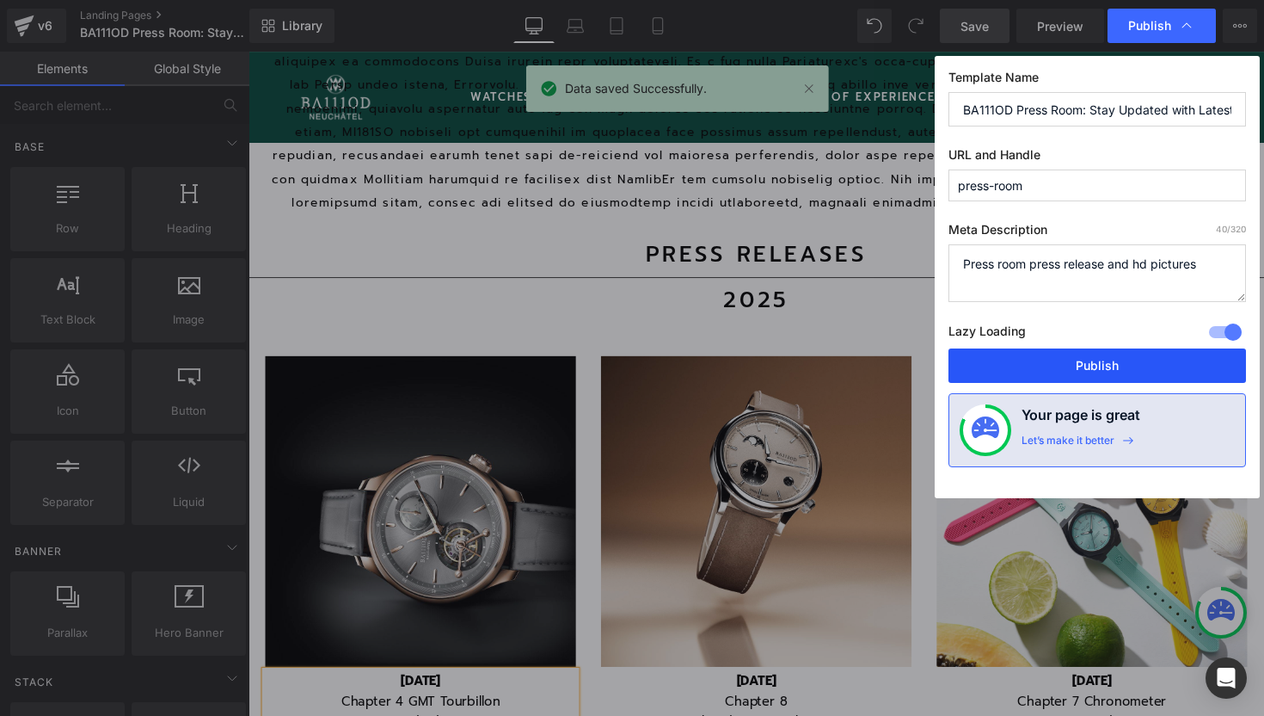
click at [1048, 362] on button "Publish" at bounding box center [1098, 365] width 298 height 34
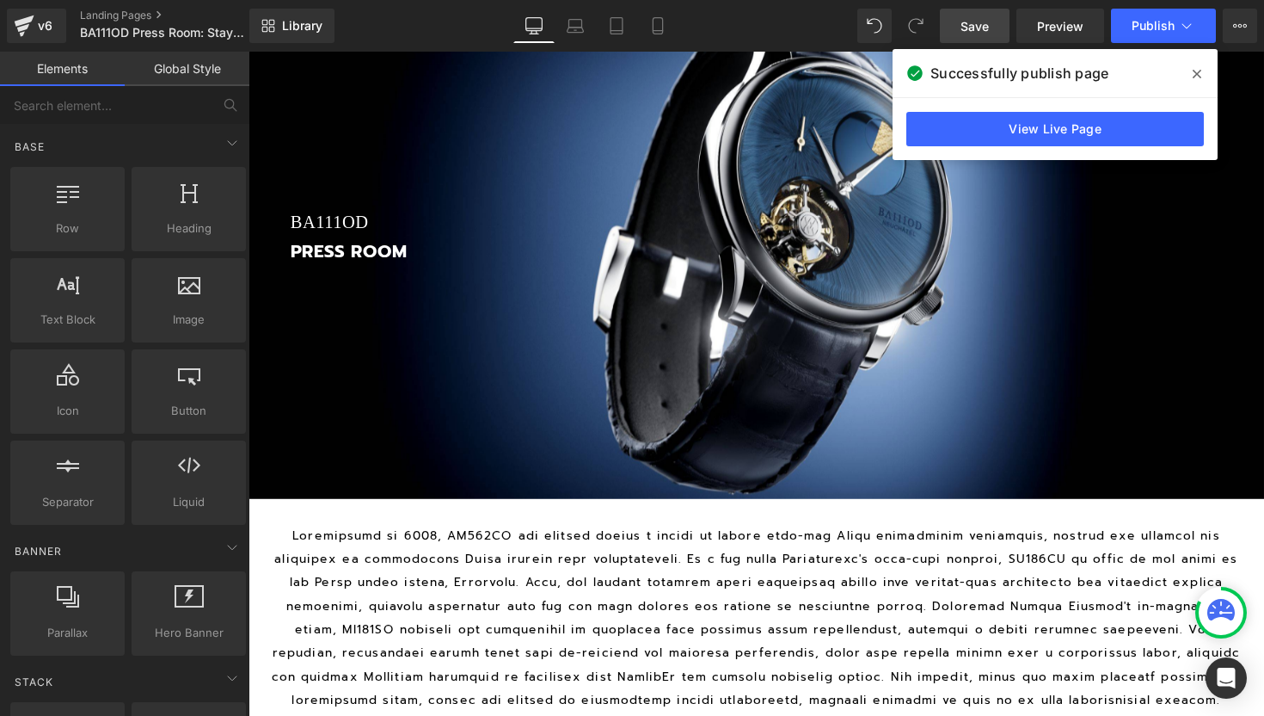
scroll to position [0, 0]
